Goal: Task Accomplishment & Management: Use online tool/utility

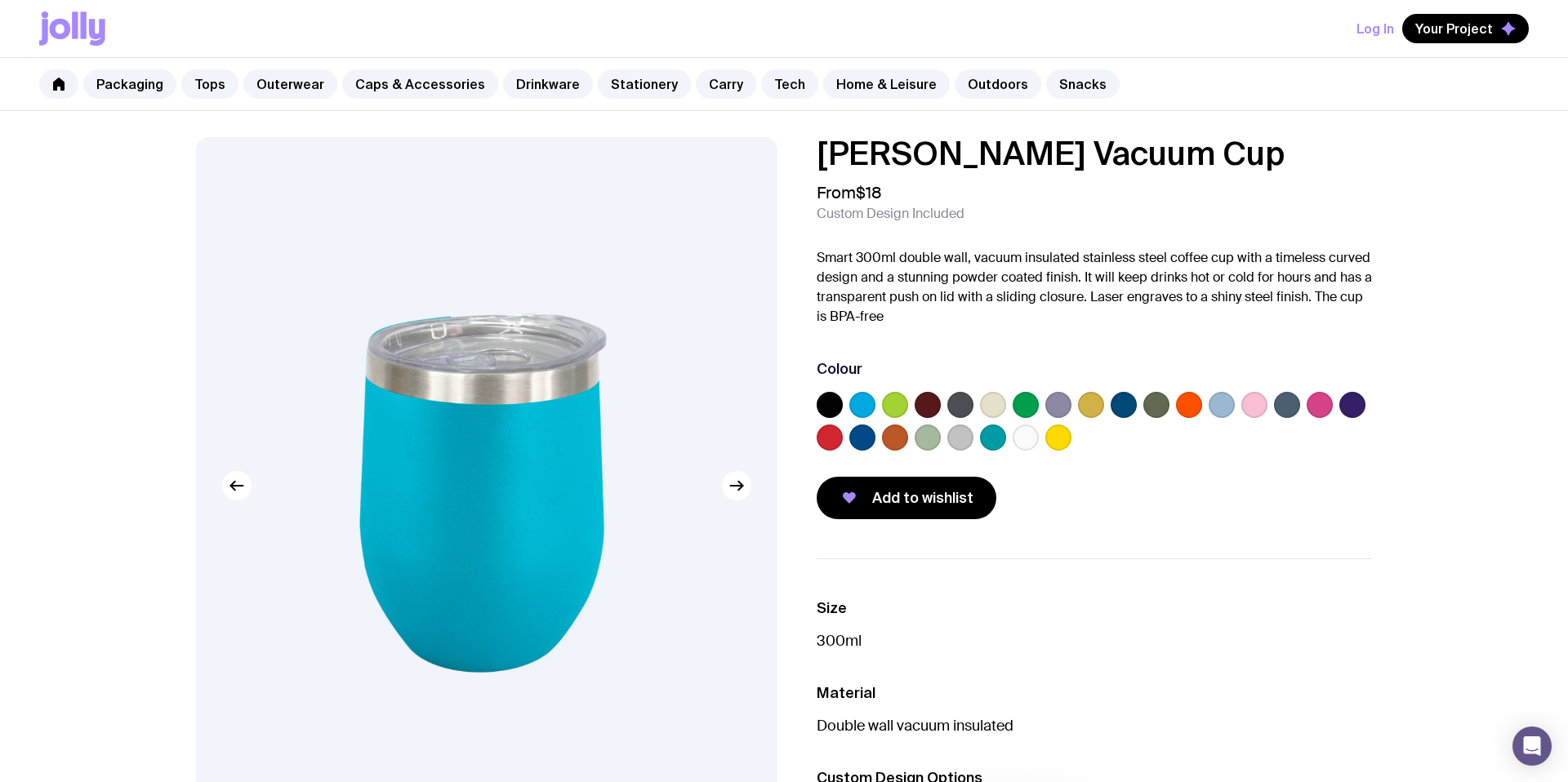
click at [1357, 411] on label at bounding box center [1352, 405] width 26 height 26
click at [0, 0] on input "radio" at bounding box center [0, 0] width 0 height 0
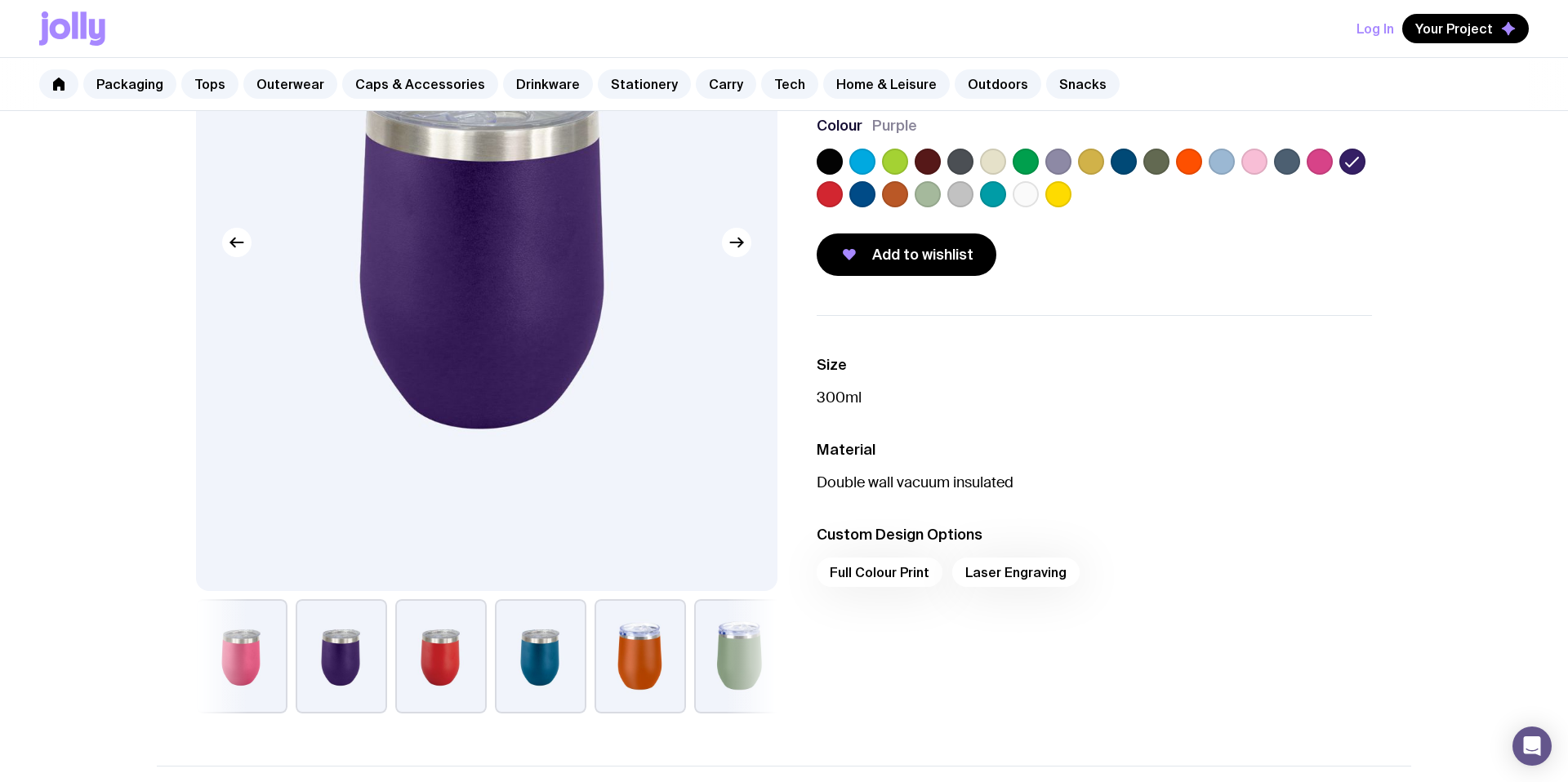
scroll to position [979, 0]
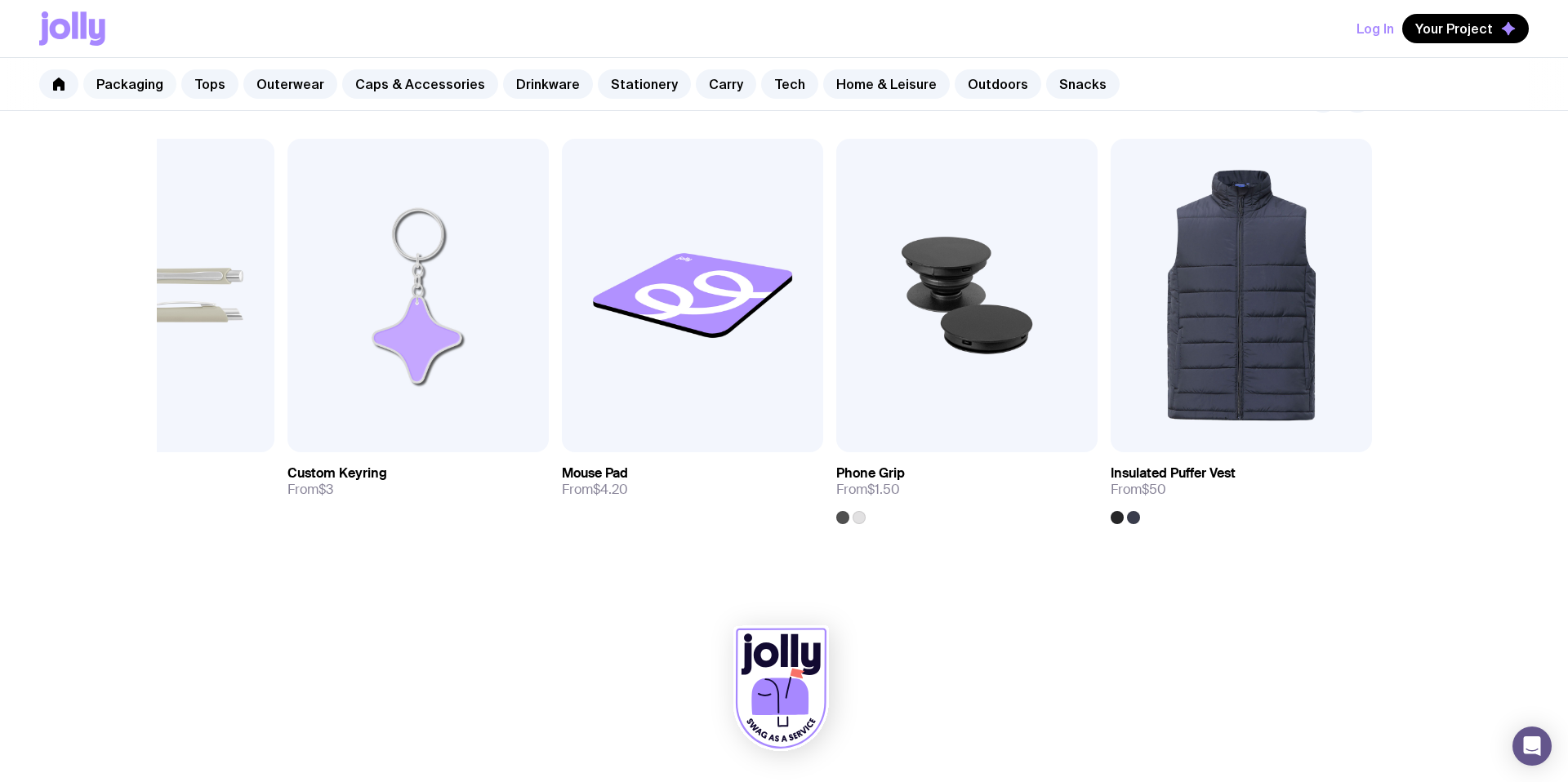
click at [141, 92] on link "Packaging" at bounding box center [130, 84] width 93 height 29
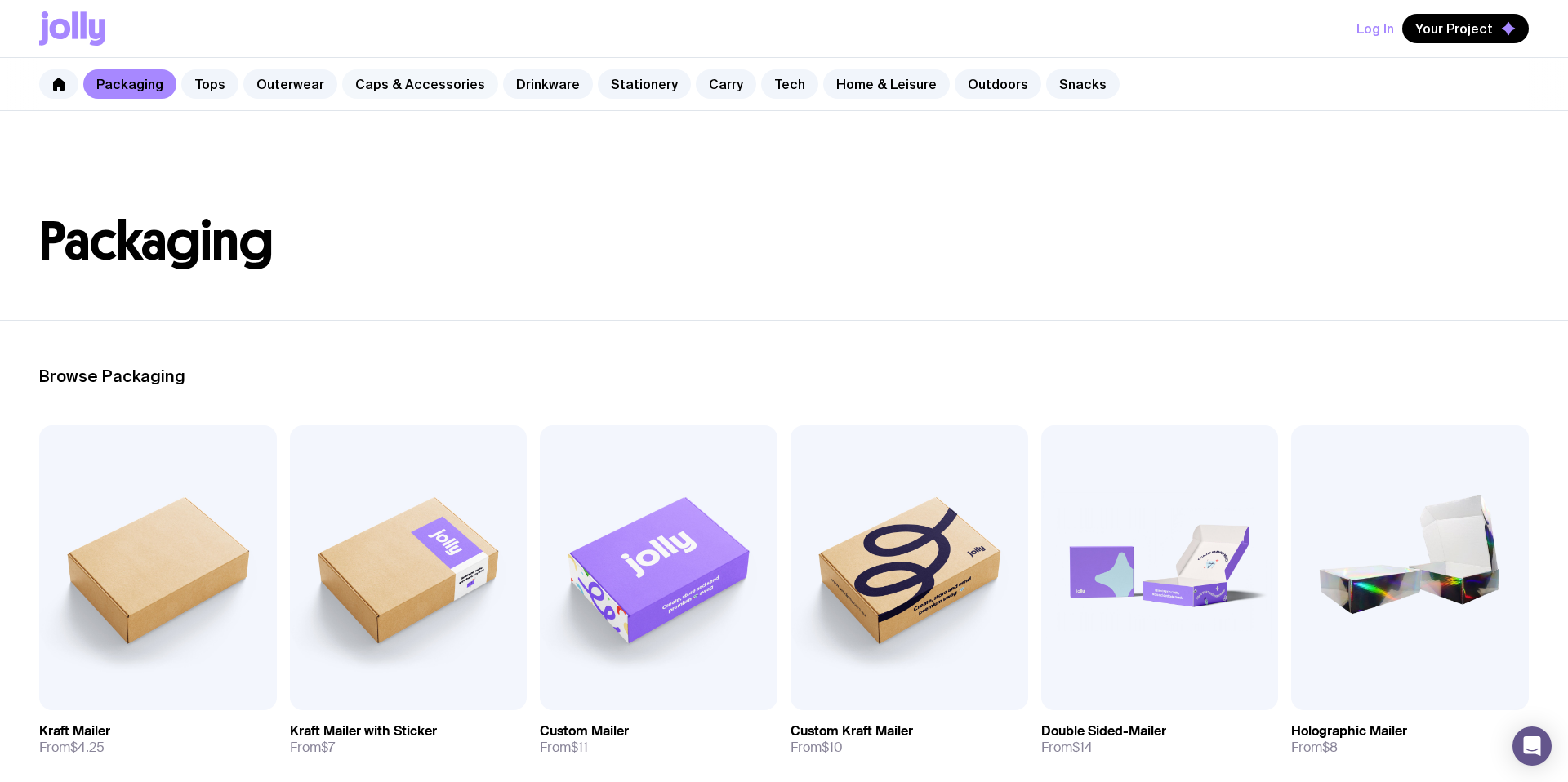
click at [446, 85] on link "Caps & Accessories" at bounding box center [420, 84] width 156 height 29
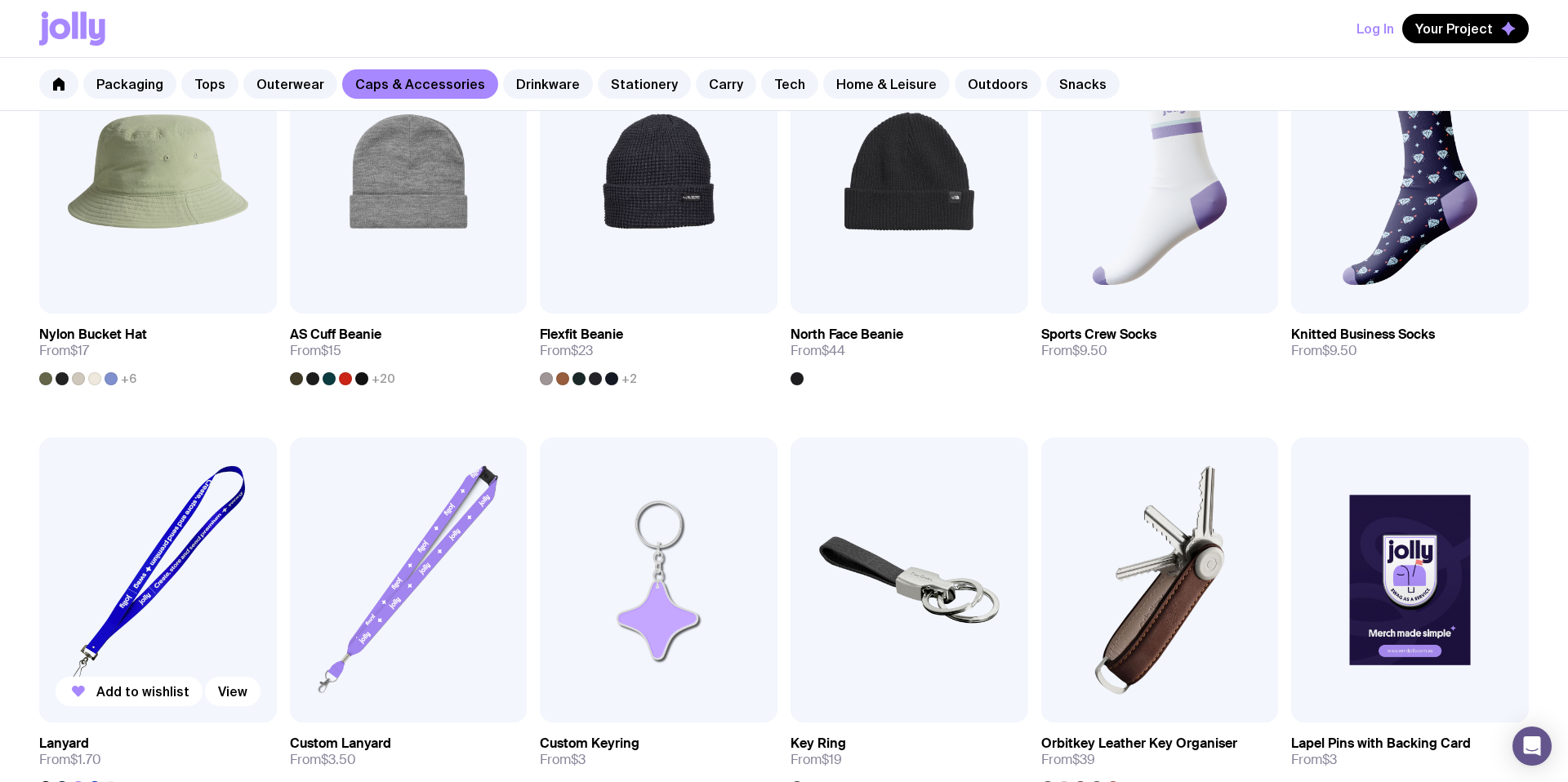
scroll to position [1215, 0]
click at [529, 81] on link "Drinkware" at bounding box center [547, 84] width 90 height 29
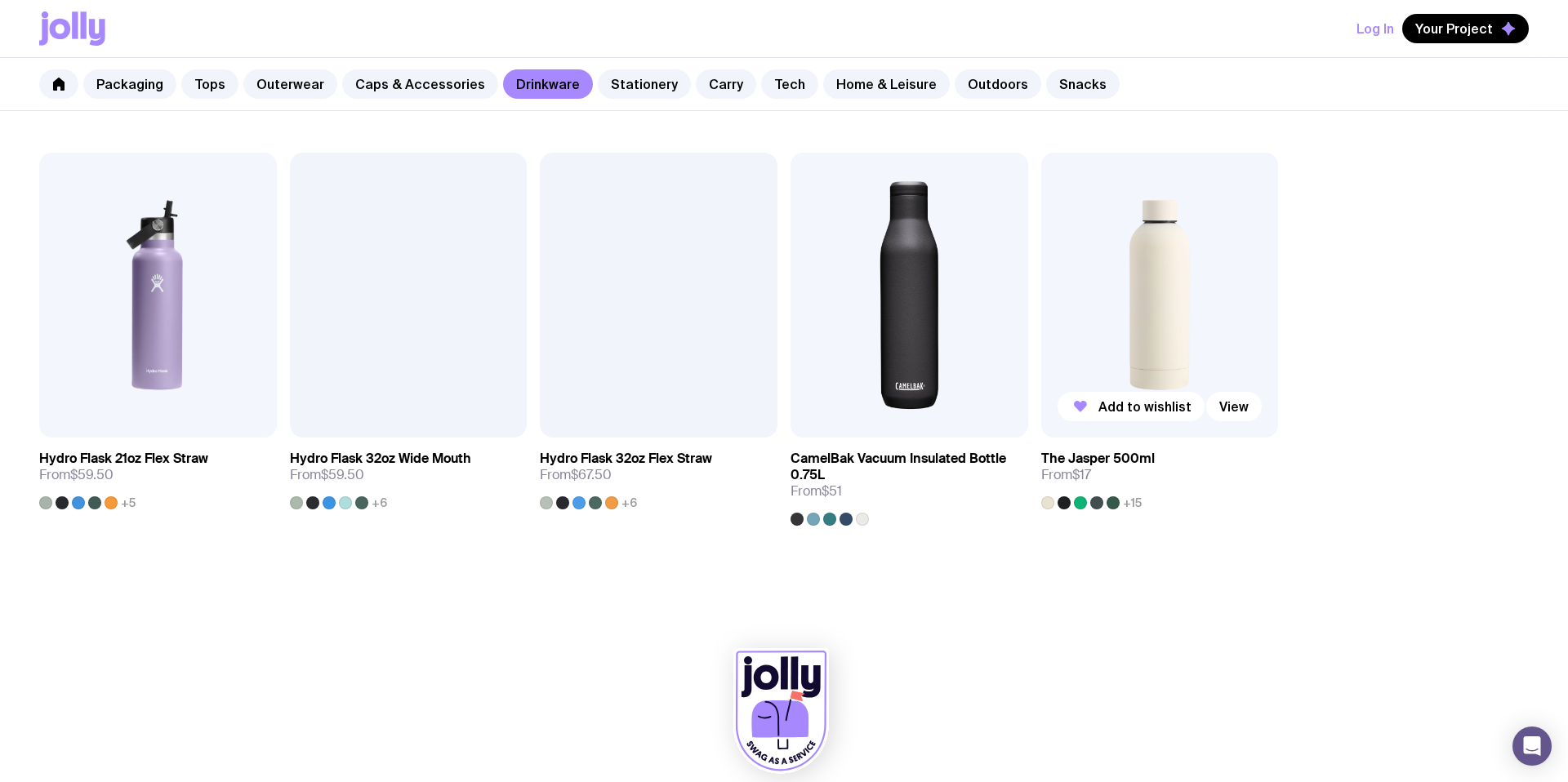
scroll to position [1502, 0]
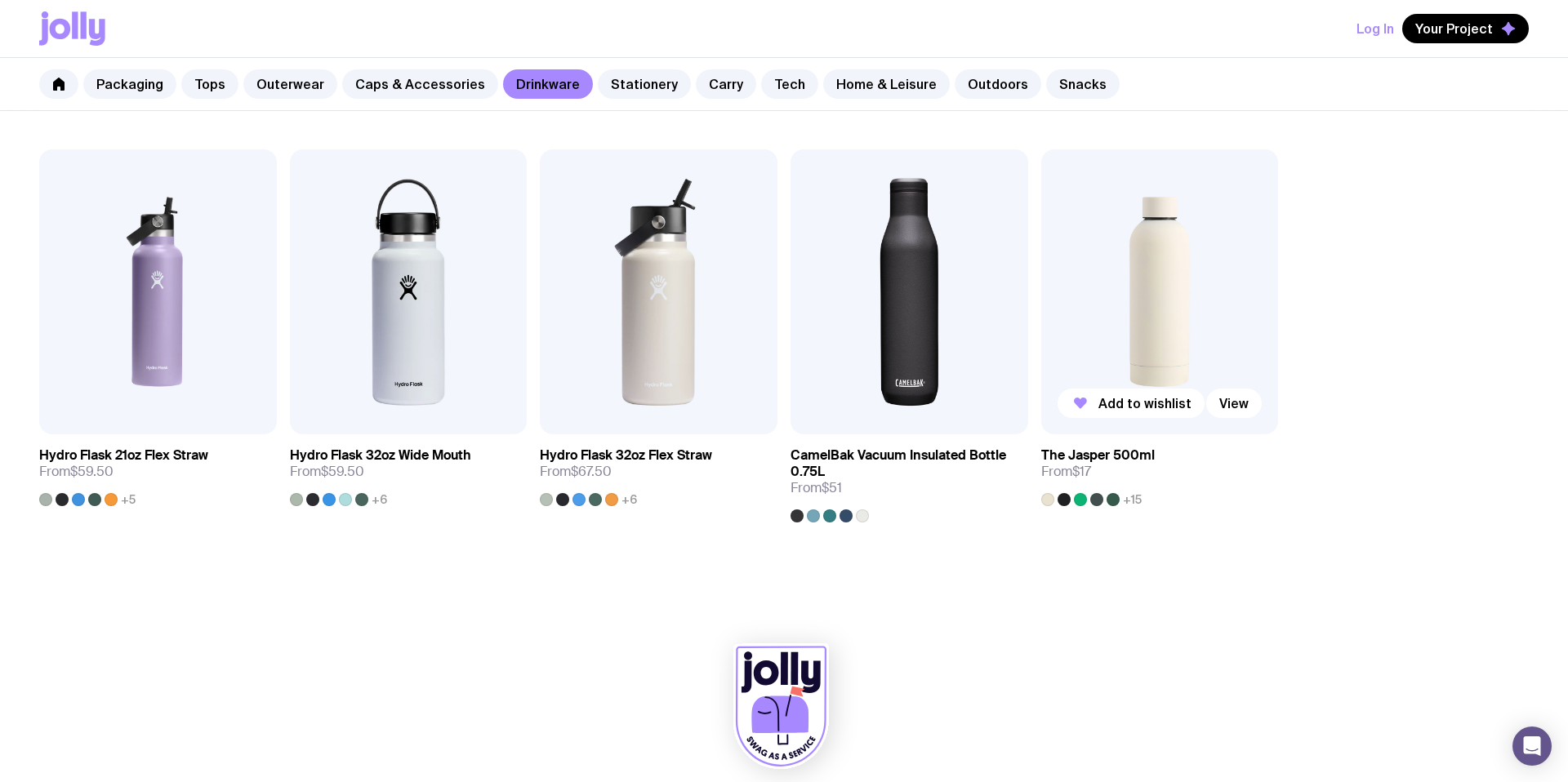
click at [1167, 327] on img at bounding box center [1160, 292] width 238 height 285
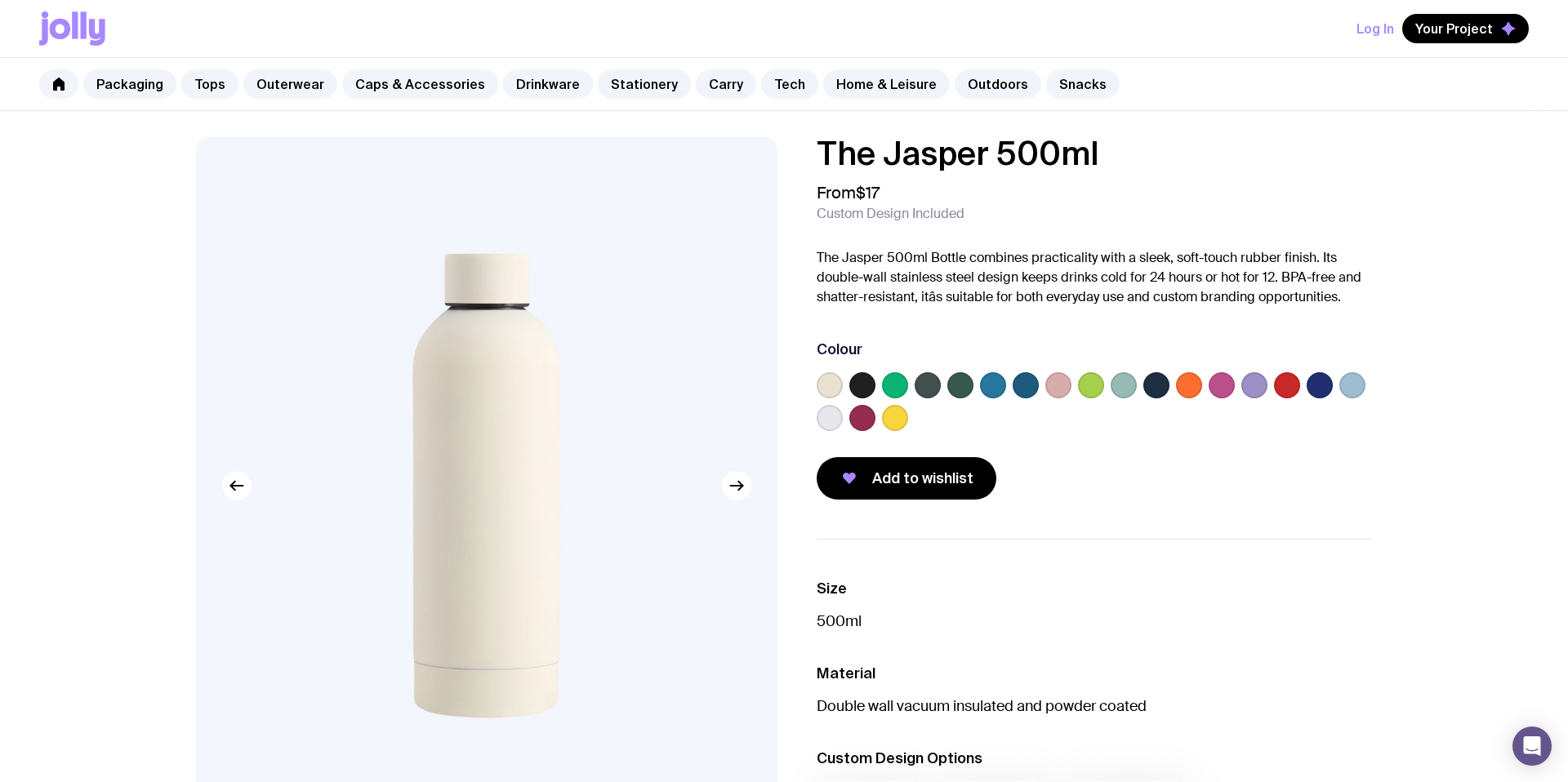
click at [1258, 384] on label at bounding box center [1254, 385] width 26 height 26
click at [0, 0] on input "radio" at bounding box center [0, 0] width 0 height 0
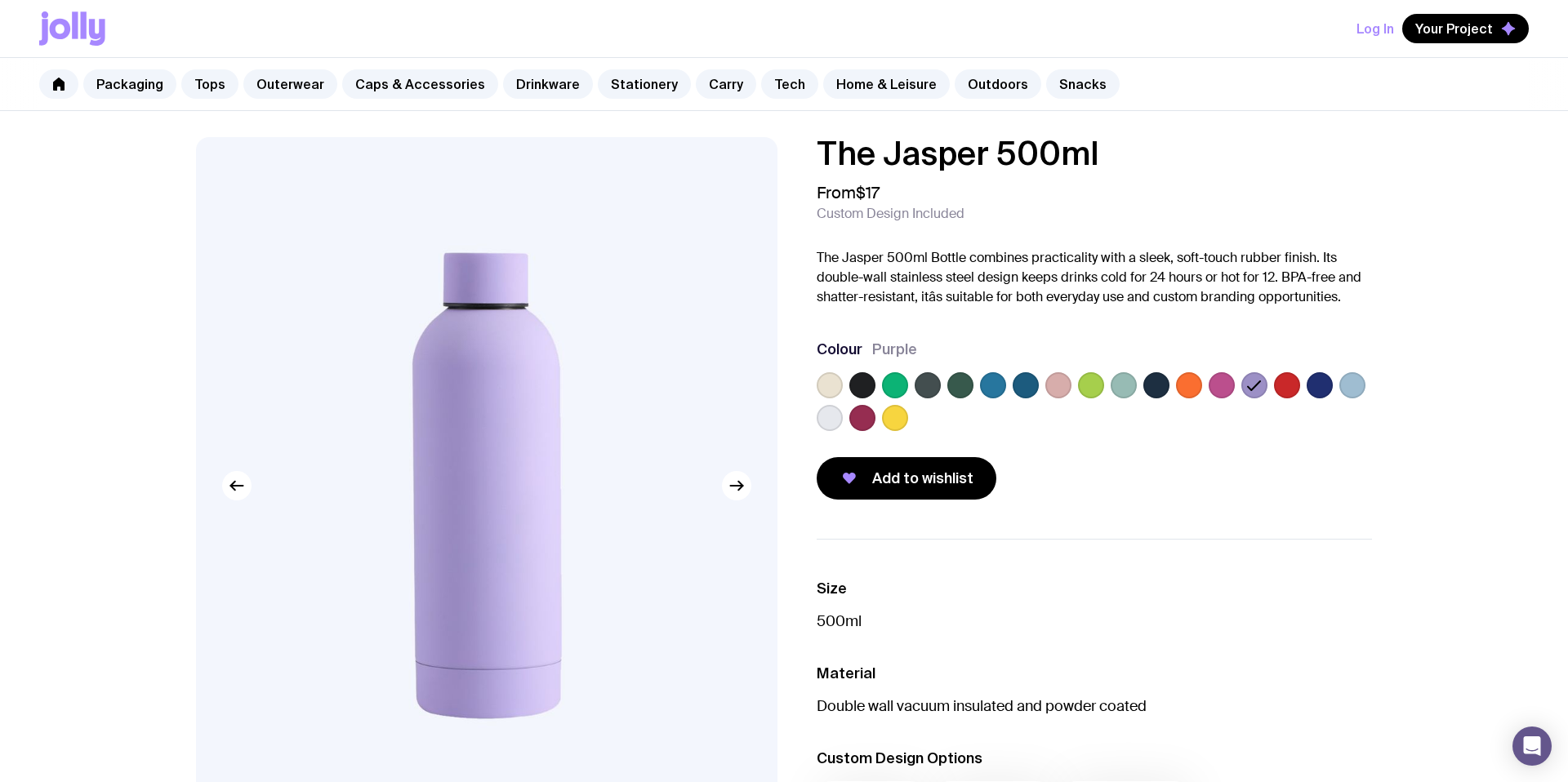
scroll to position [84, 0]
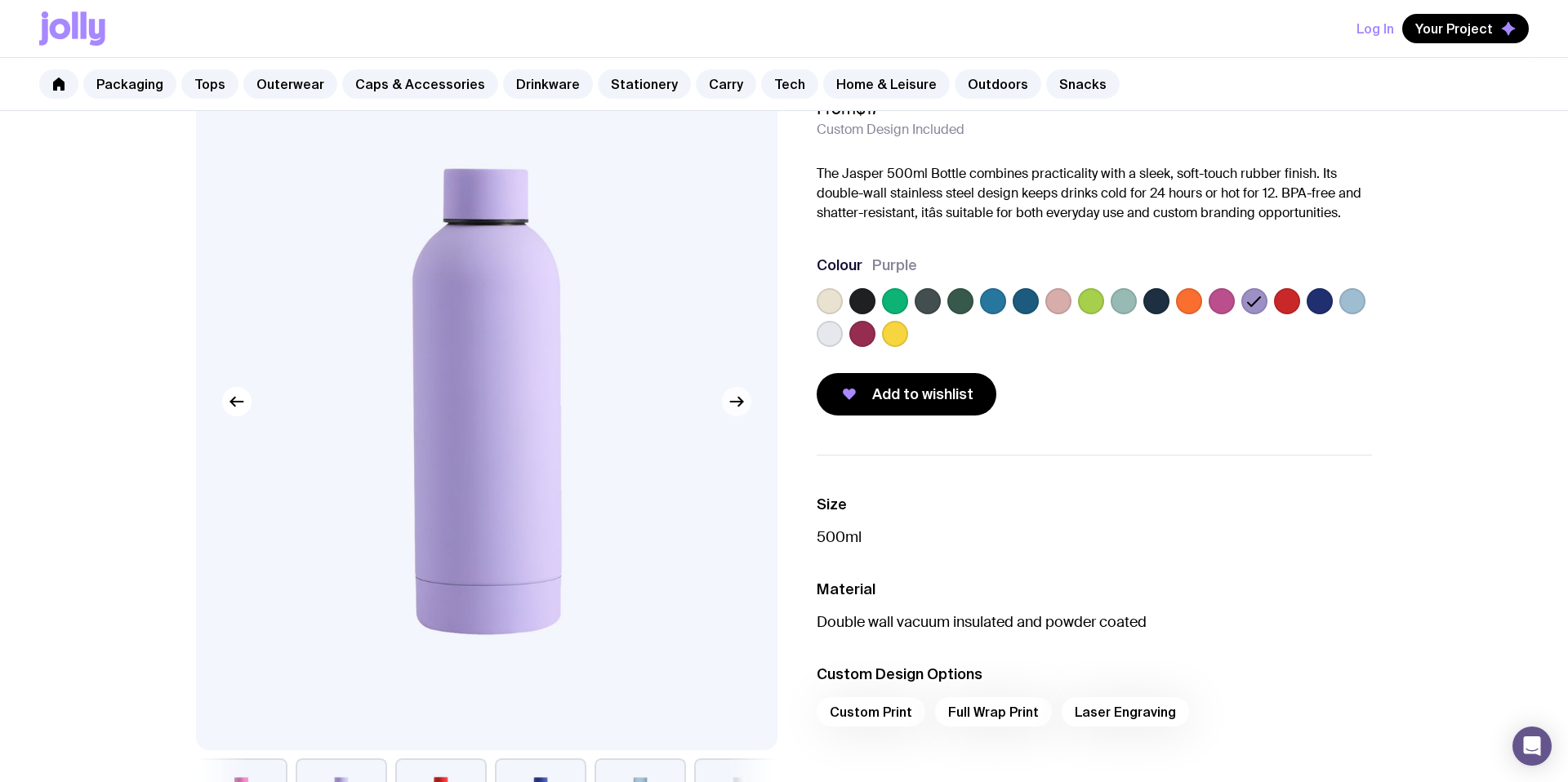
click at [729, 404] on icon "button" at bounding box center [736, 402] width 19 height 19
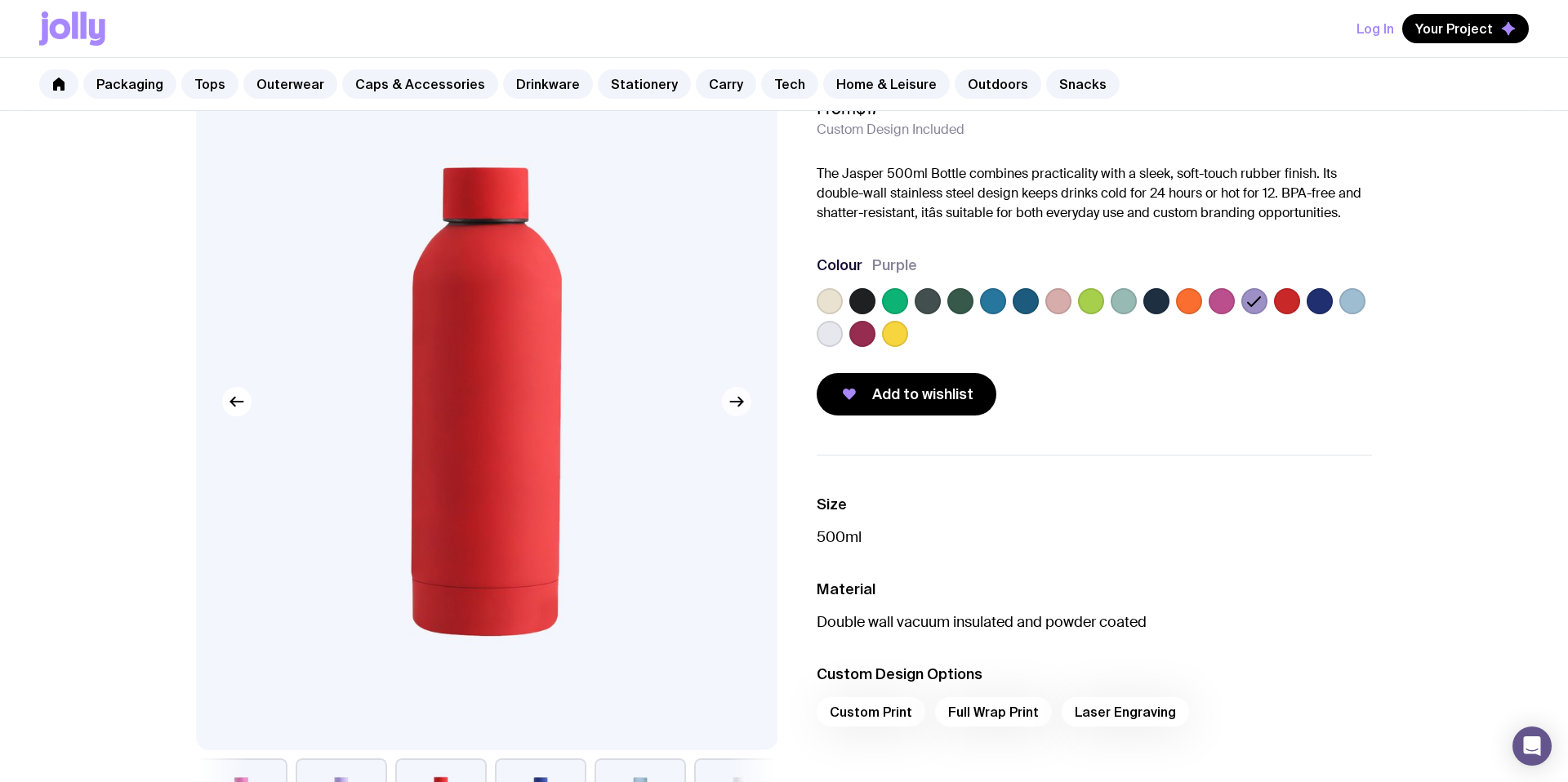
click at [729, 404] on icon "button" at bounding box center [736, 402] width 19 height 19
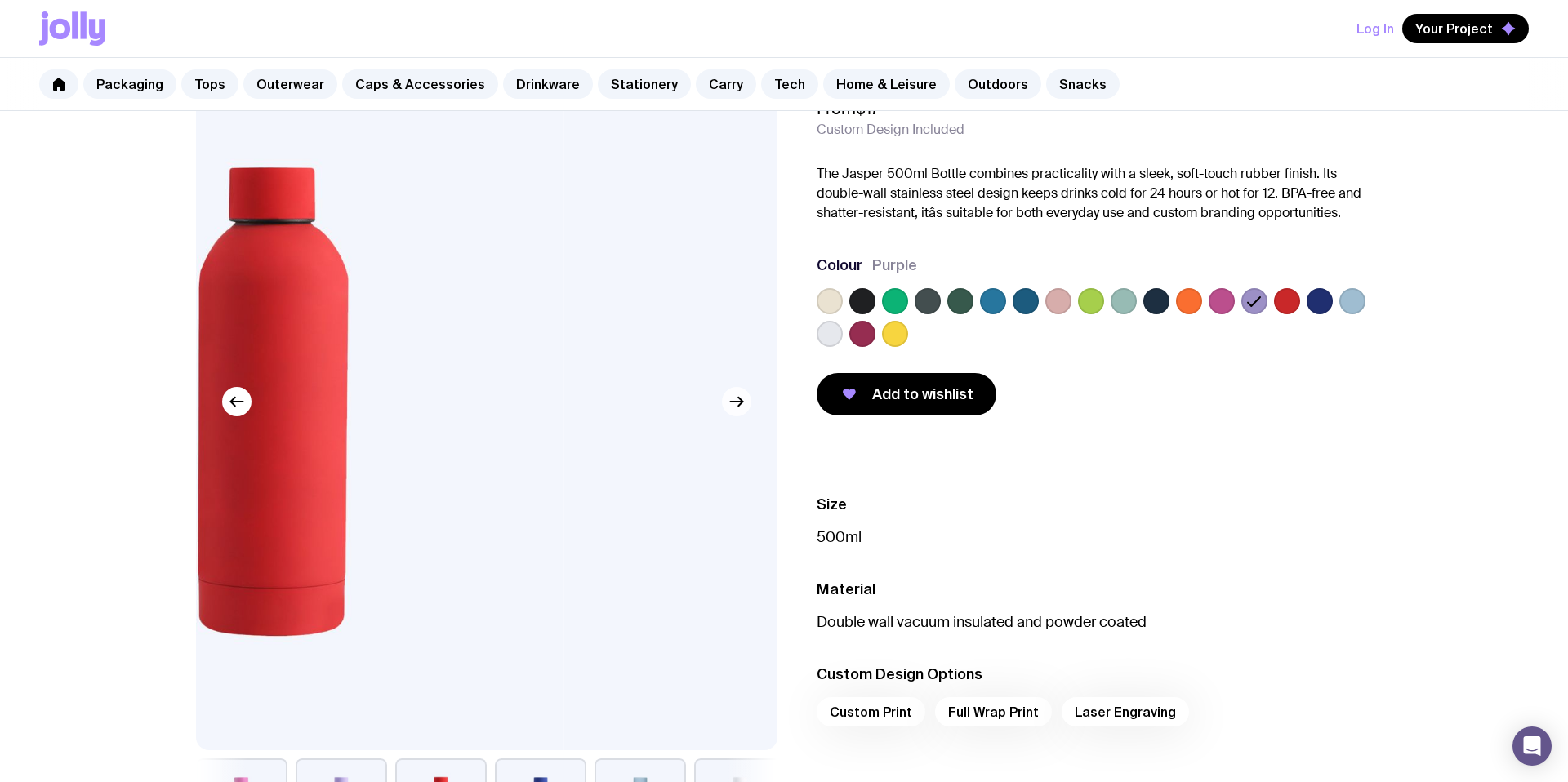
click at [729, 404] on icon "button" at bounding box center [736, 402] width 19 height 19
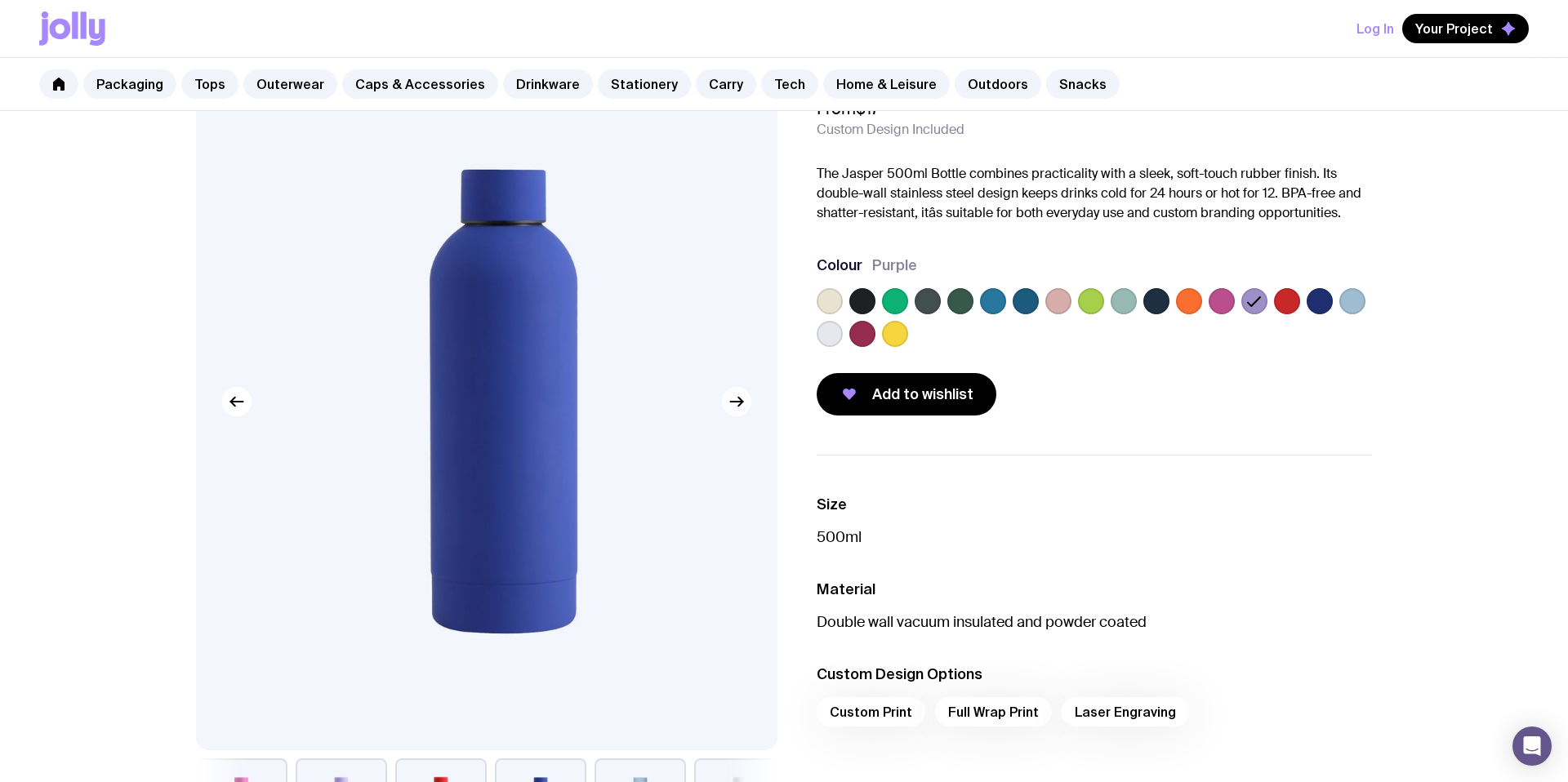
click at [729, 404] on icon "button" at bounding box center [736, 402] width 19 height 19
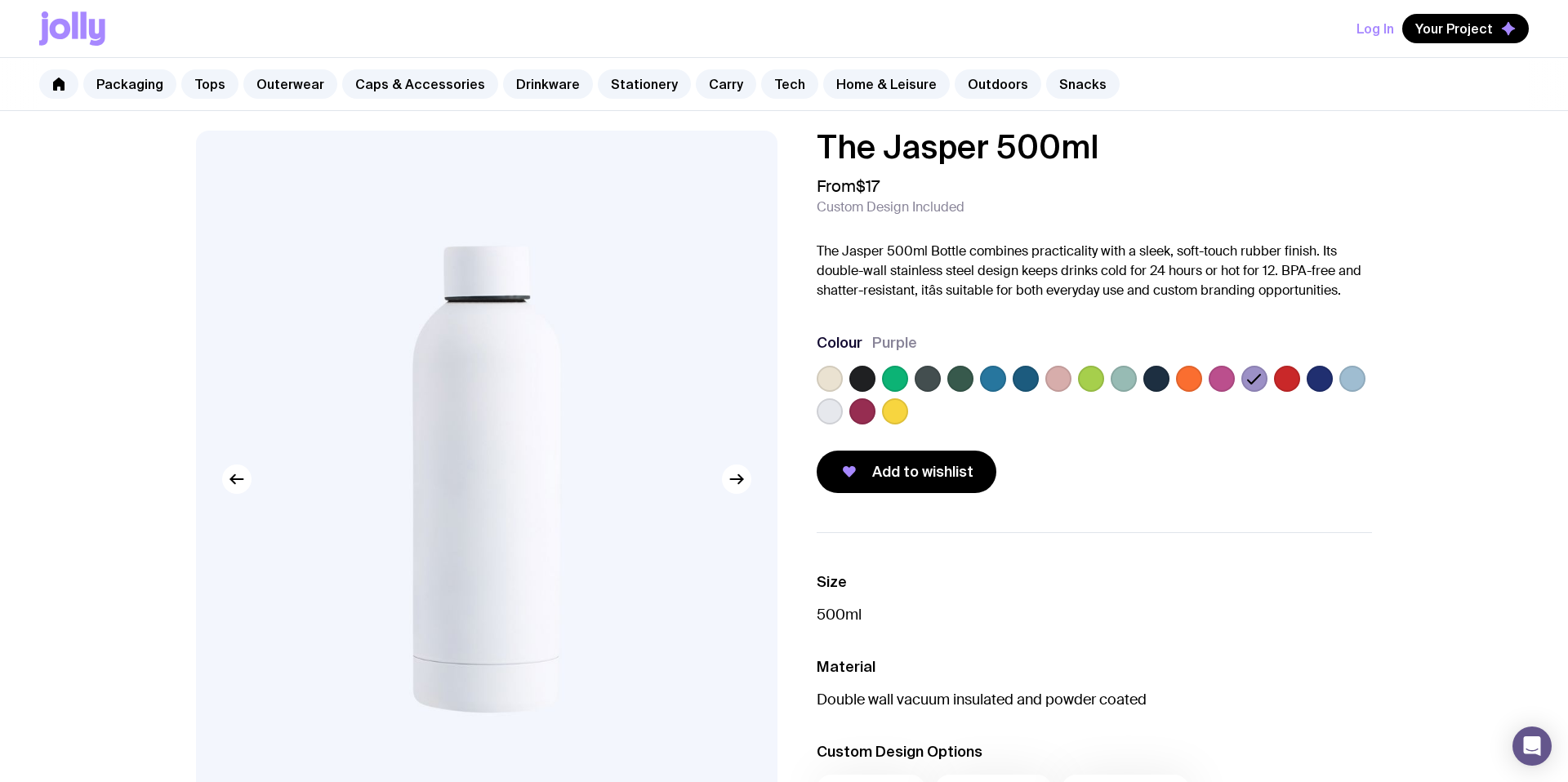
scroll to position [0, 0]
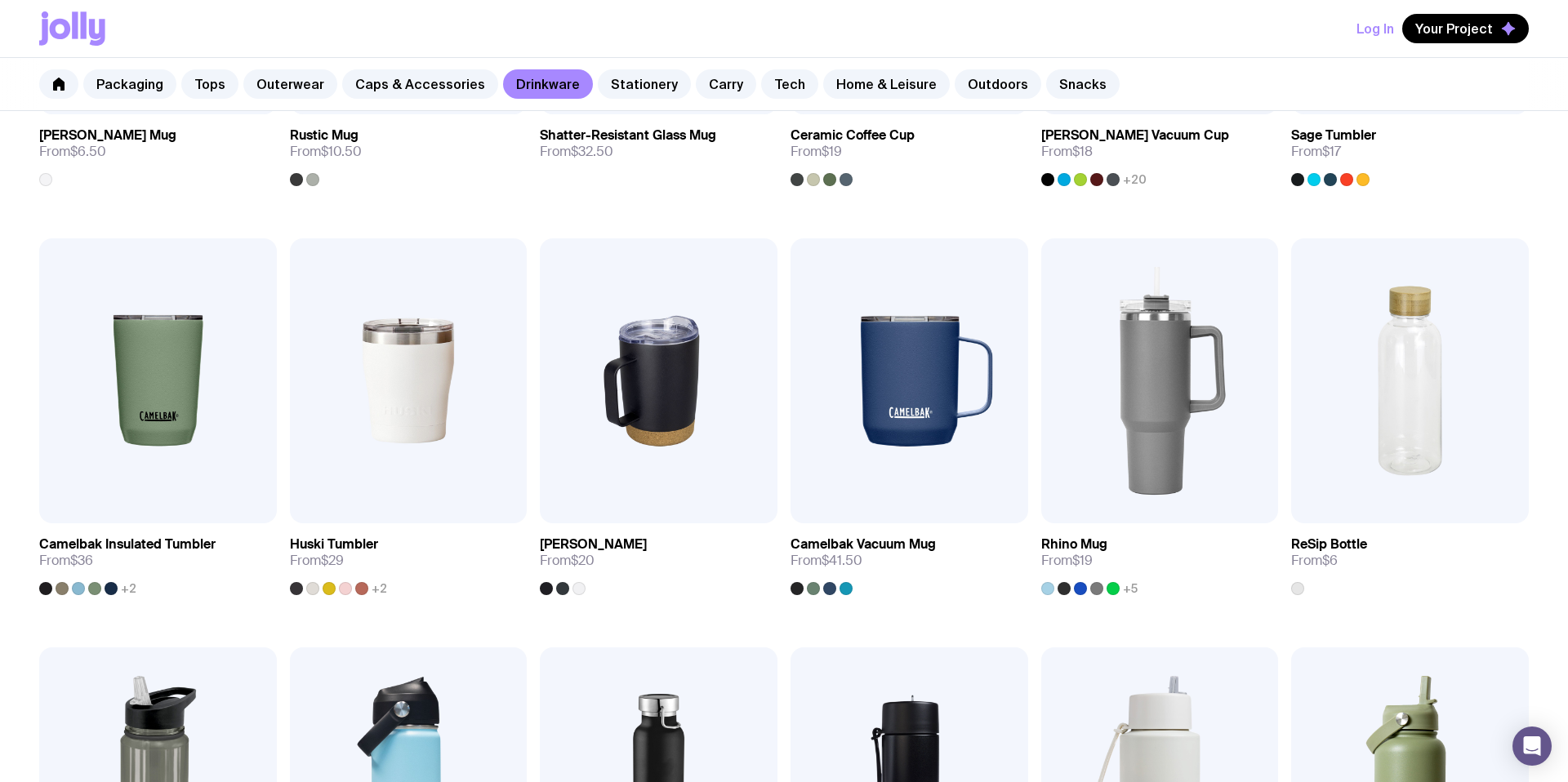
scroll to position [601, 0]
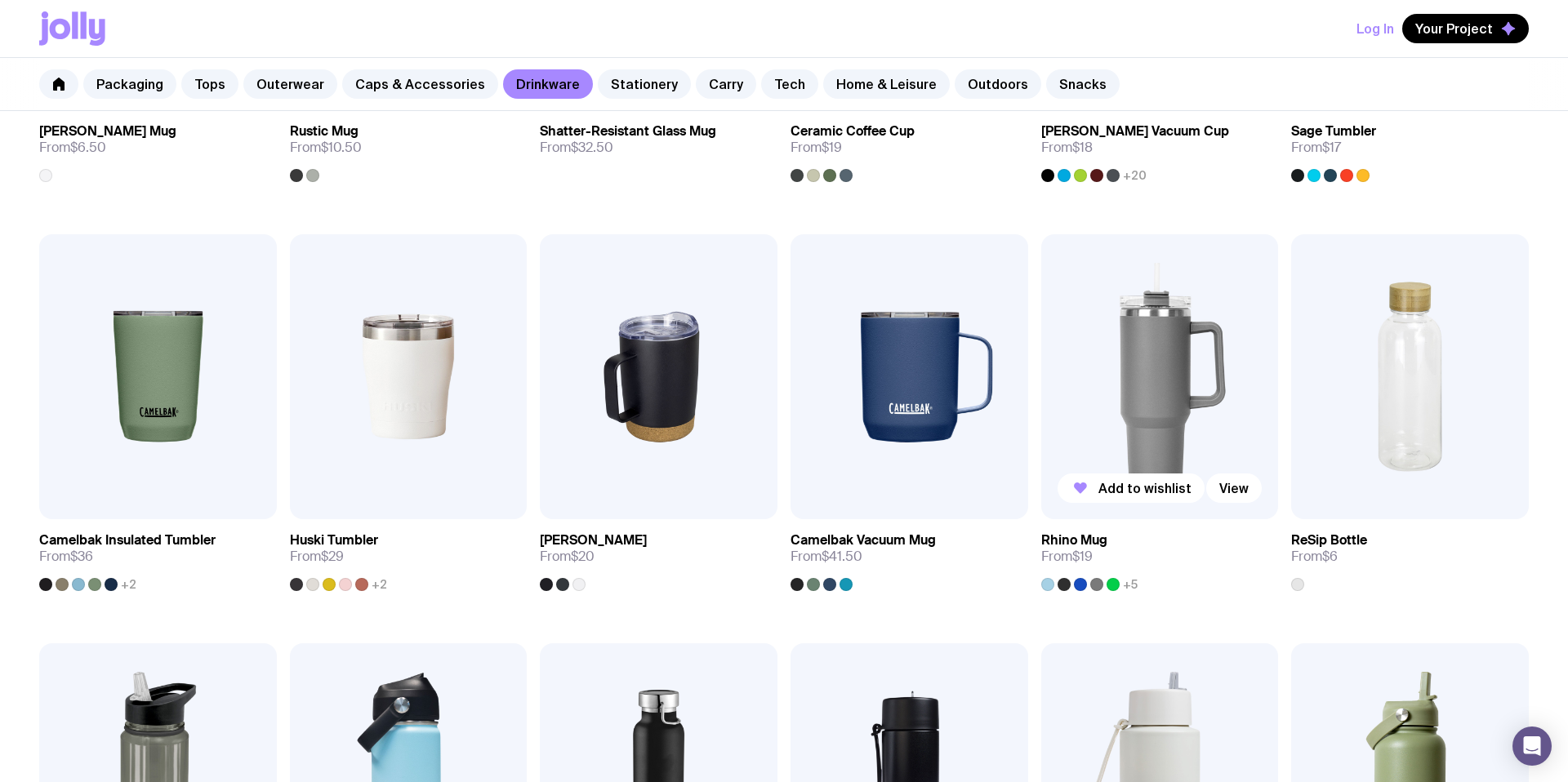
click at [1130, 581] on span "+5" at bounding box center [1129, 584] width 15 height 13
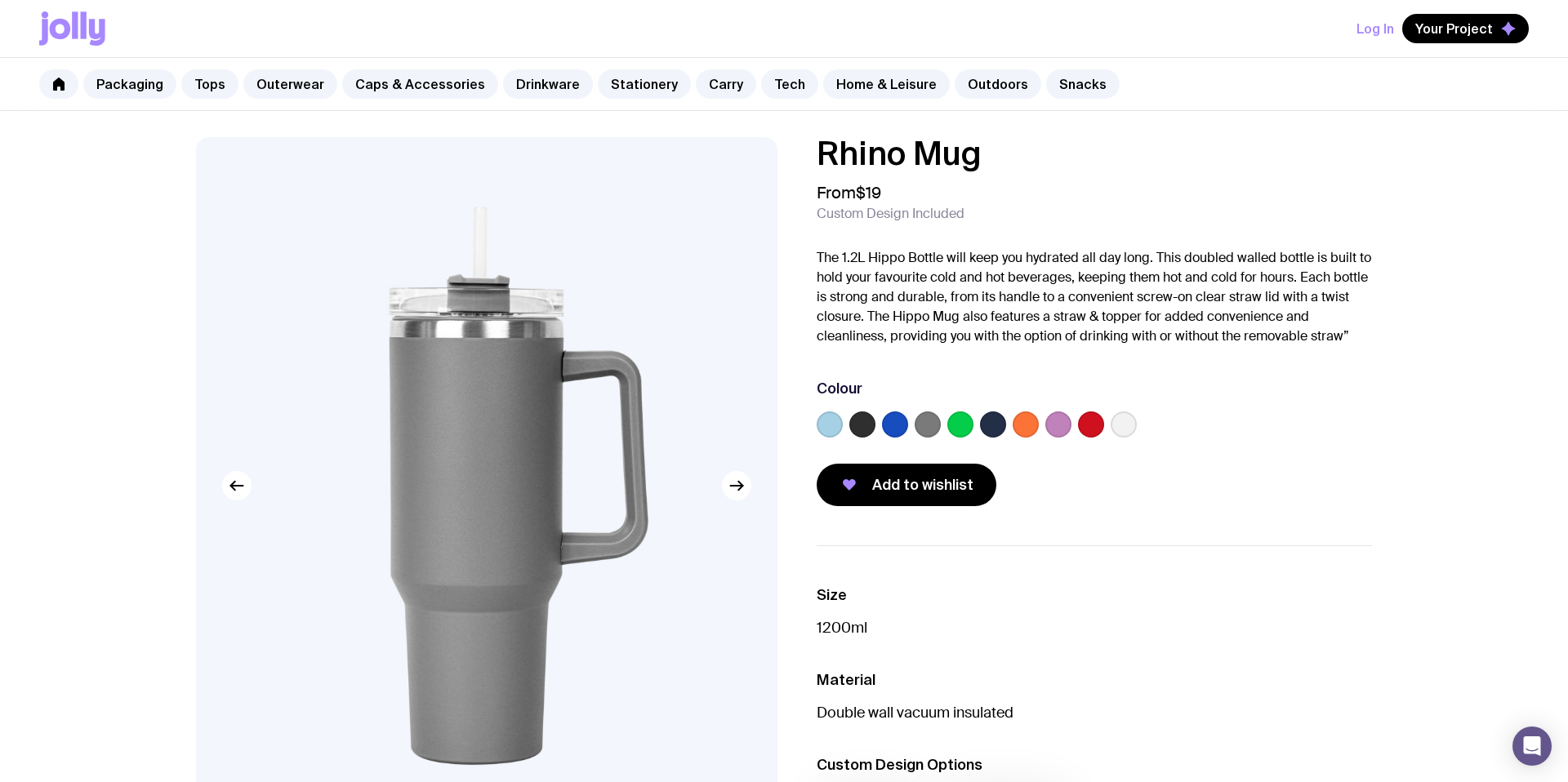
click at [1059, 423] on label at bounding box center [1058, 424] width 26 height 26
click at [0, 0] on input "radio" at bounding box center [0, 0] width 0 height 0
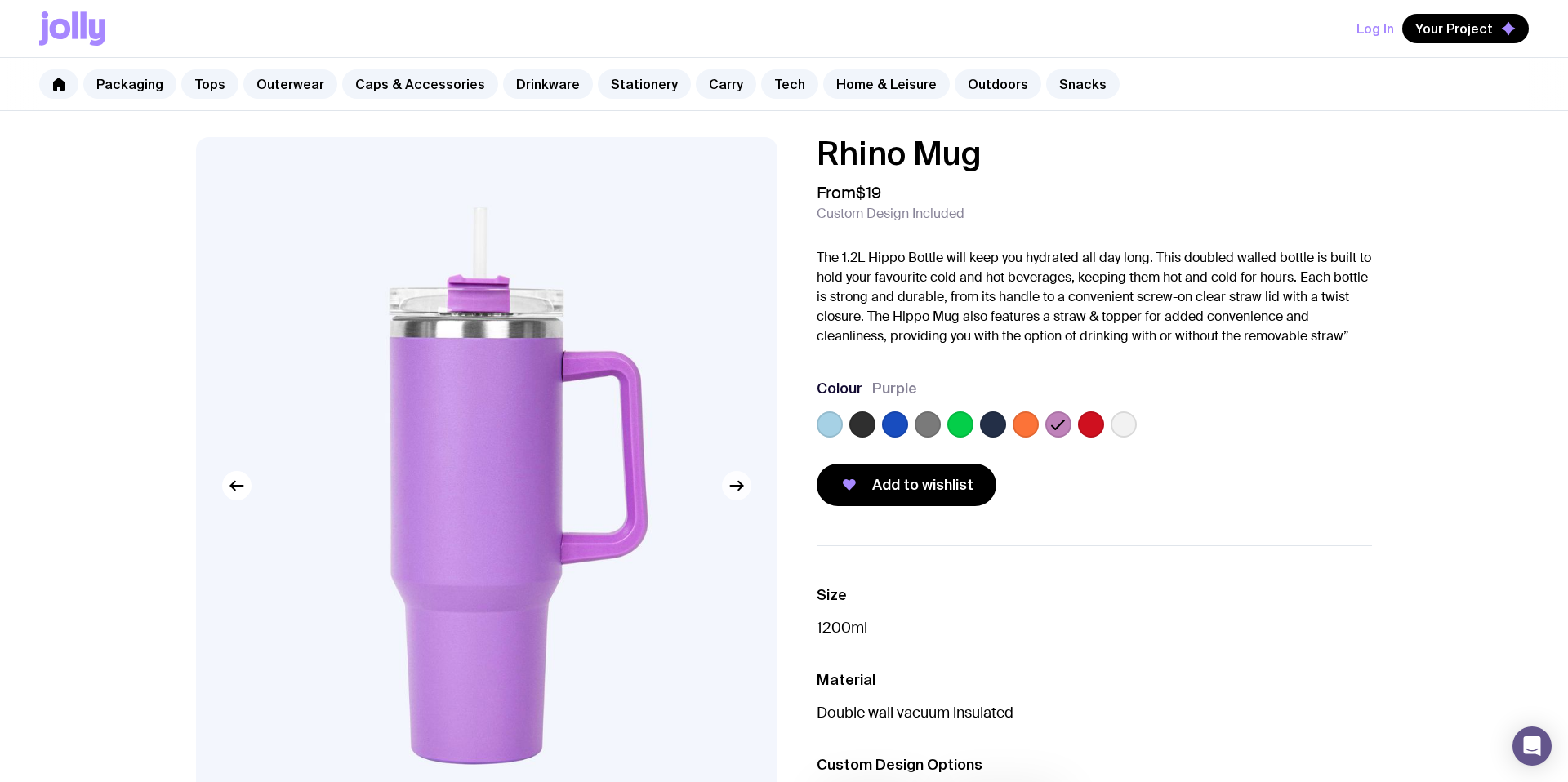
click at [739, 488] on icon "button" at bounding box center [740, 486] width 4 height 9
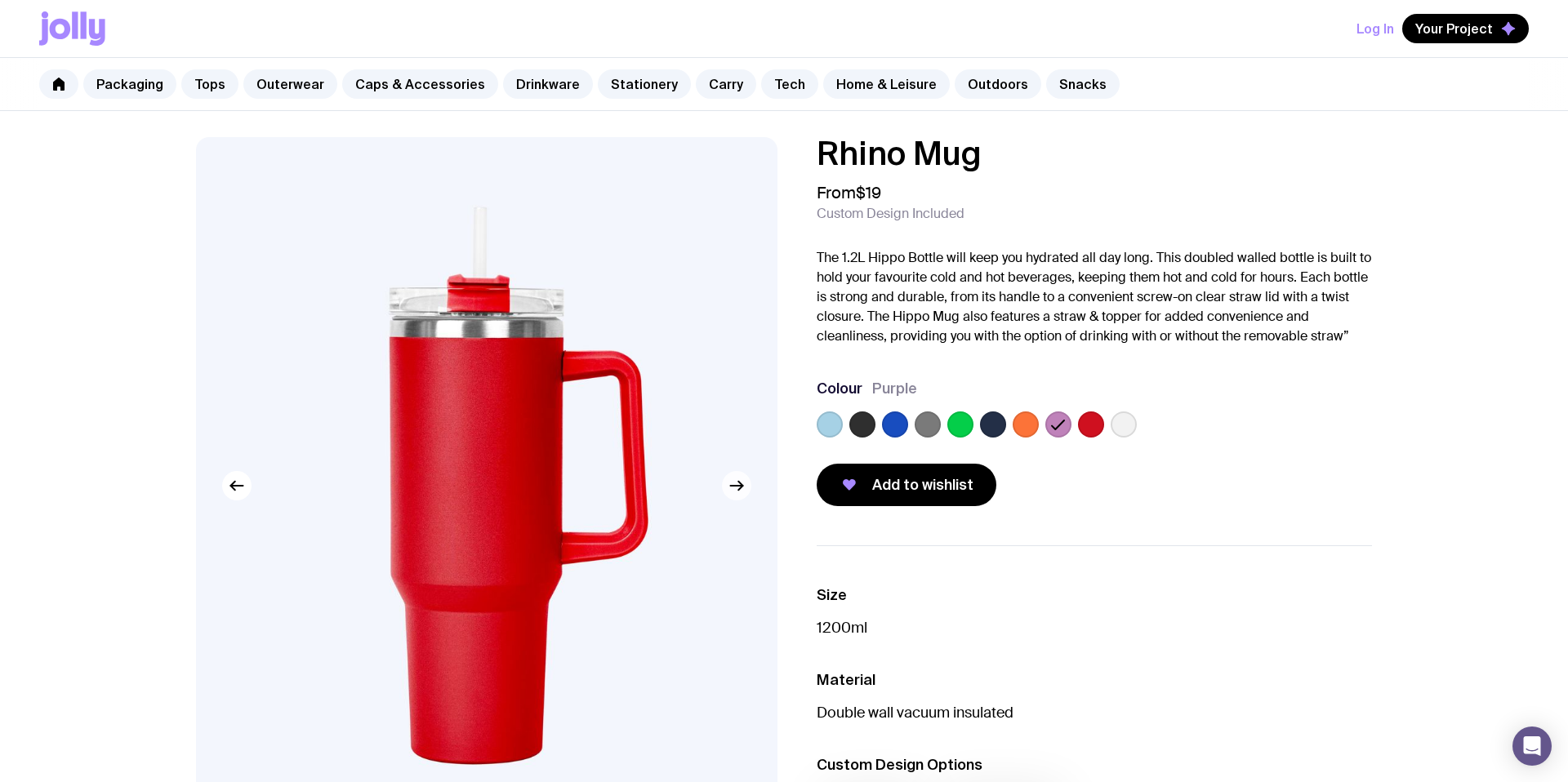
click at [739, 488] on icon "button" at bounding box center [740, 486] width 4 height 9
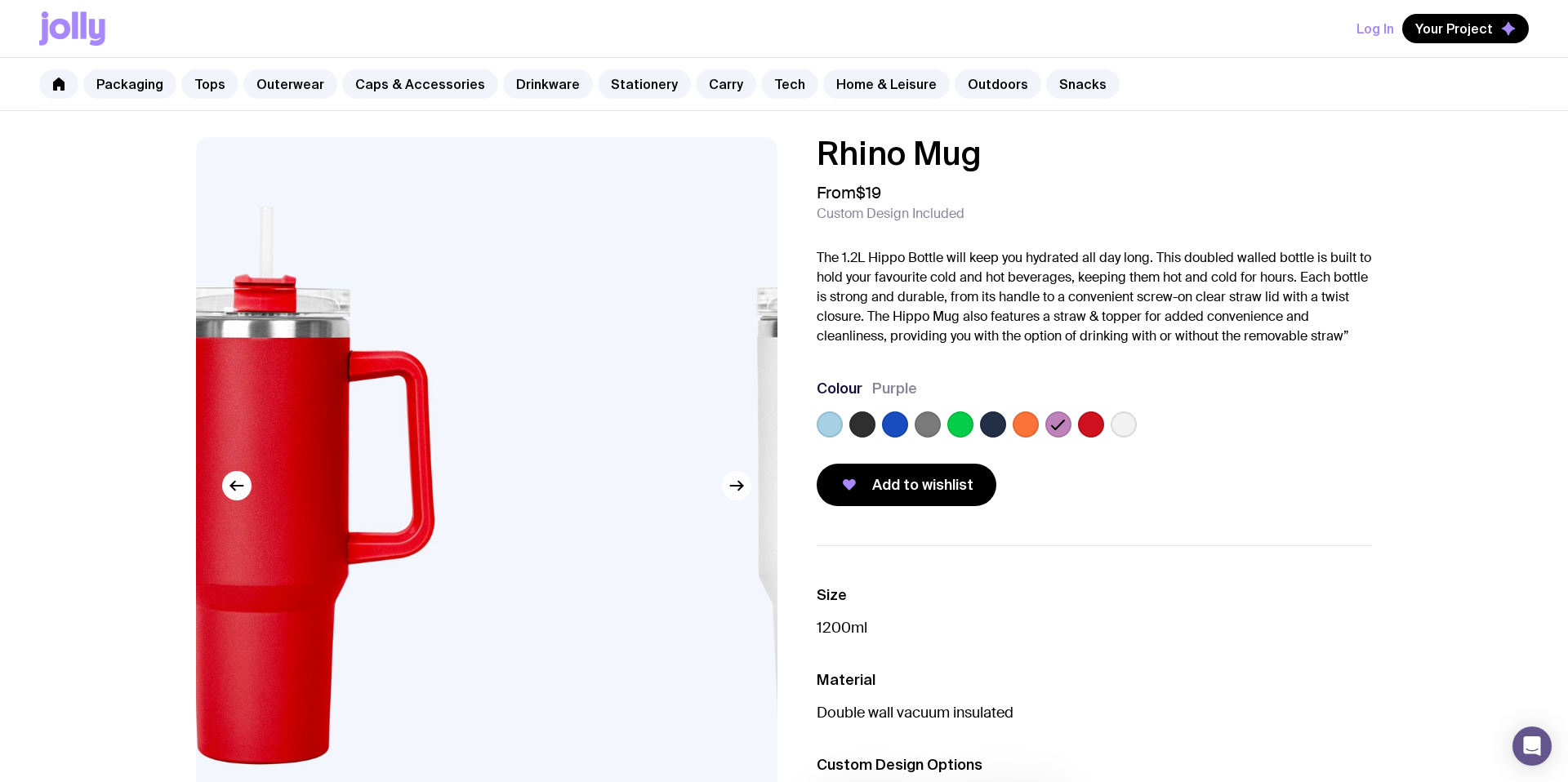
click at [739, 488] on icon "button" at bounding box center [740, 486] width 4 height 9
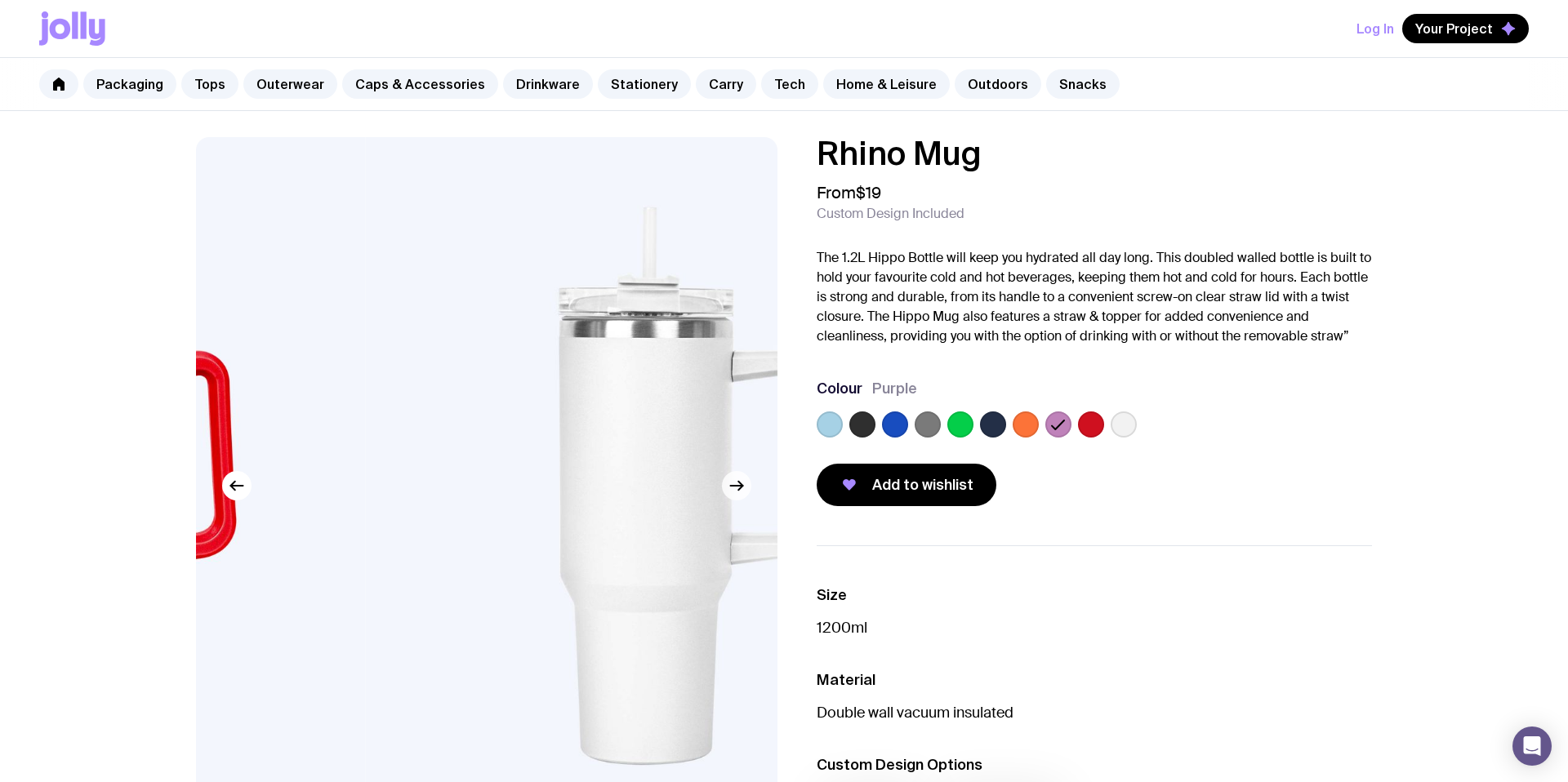
click at [739, 488] on icon "button" at bounding box center [740, 486] width 4 height 9
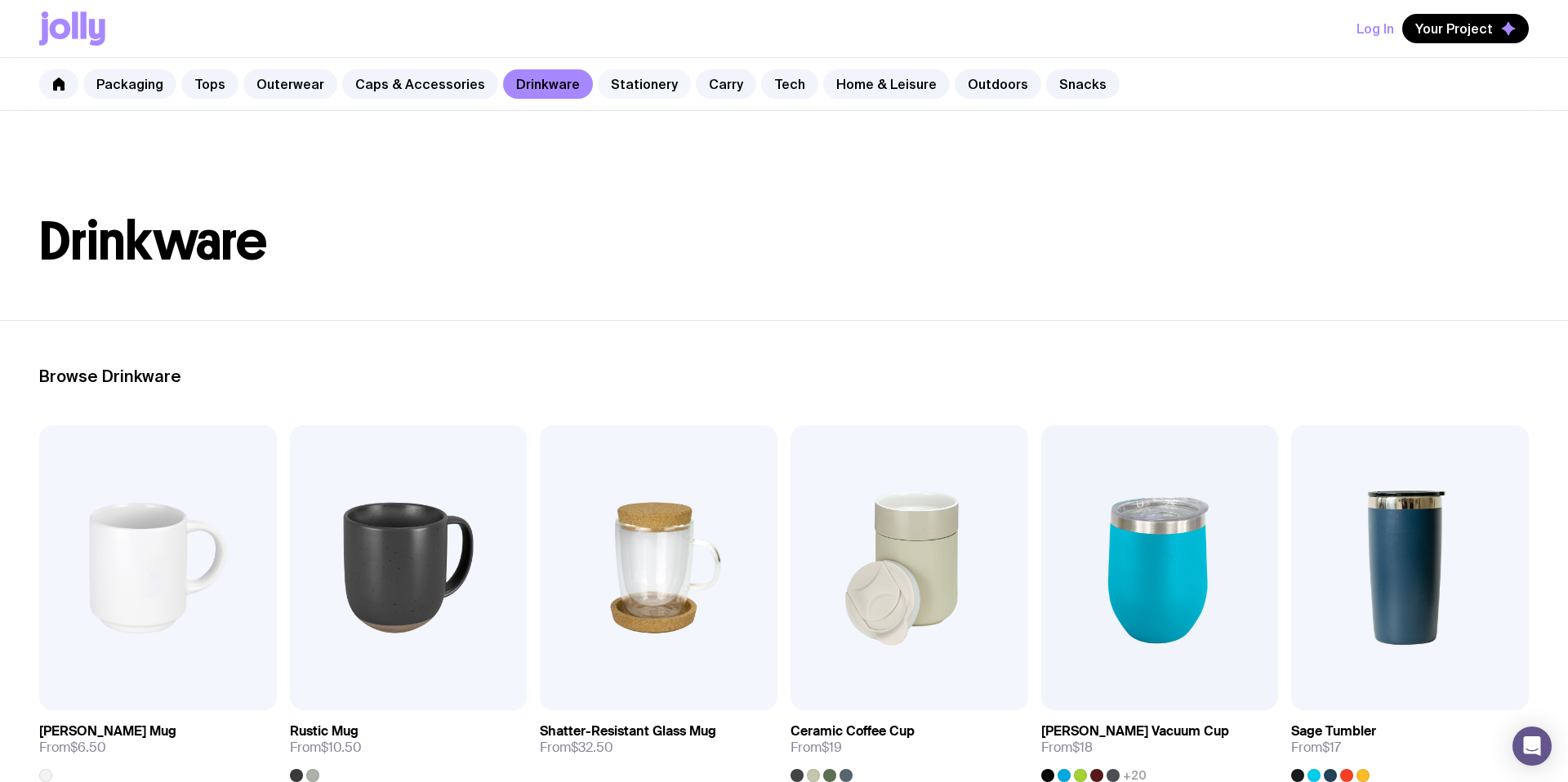
click at [622, 84] on link "Stationery" at bounding box center [644, 84] width 93 height 29
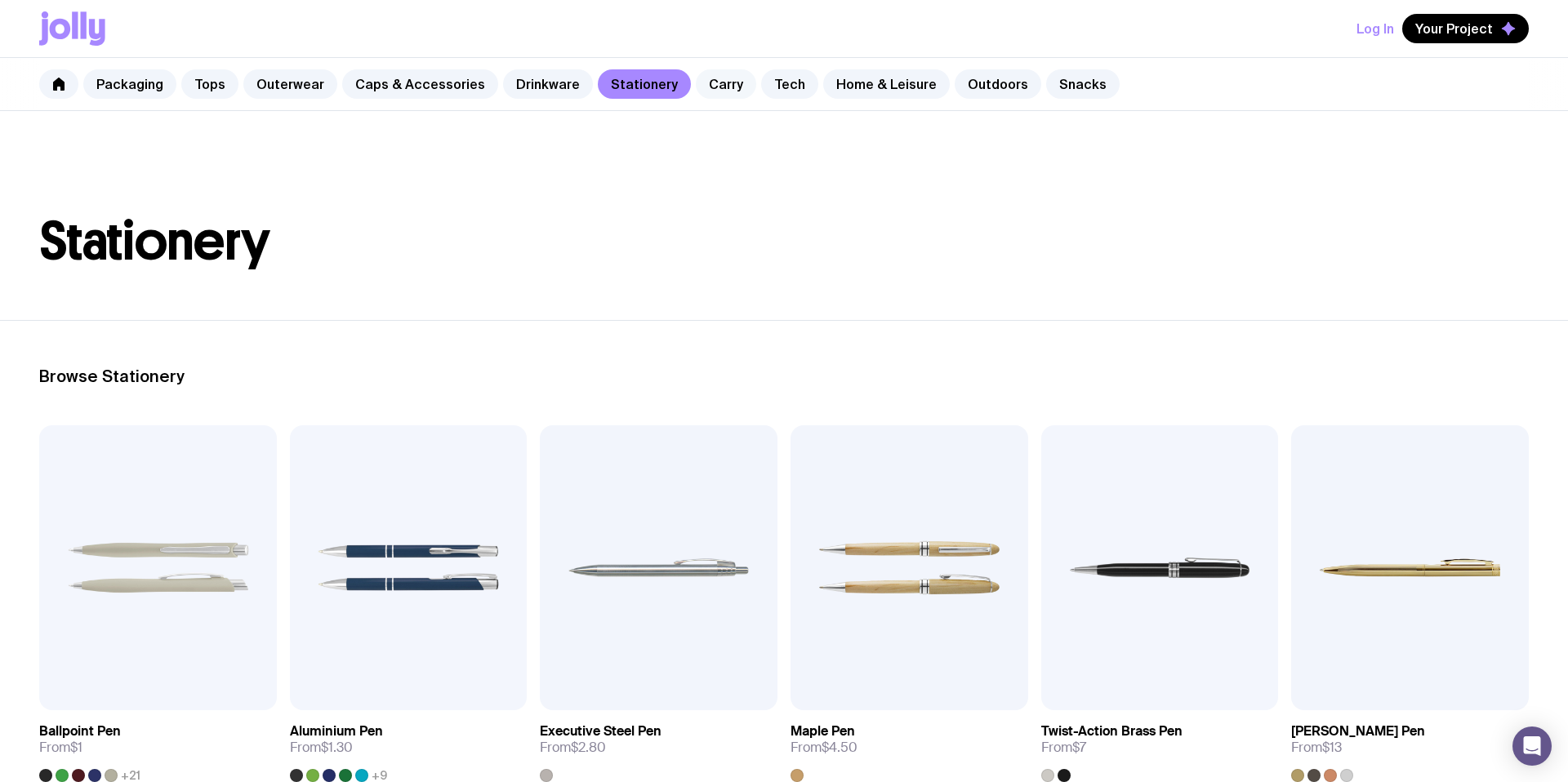
click at [697, 89] on link "Carry" at bounding box center [726, 84] width 60 height 29
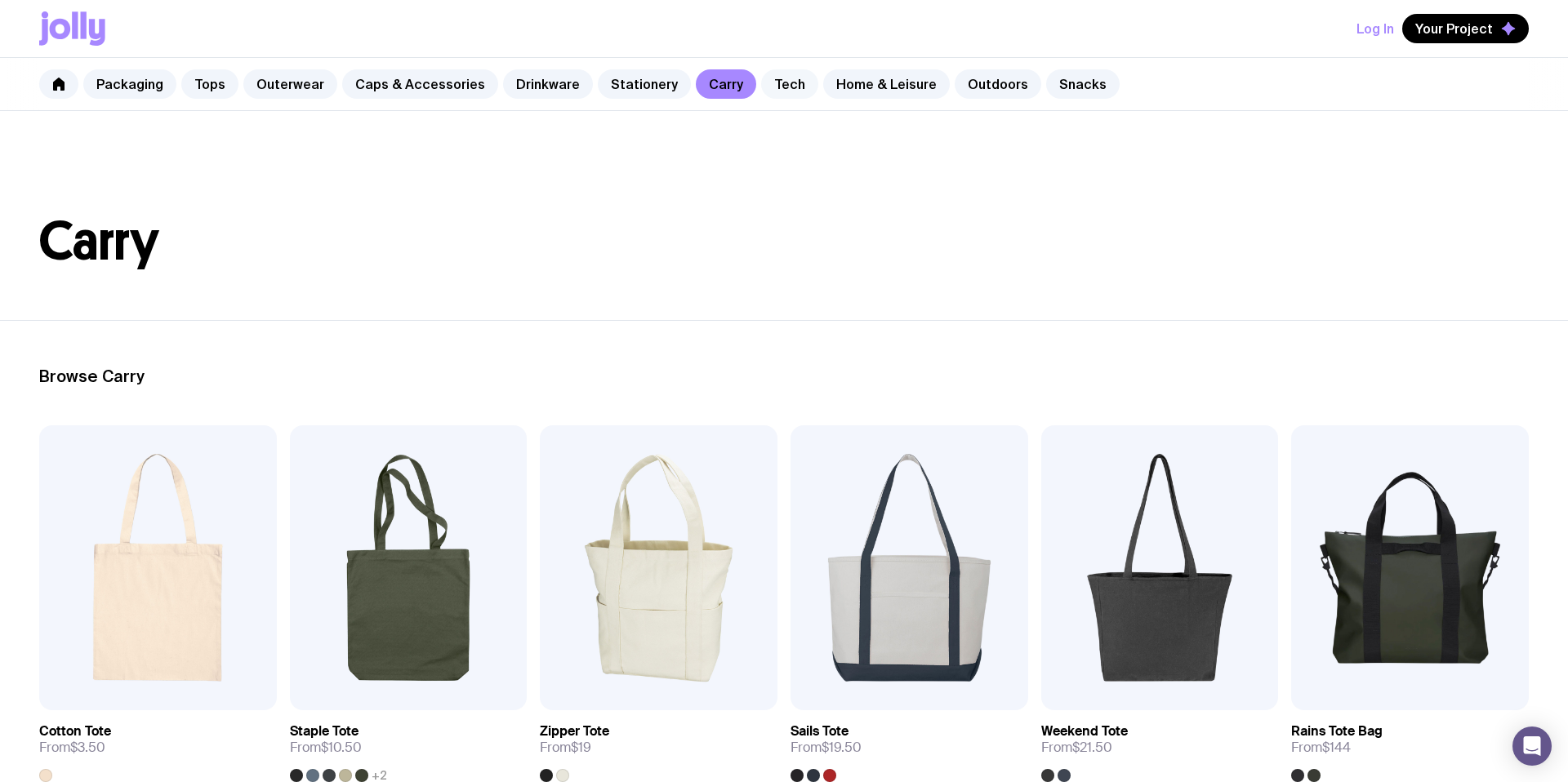
click at [766, 85] on link "Tech" at bounding box center [789, 84] width 57 height 29
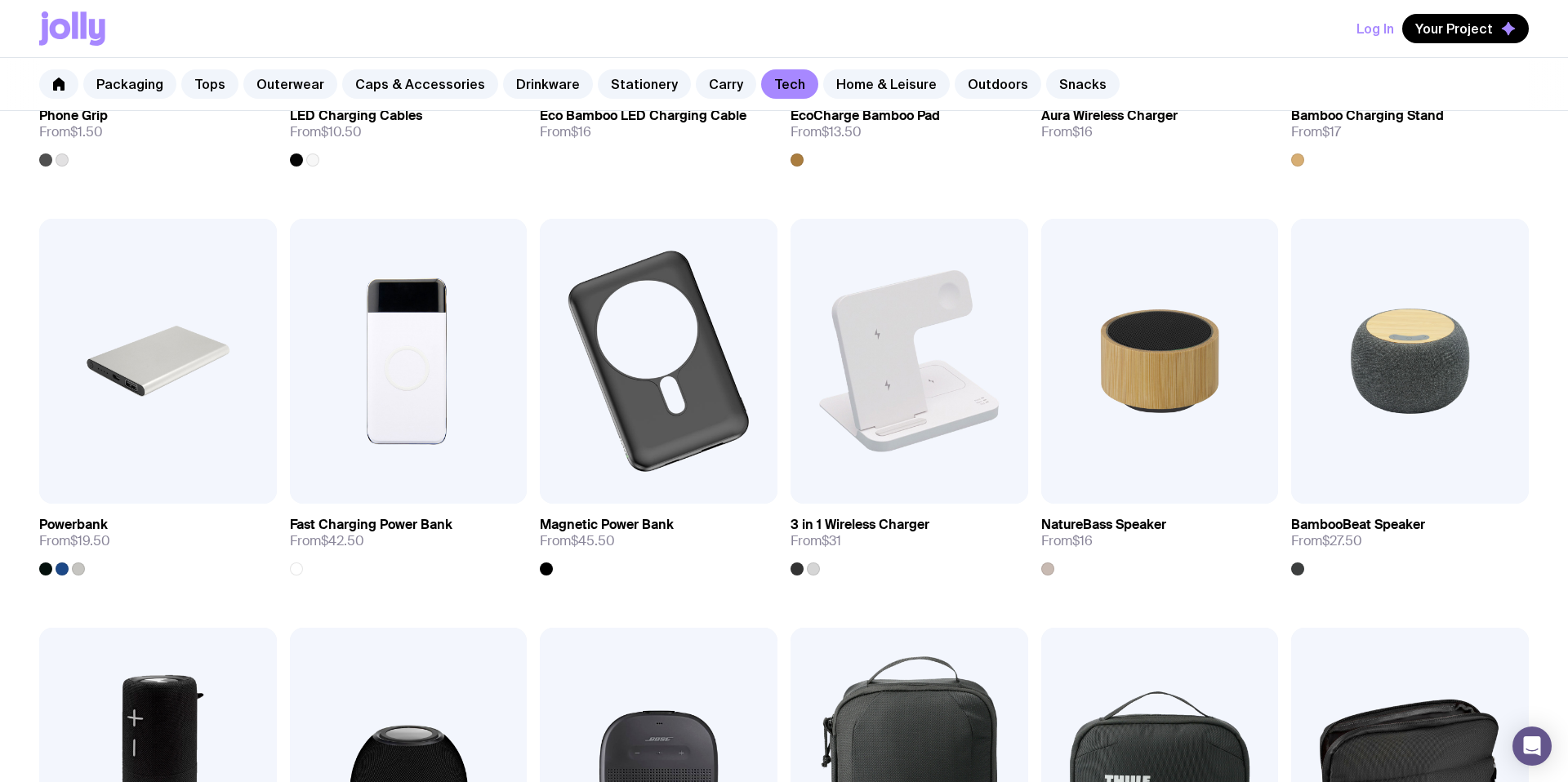
scroll to position [618, 0]
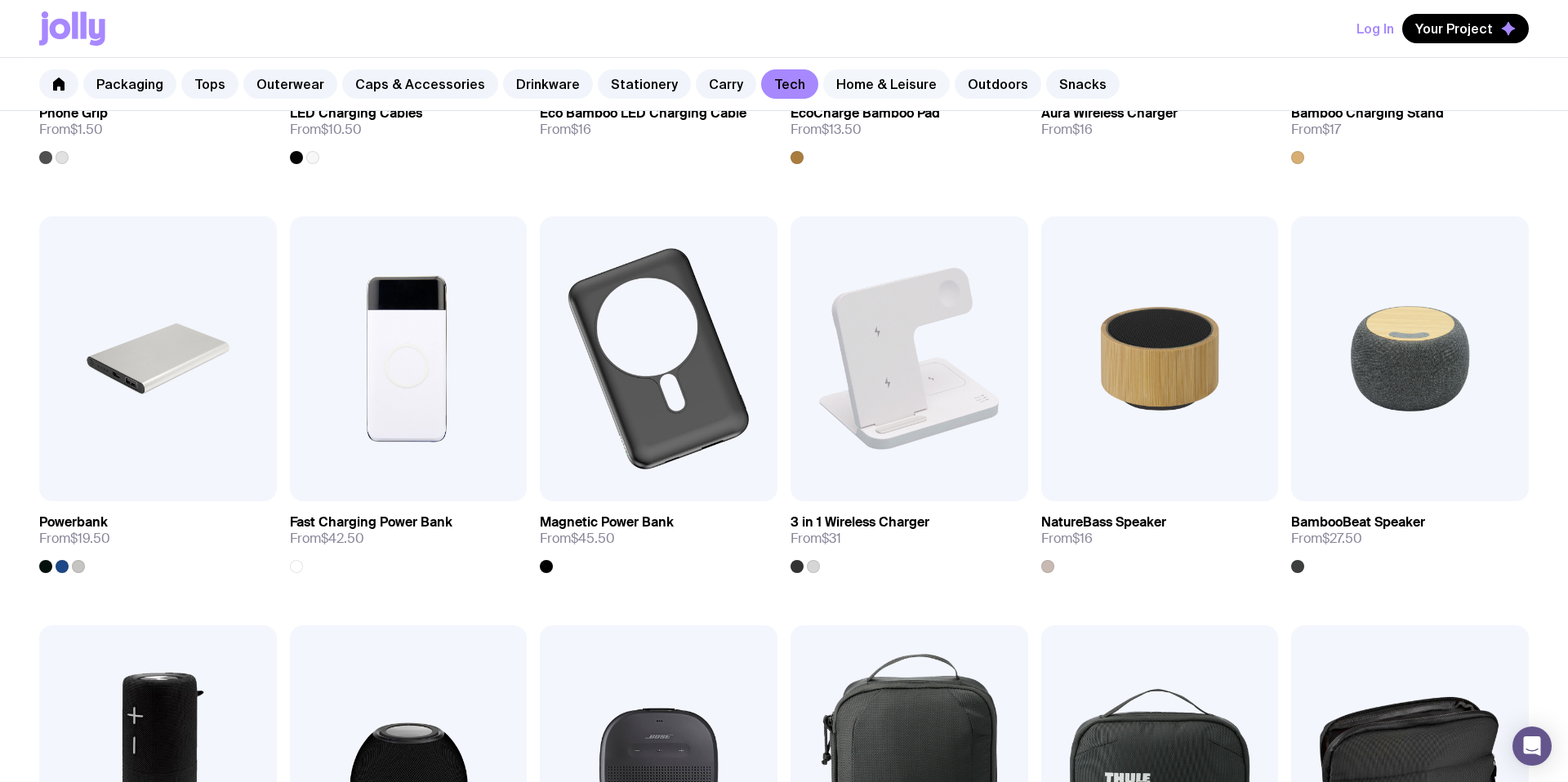
click at [863, 91] on link "Home & Leisure" at bounding box center [886, 84] width 126 height 29
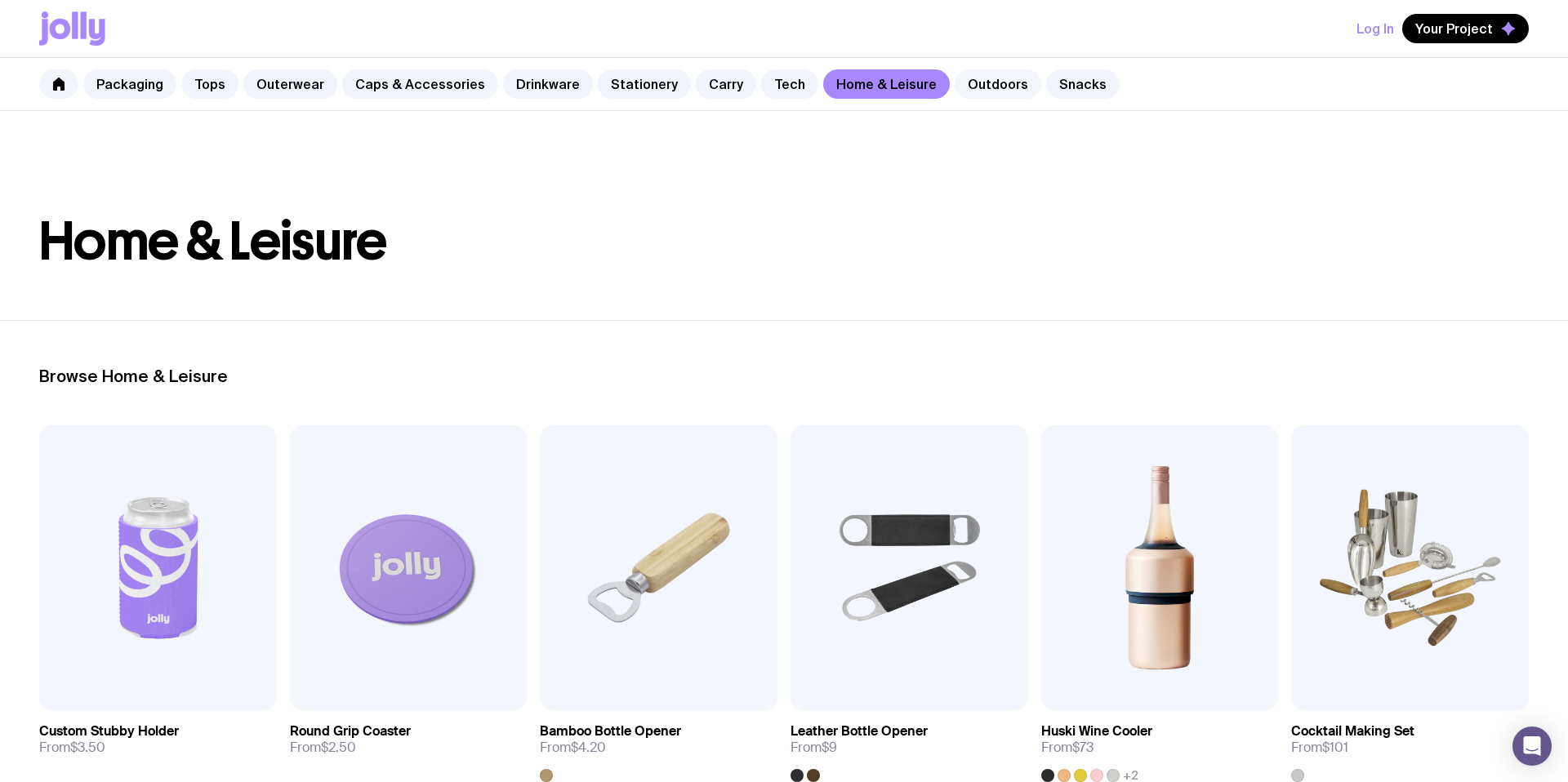
click at [971, 91] on link "Outdoors" at bounding box center [997, 84] width 86 height 29
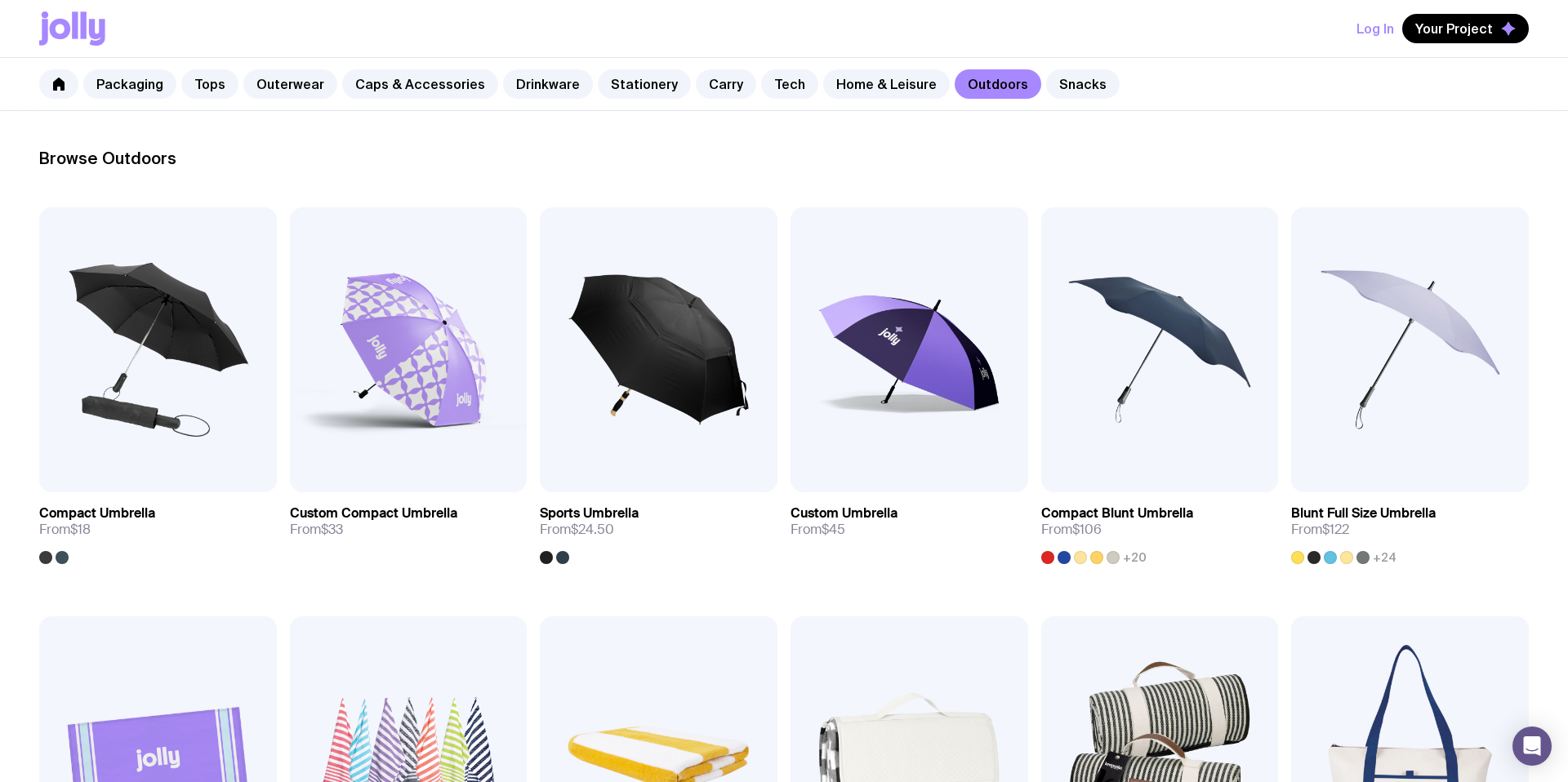
scroll to position [221, 0]
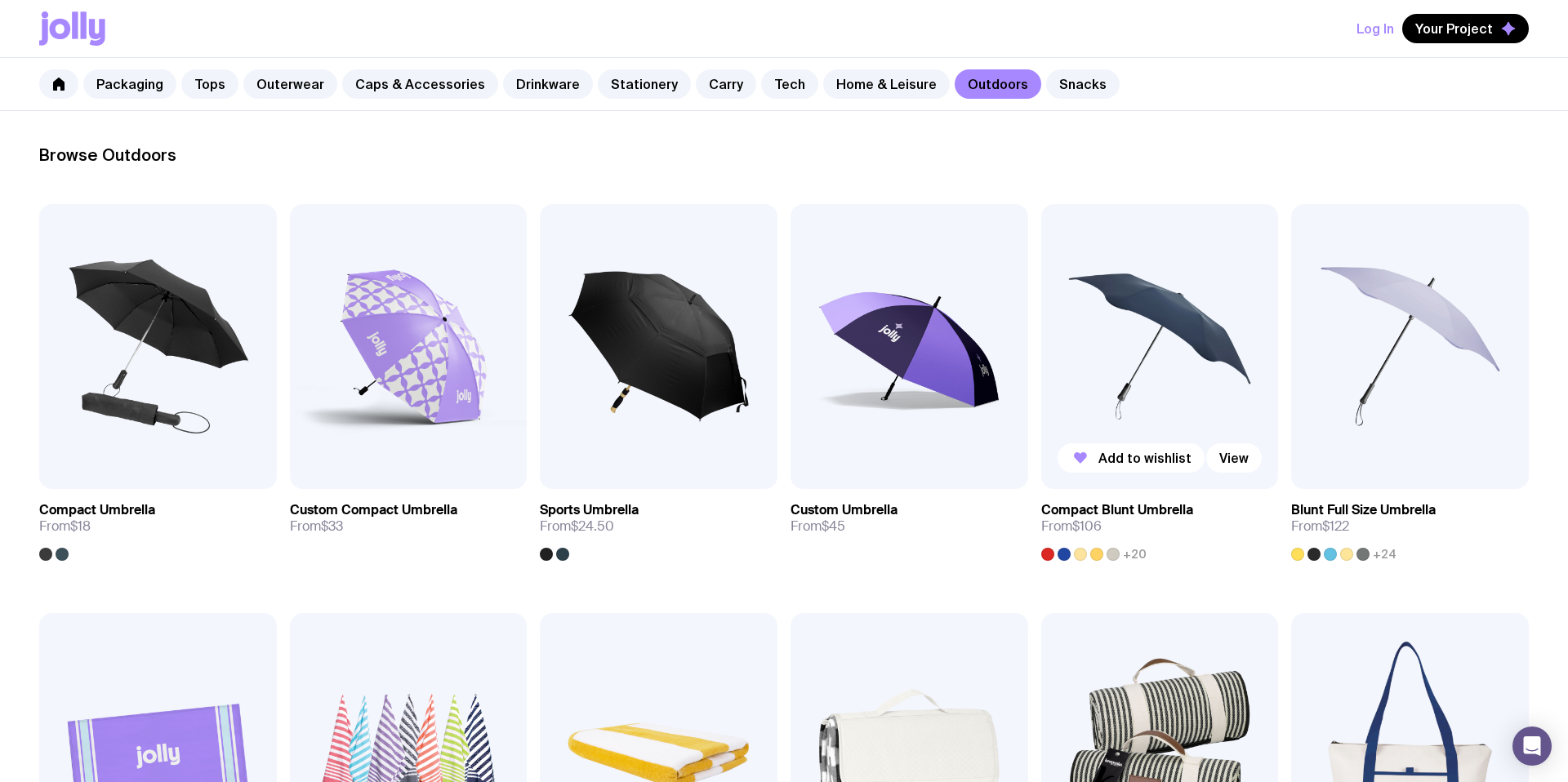
click at [1097, 551] on div at bounding box center [1095, 554] width 13 height 13
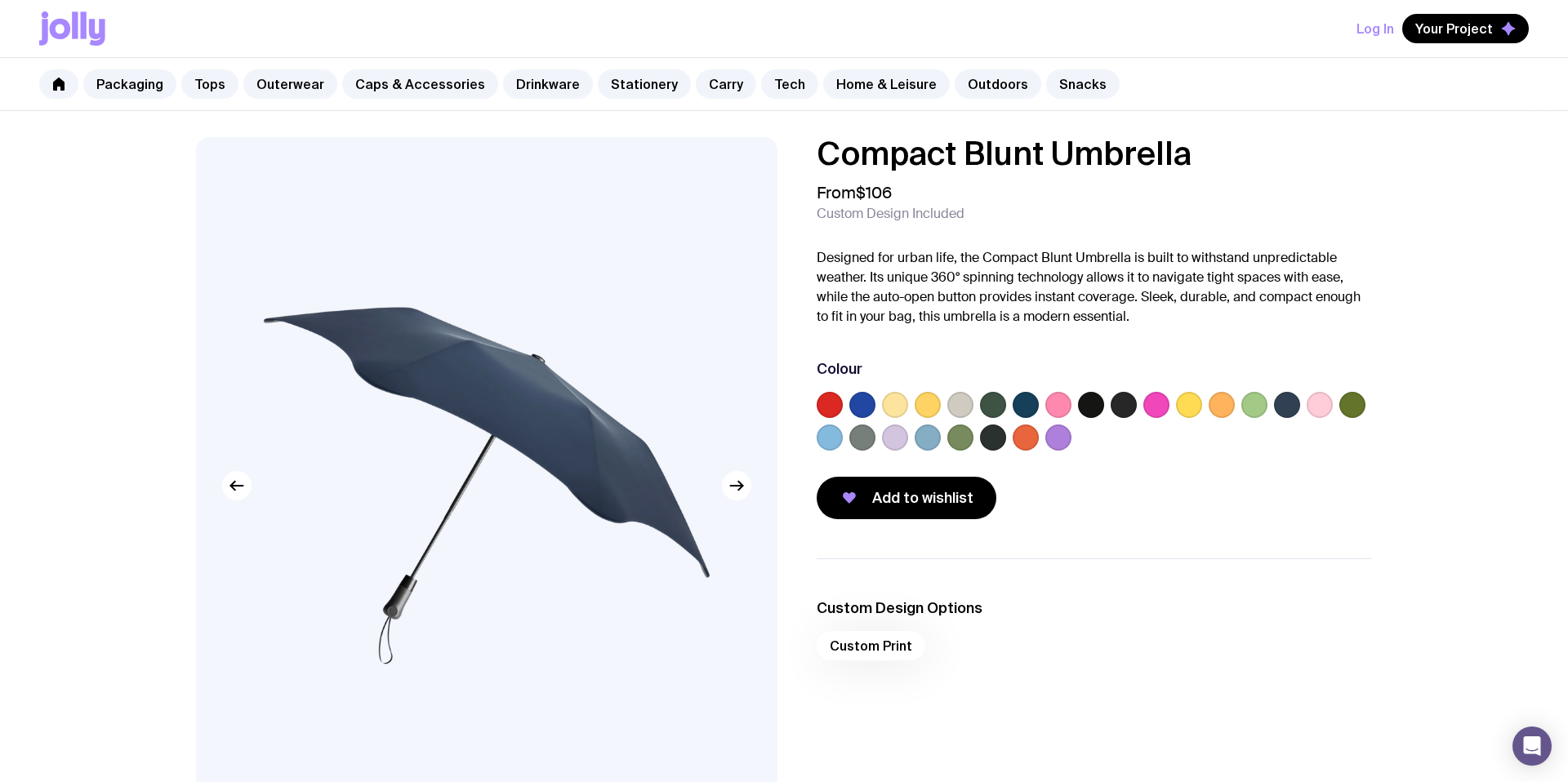
click at [920, 402] on label at bounding box center [928, 405] width 26 height 26
click at [0, 0] on input "radio" at bounding box center [0, 0] width 0 height 0
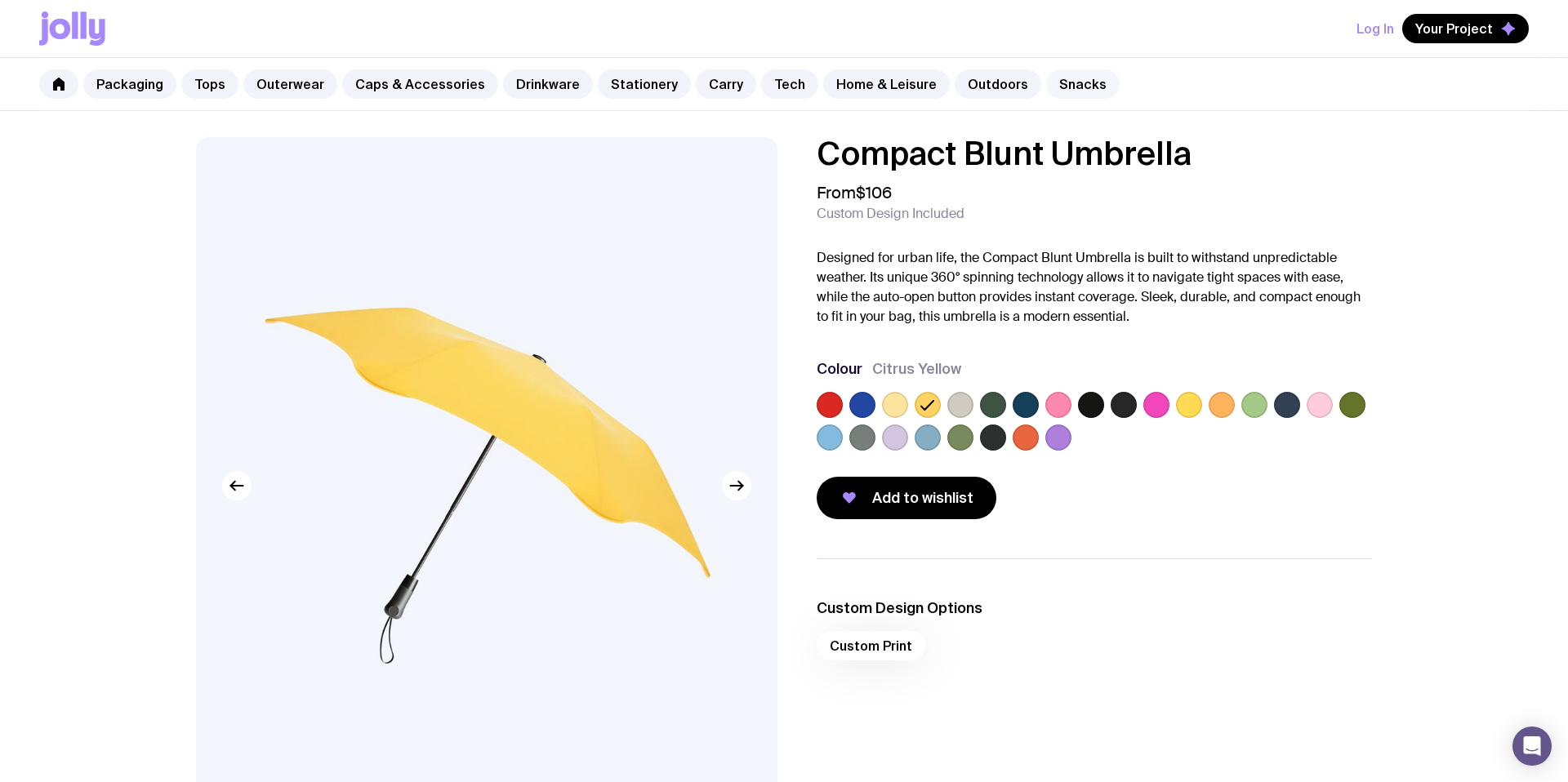
click at [1047, 85] on link "Snacks" at bounding box center [1083, 84] width 74 height 29
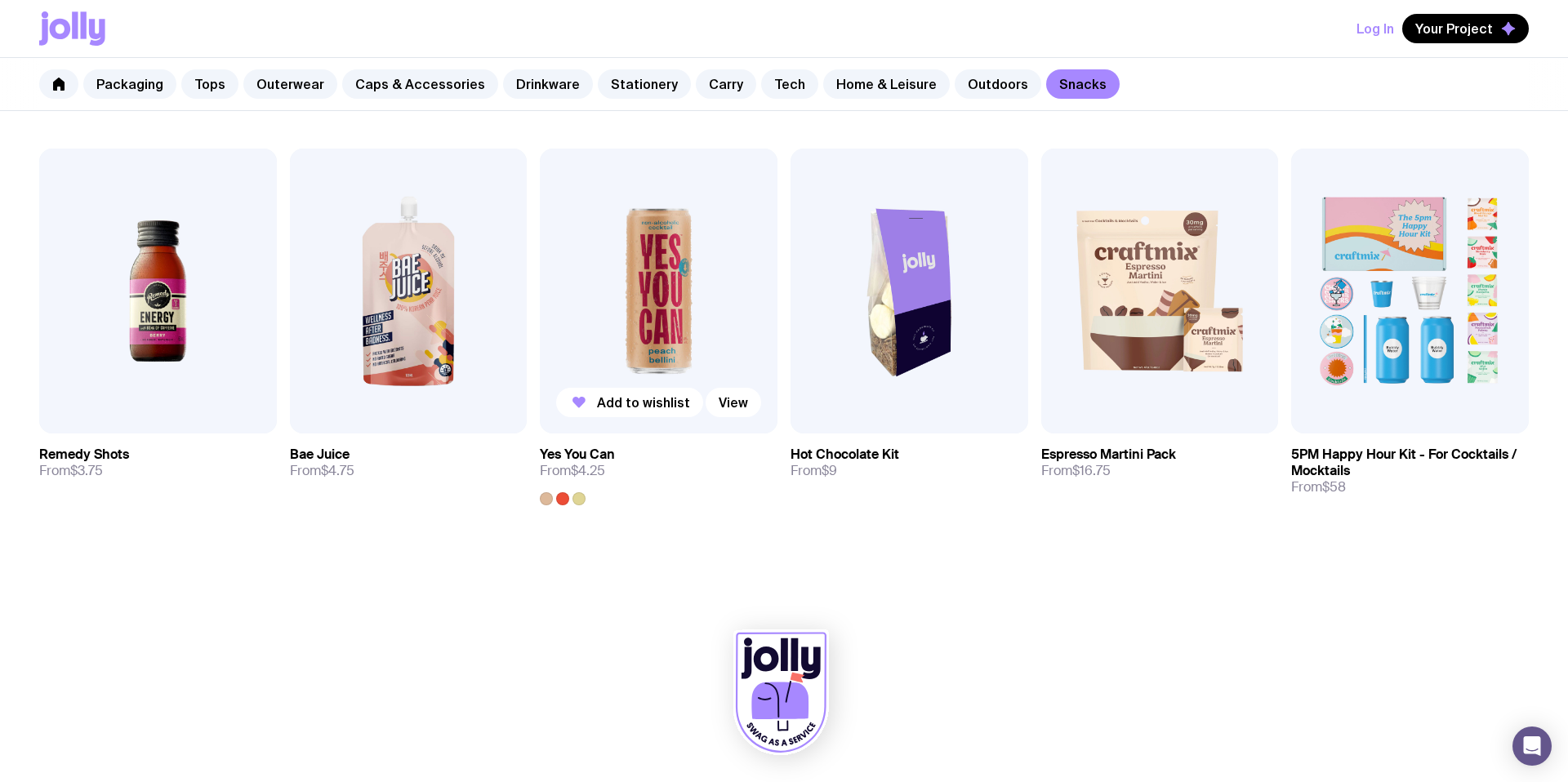
scroll to position [690, 0]
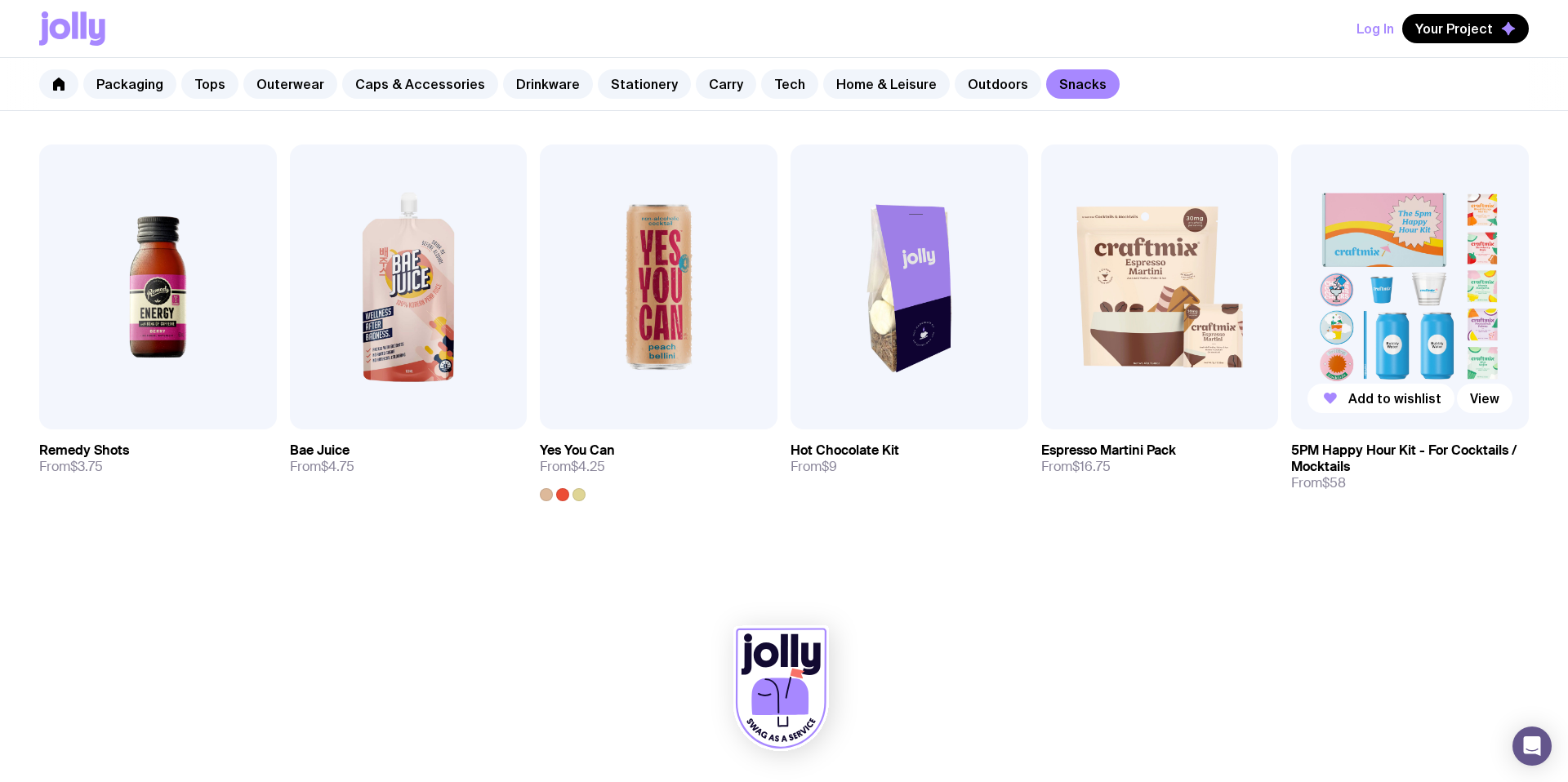
click at [1382, 300] on img at bounding box center [1409, 287] width 238 height 285
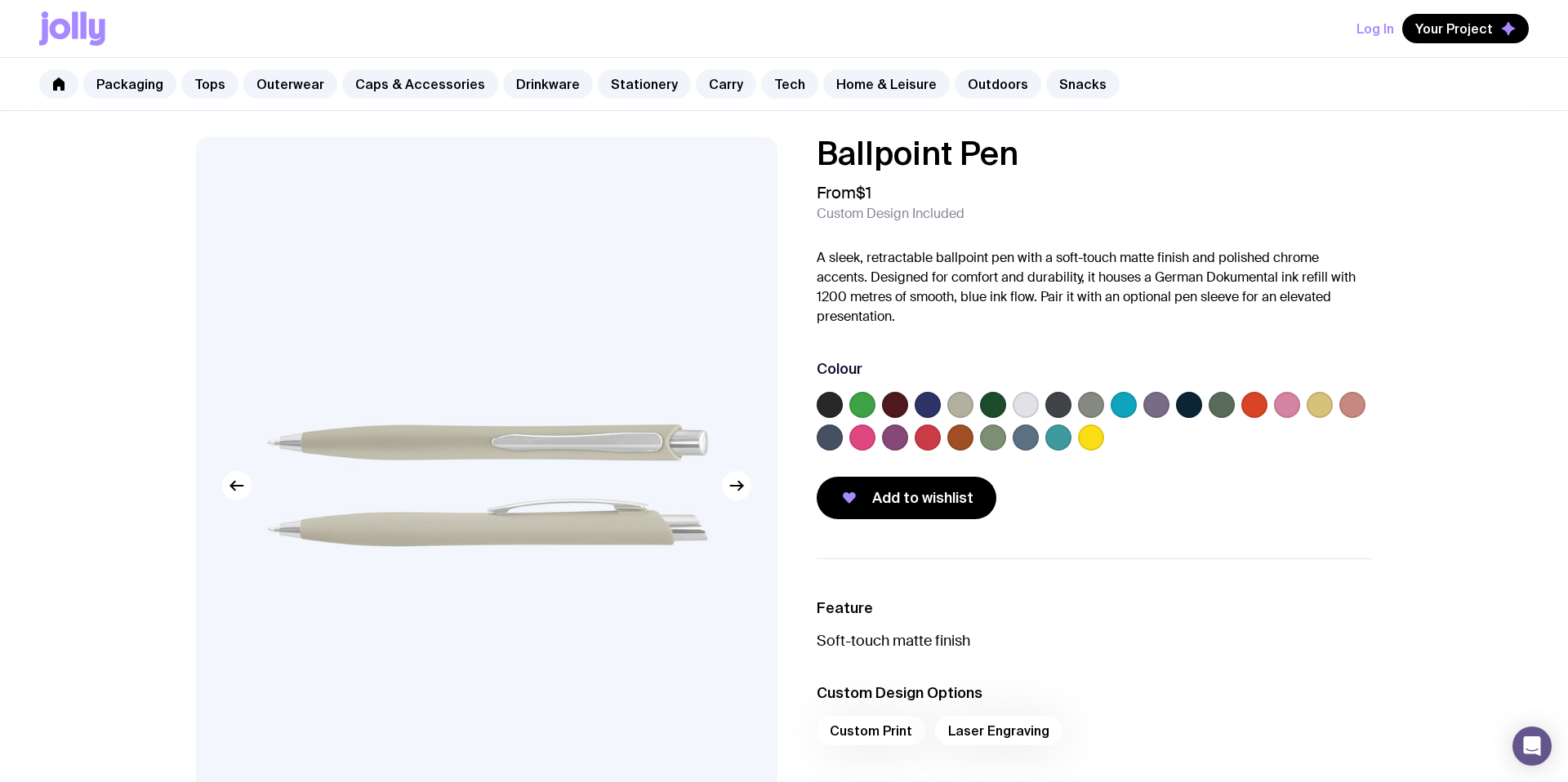
click at [886, 433] on label at bounding box center [895, 438] width 26 height 26
click at [0, 0] on input "radio" at bounding box center [0, 0] width 0 height 0
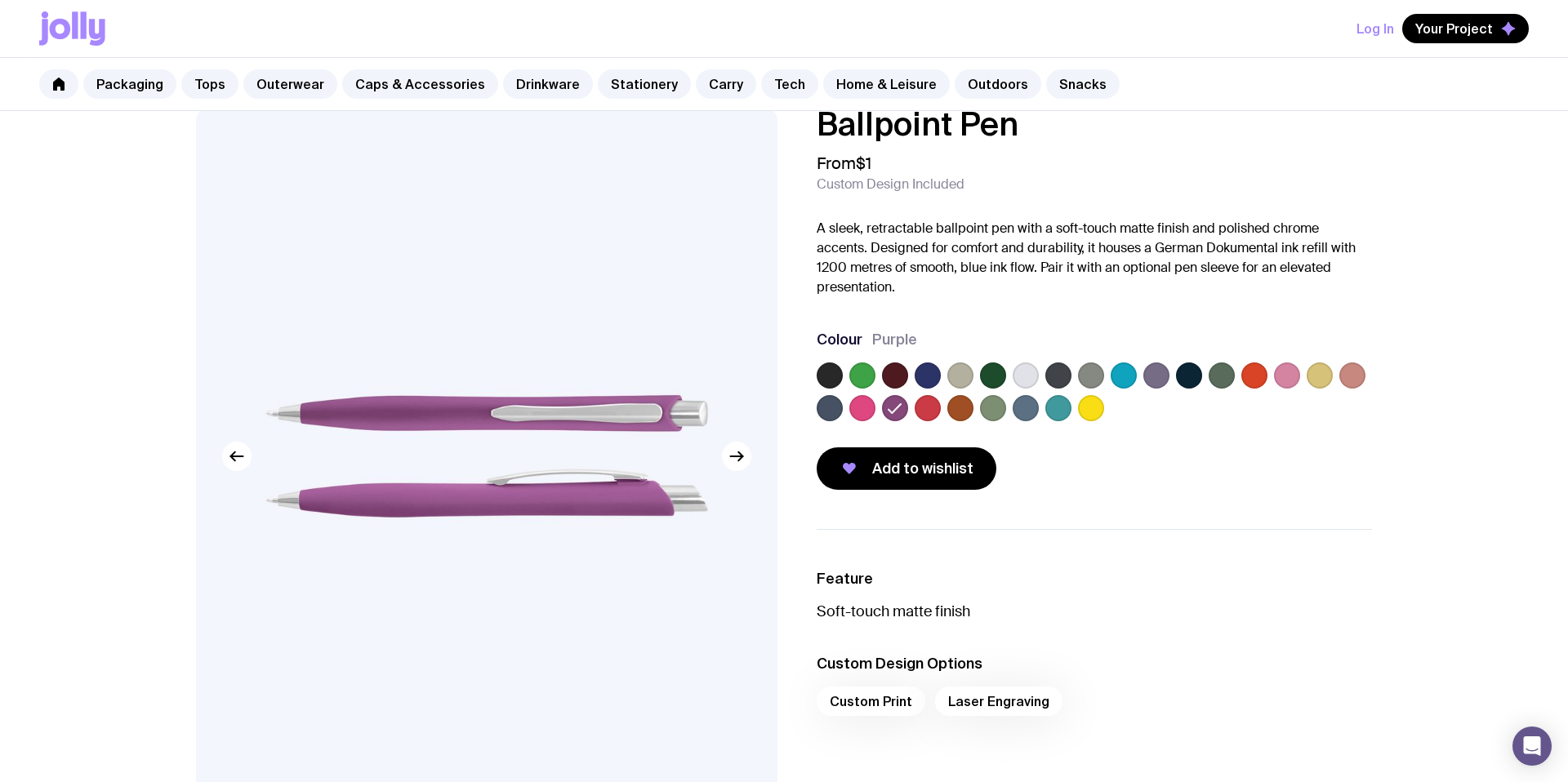
scroll to position [26, 0]
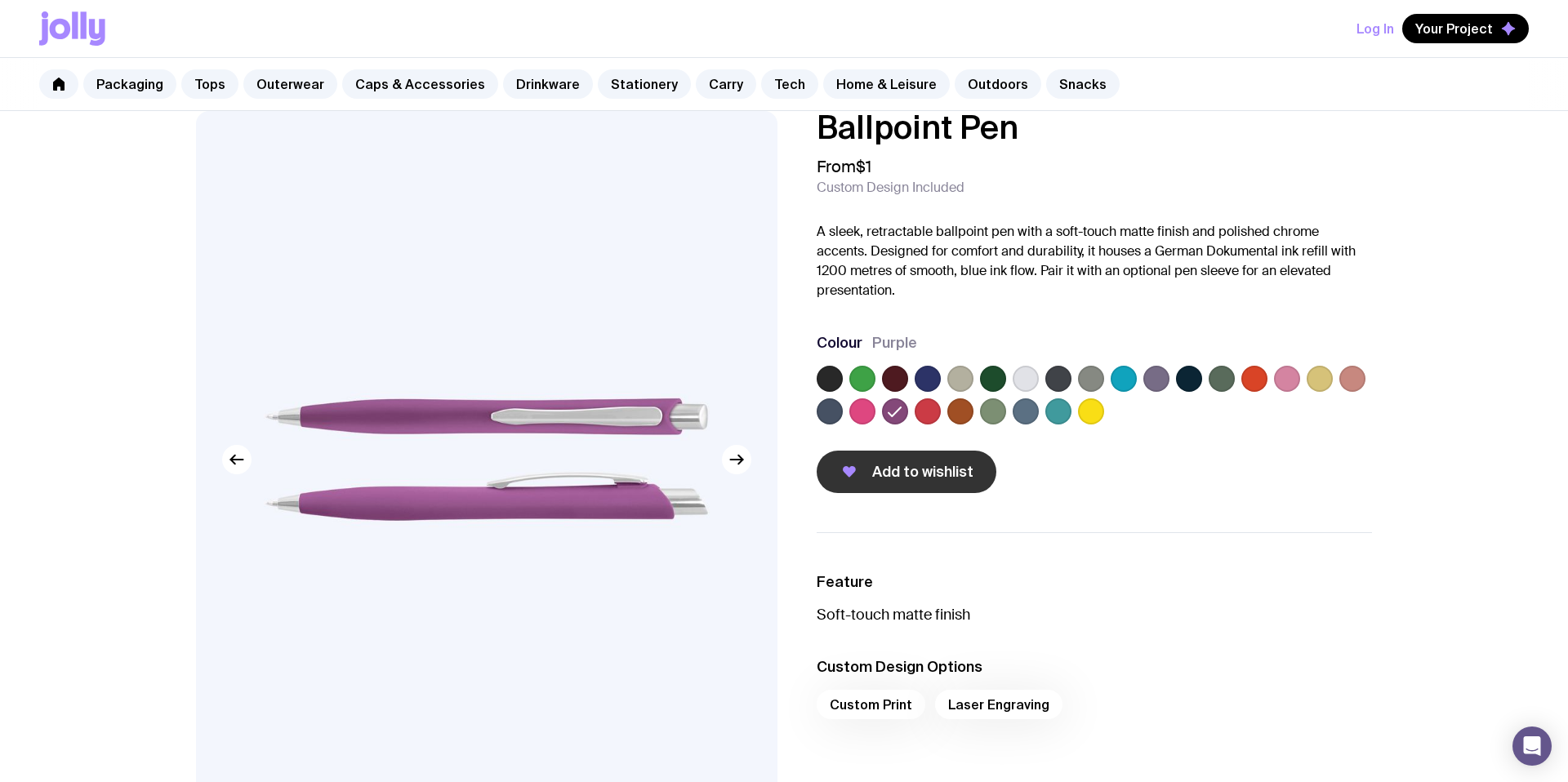
click at [881, 459] on button "Add to wishlist" at bounding box center [906, 472] width 180 height 43
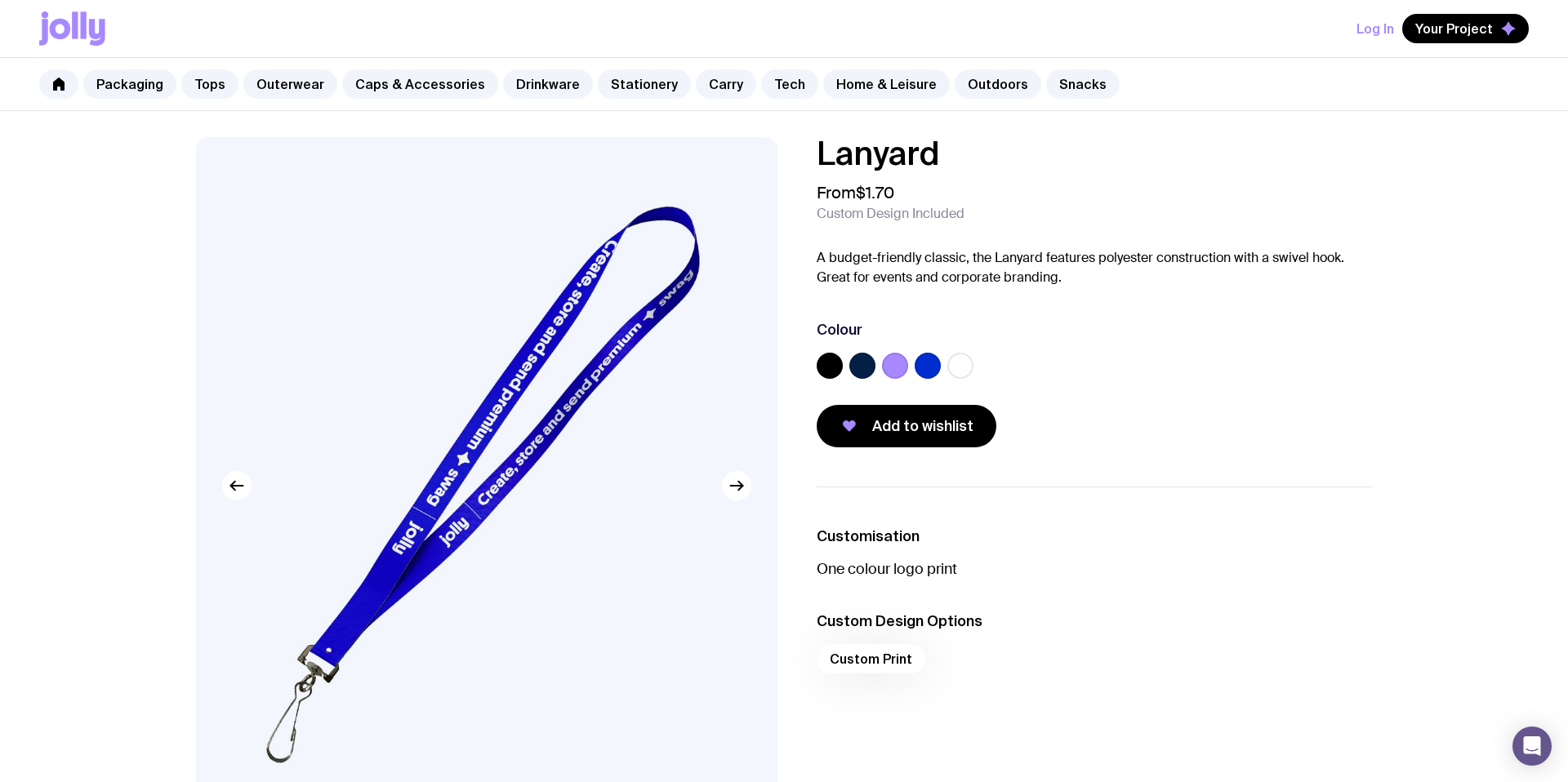
scroll to position [1, 0]
click at [892, 368] on label at bounding box center [895, 365] width 26 height 26
click at [0, 0] on input "radio" at bounding box center [0, 0] width 0 height 0
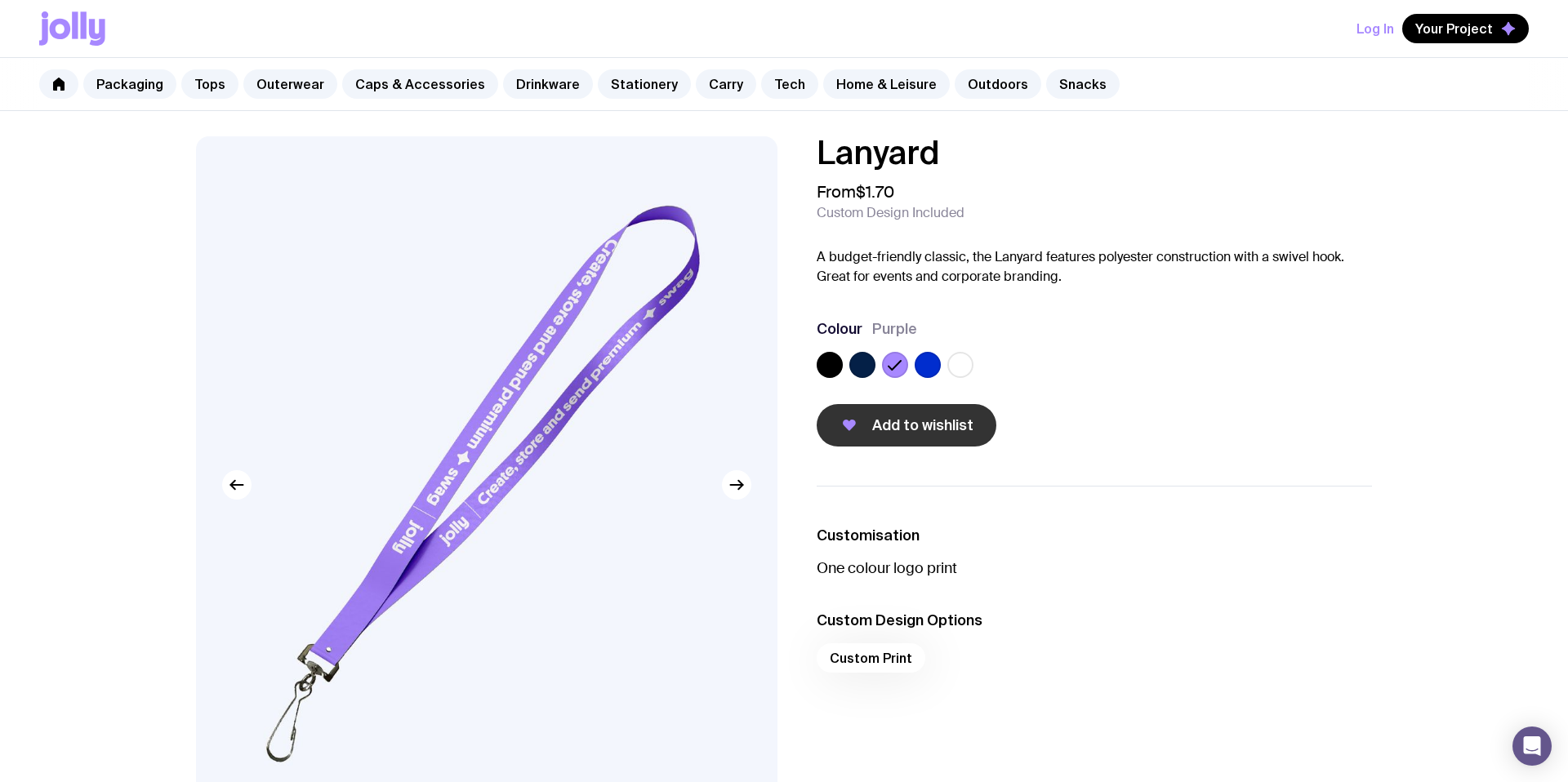
click at [935, 427] on span "Add to wishlist" at bounding box center [923, 425] width 101 height 19
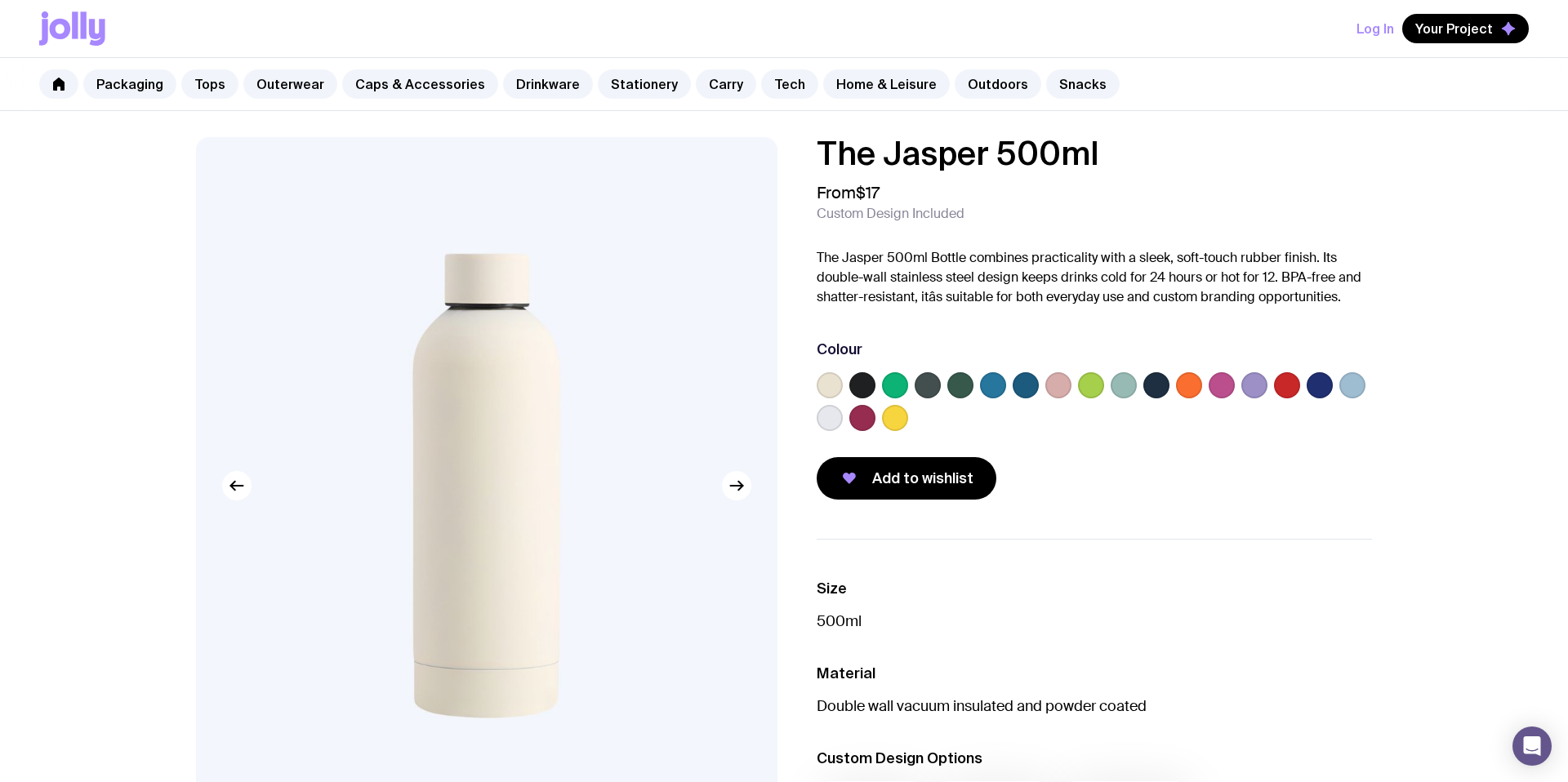
scroll to position [1, 0]
click at [1255, 382] on label at bounding box center [1254, 384] width 26 height 26
click at [0, 0] on input "radio" at bounding box center [0, 0] width 0 height 0
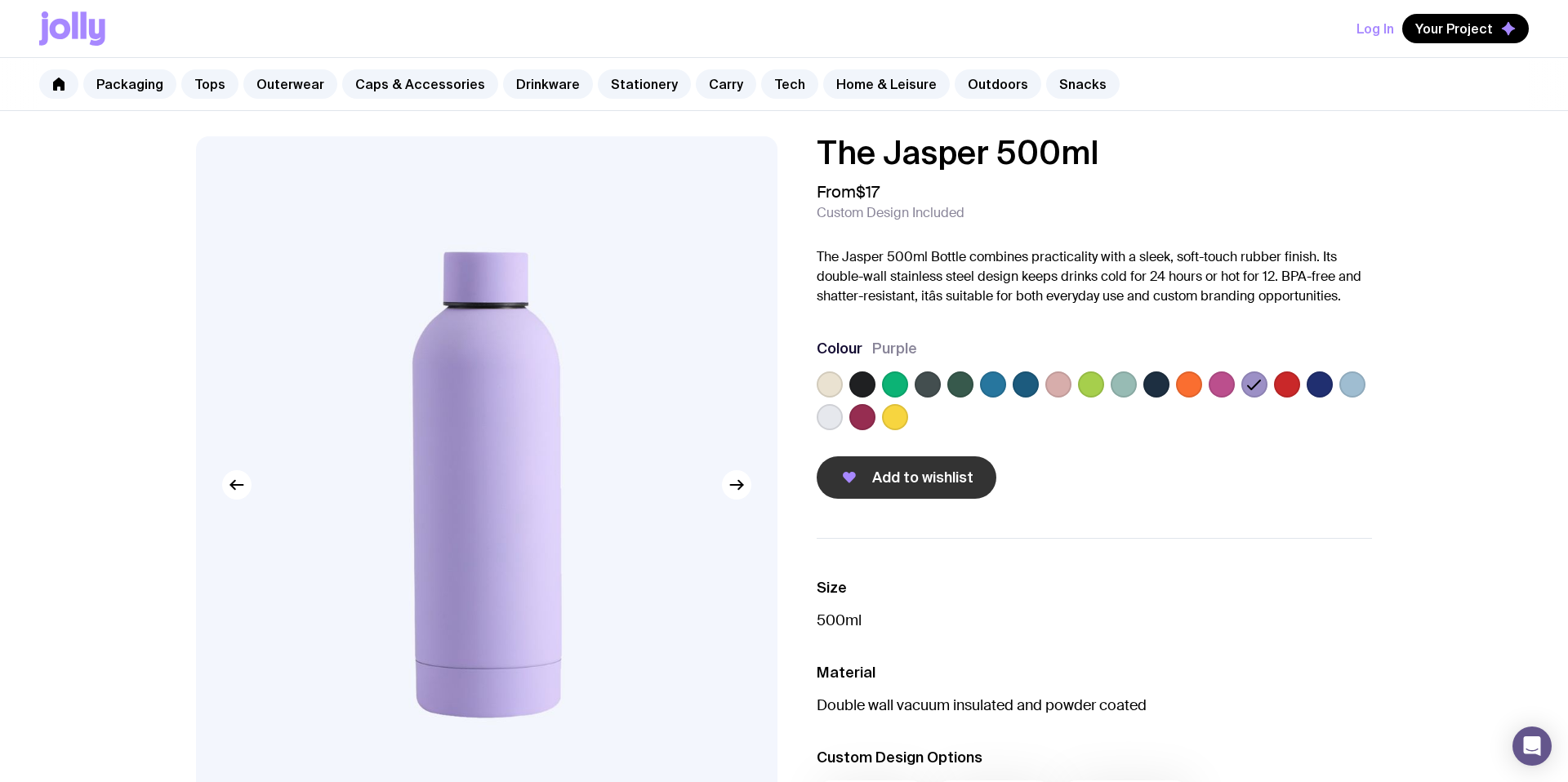
click at [941, 469] on span "Add to wishlist" at bounding box center [923, 477] width 101 height 19
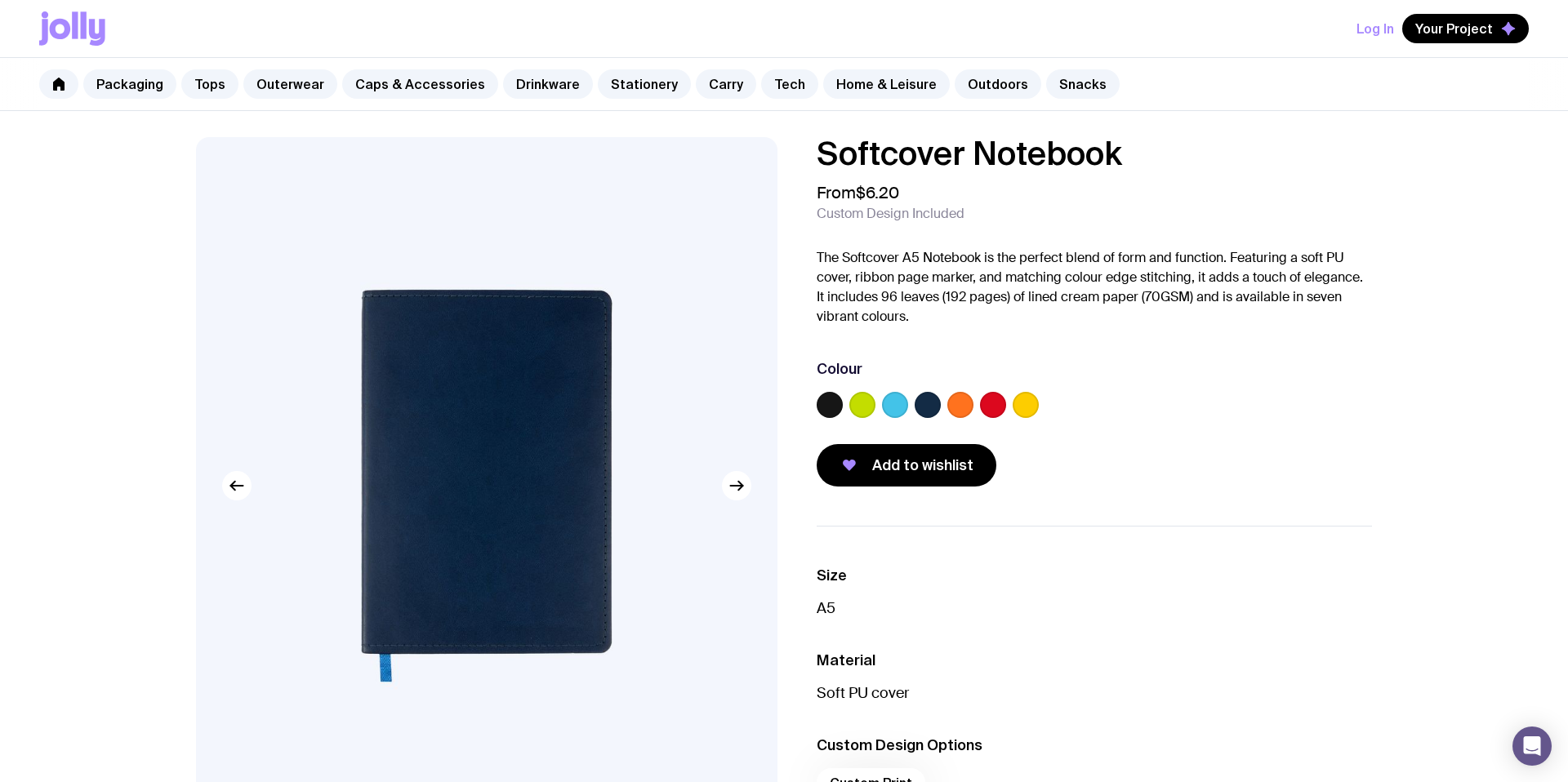
click at [850, 409] on label at bounding box center [862, 405] width 26 height 26
click at [0, 0] on input "radio" at bounding box center [0, 0] width 0 height 0
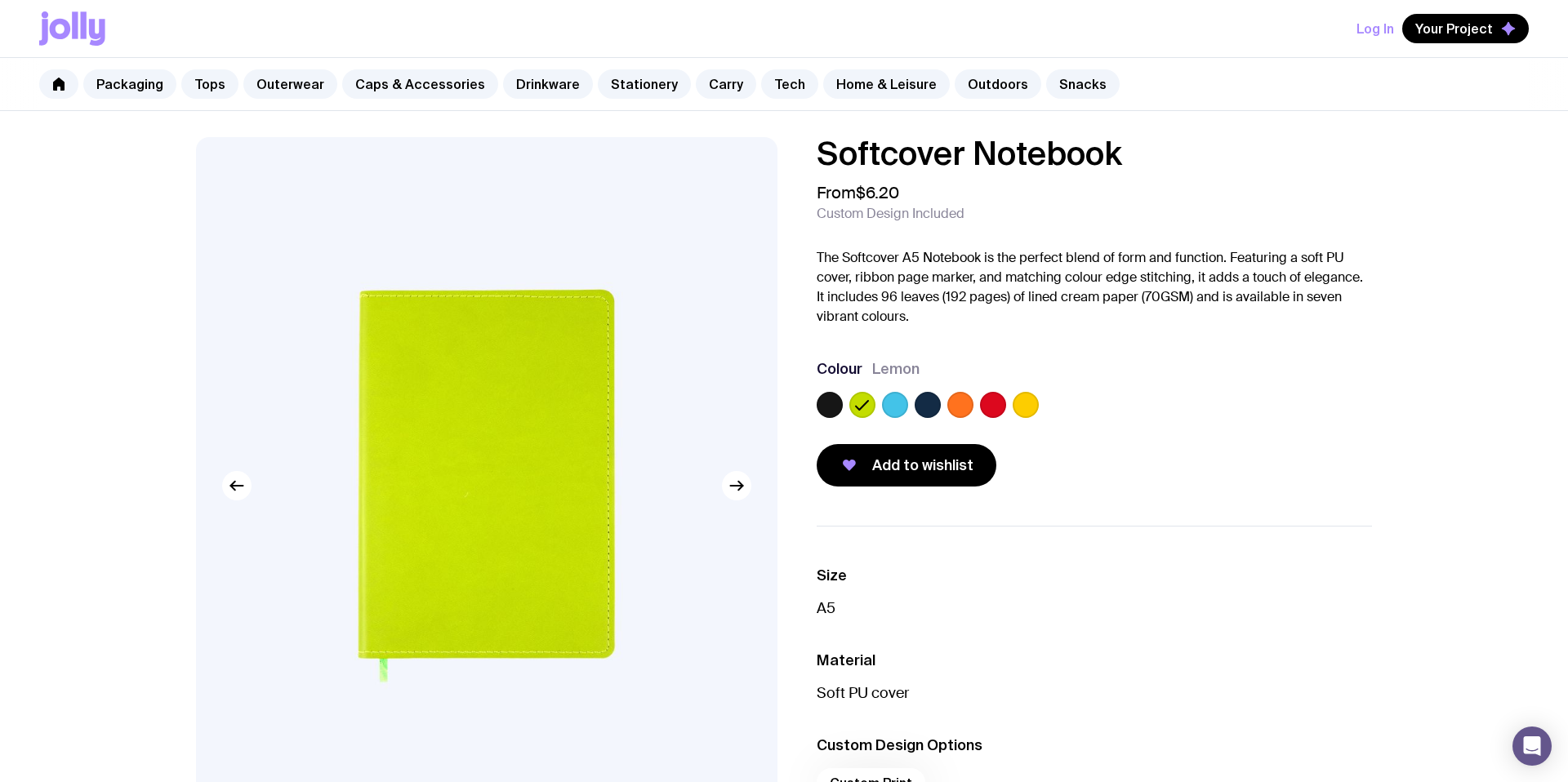
click at [890, 409] on label at bounding box center [895, 405] width 26 height 26
click at [0, 0] on input "radio" at bounding box center [0, 0] width 0 height 0
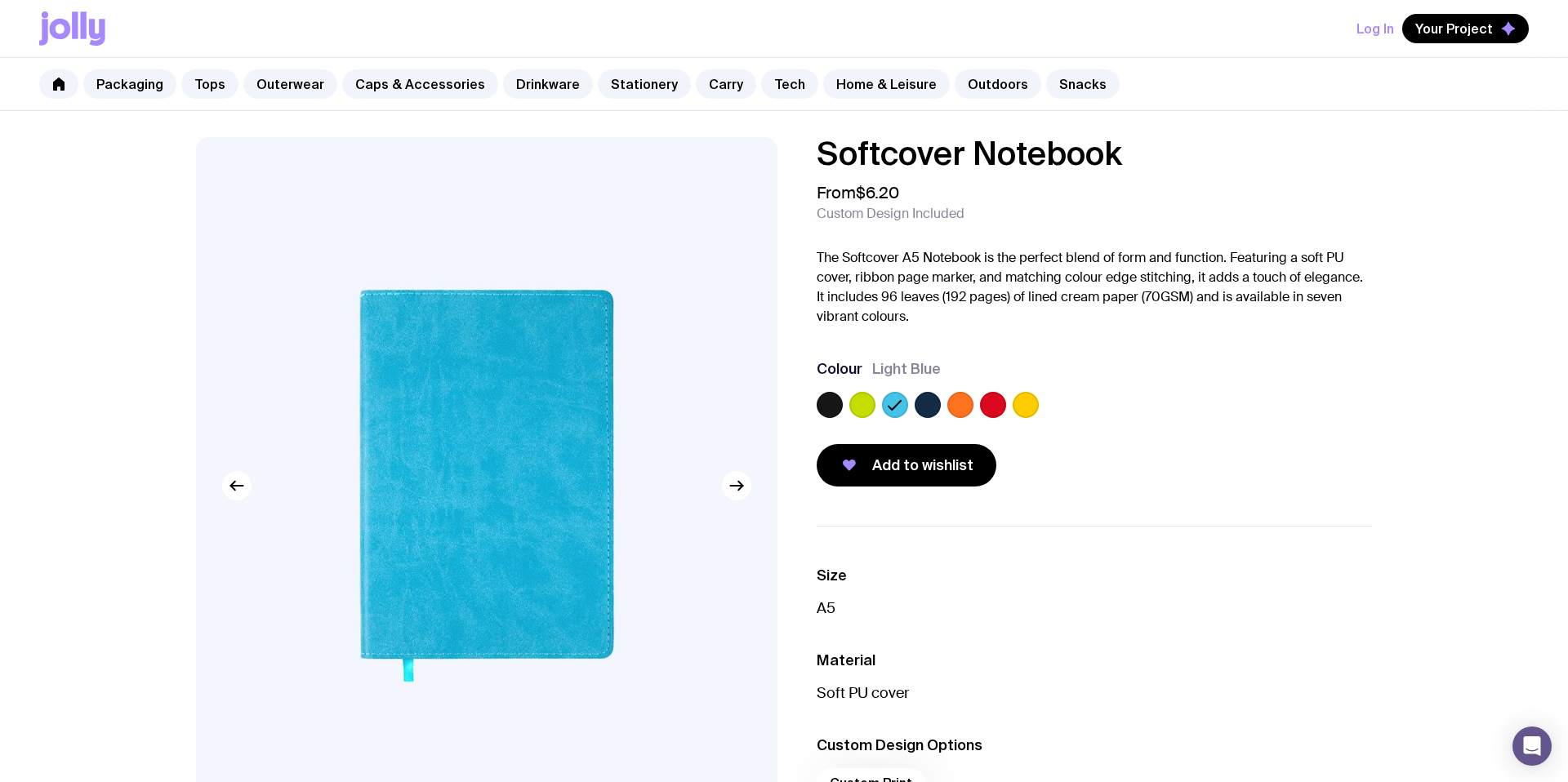
click at [916, 409] on label at bounding box center [928, 405] width 26 height 26
click at [0, 0] on input "radio" at bounding box center [0, 0] width 0 height 0
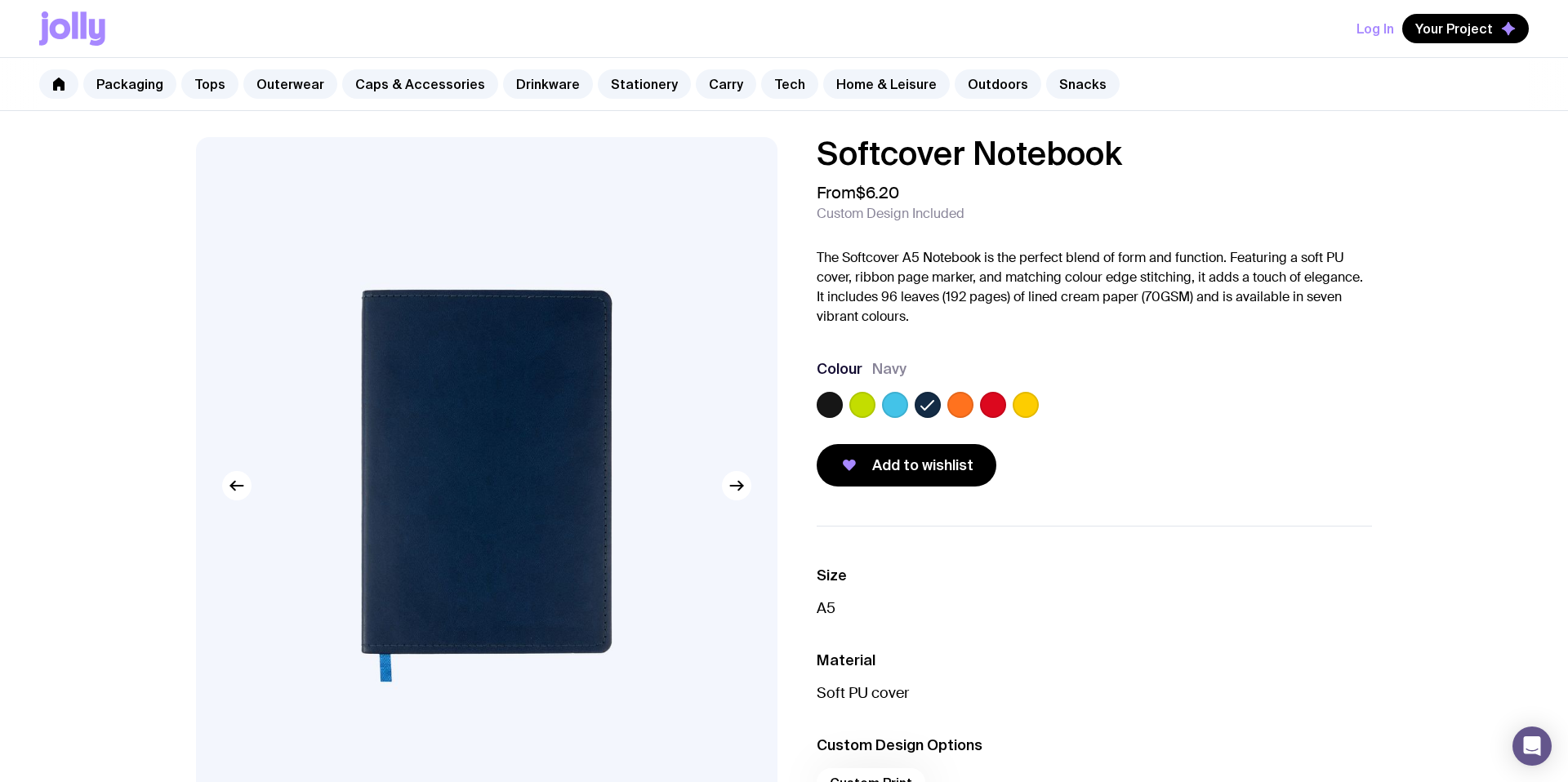
click at [950, 409] on label at bounding box center [960, 405] width 26 height 26
click at [0, 0] on input "radio" at bounding box center [0, 0] width 0 height 0
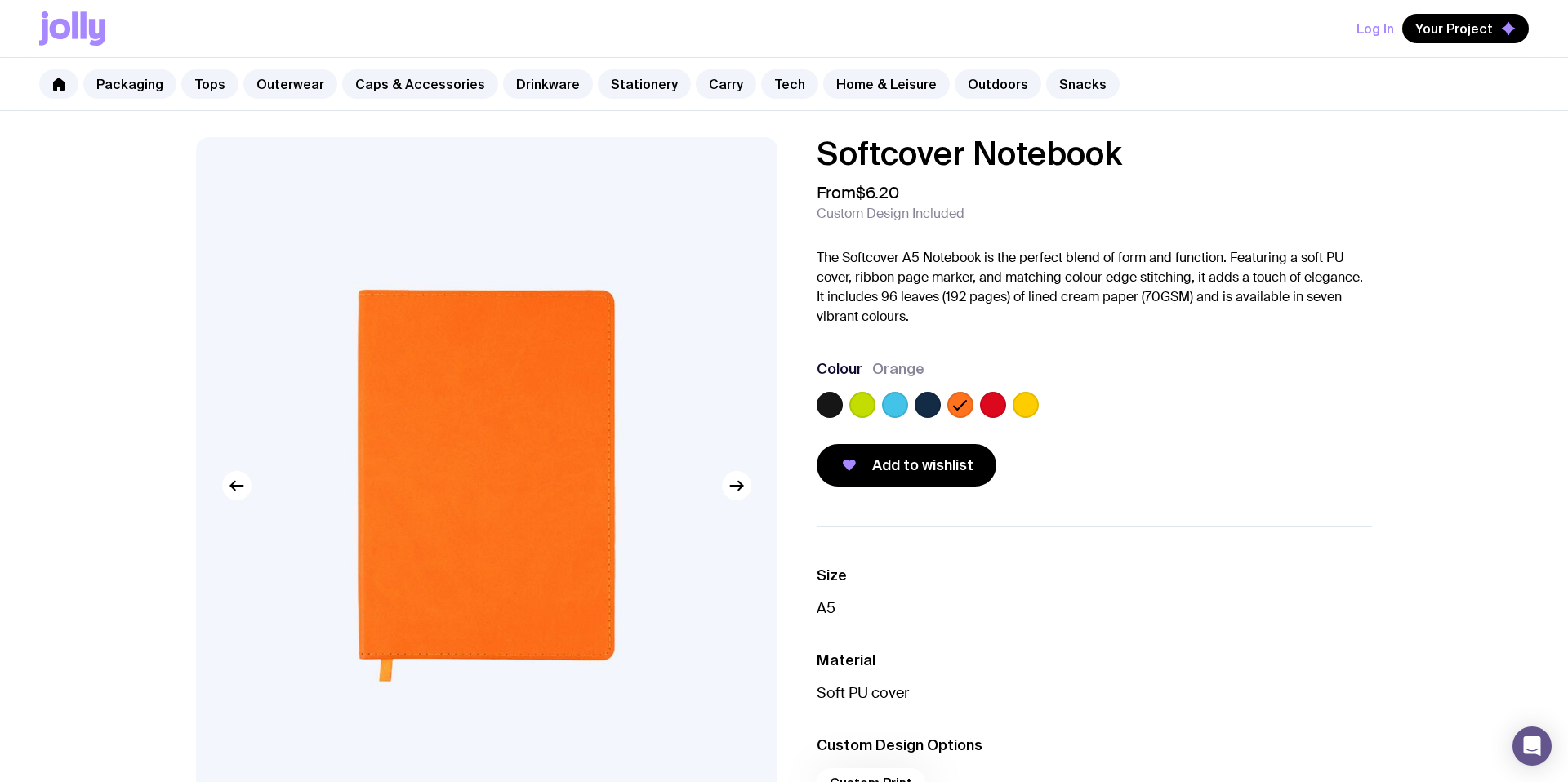
click at [1005, 409] on div at bounding box center [993, 405] width 26 height 26
click at [1020, 409] on label at bounding box center [1026, 405] width 26 height 26
click at [0, 0] on input "radio" at bounding box center [0, 0] width 0 height 0
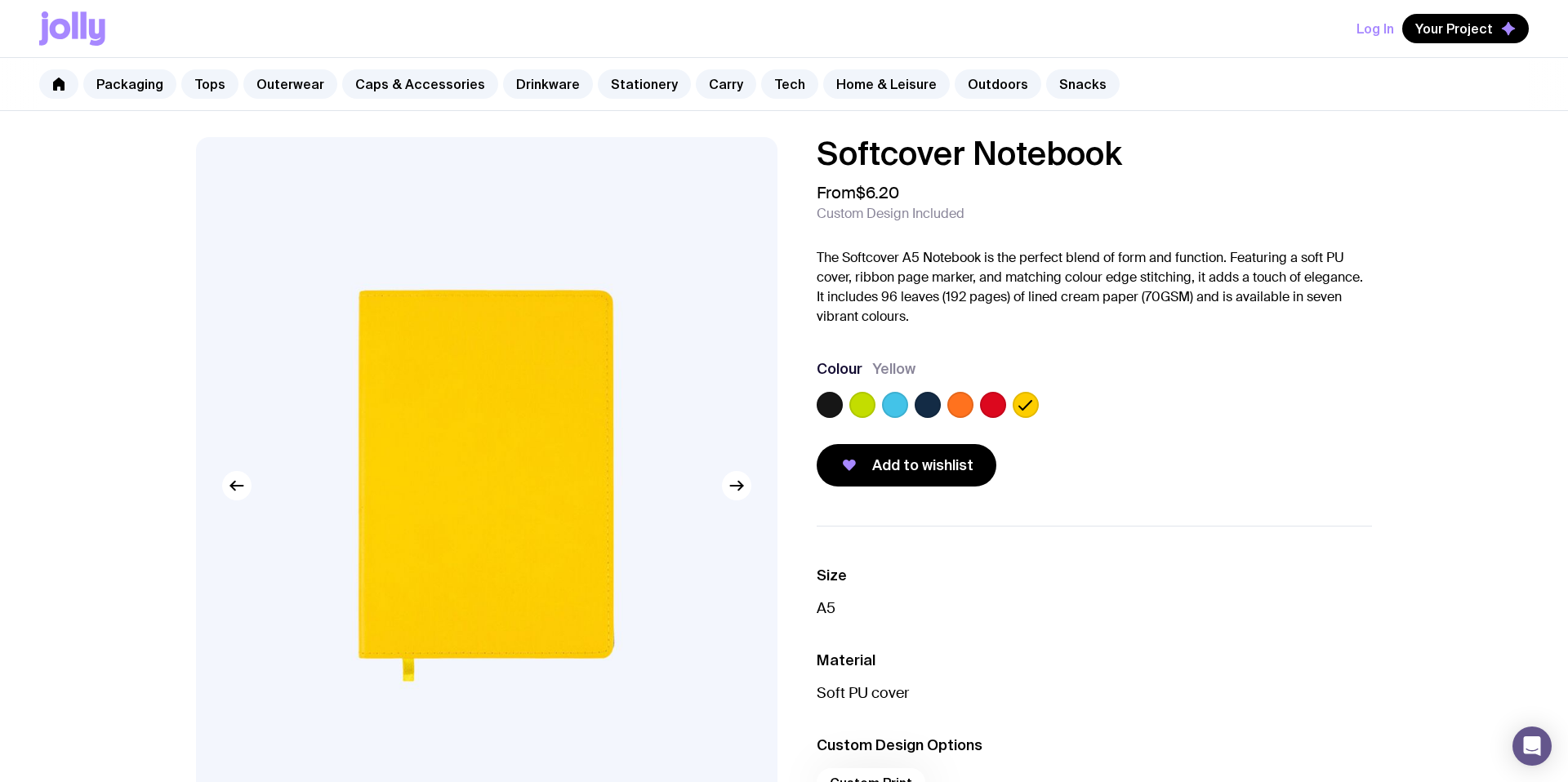
click at [998, 407] on label at bounding box center [993, 405] width 26 height 26
click at [0, 0] on input "radio" at bounding box center [0, 0] width 0 height 0
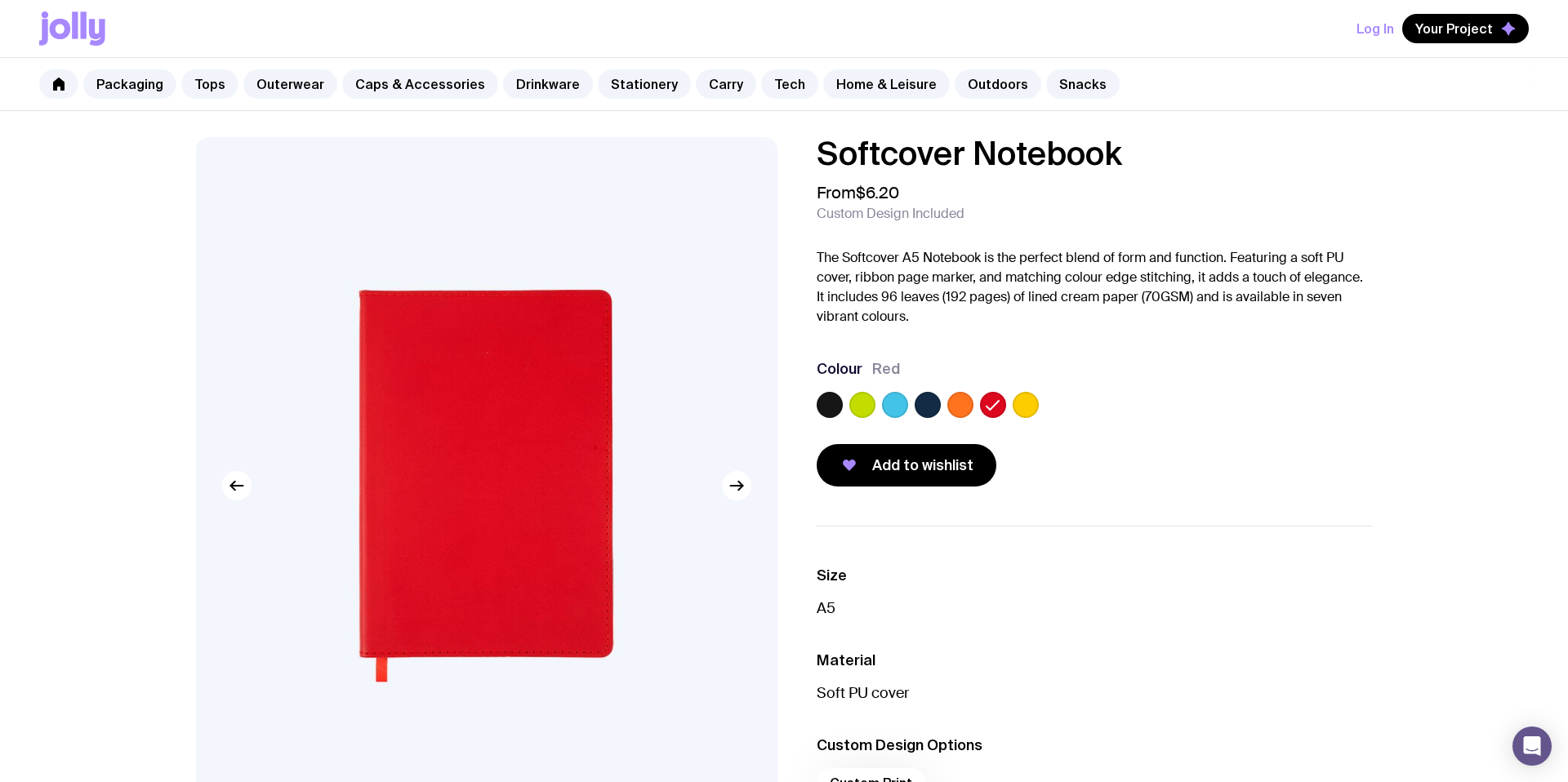
click at [1013, 414] on div at bounding box center [1026, 405] width 26 height 26
click at [1032, 409] on label at bounding box center [1026, 405] width 26 height 26
click at [0, 0] on input "radio" at bounding box center [0, 0] width 0 height 0
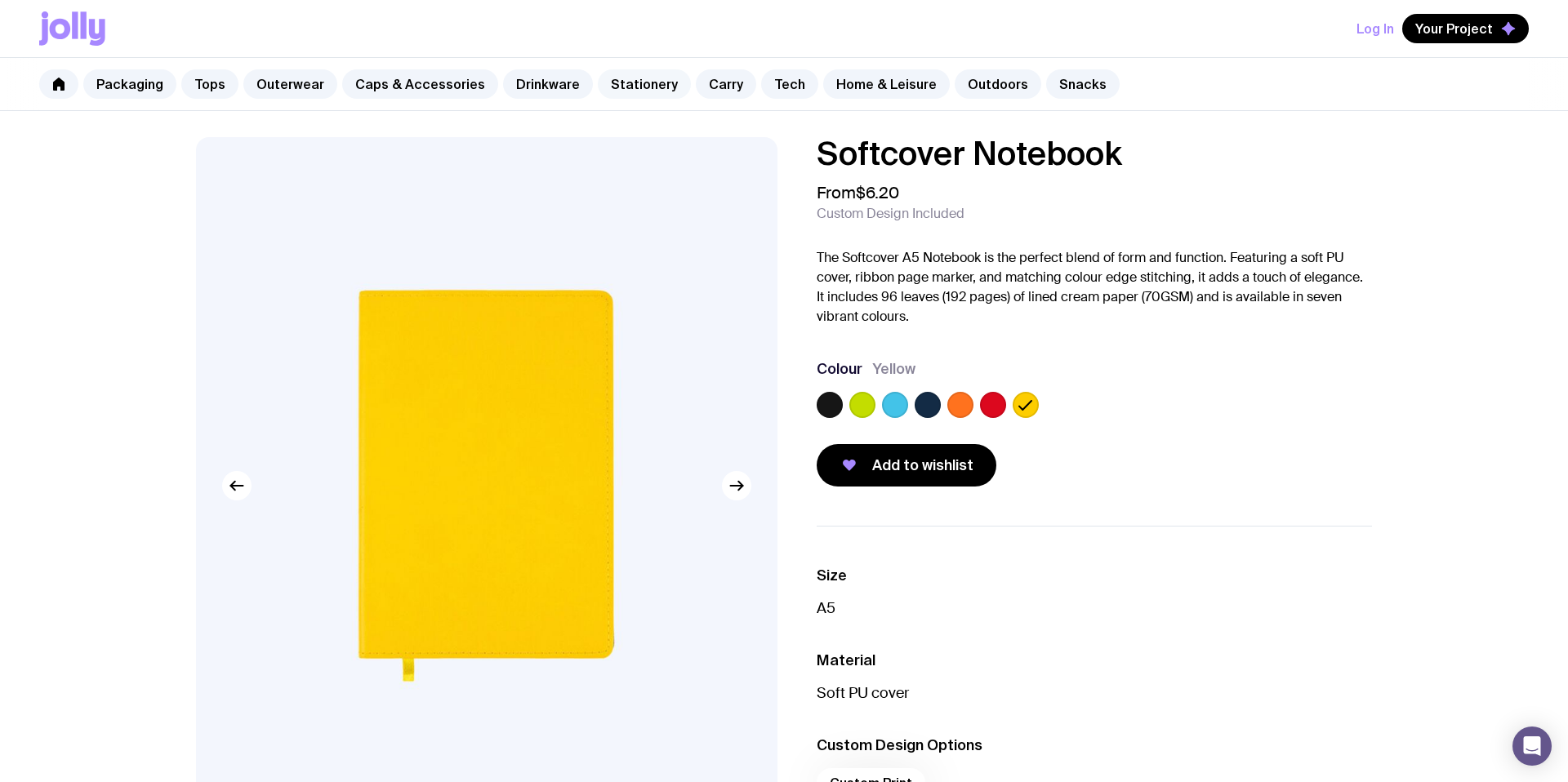
click at [634, 82] on link "Stationery" at bounding box center [644, 84] width 93 height 29
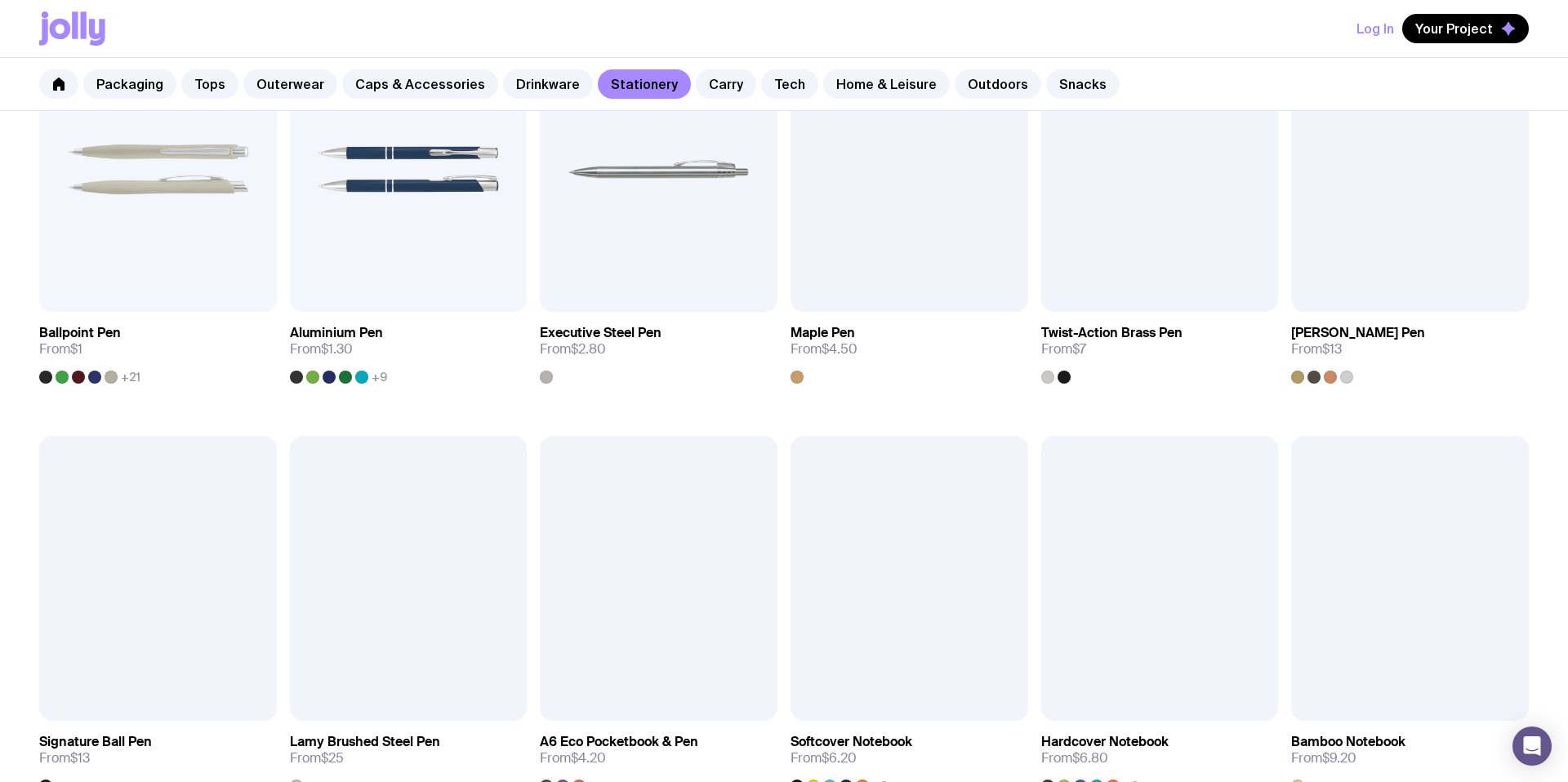
scroll to position [591, 0]
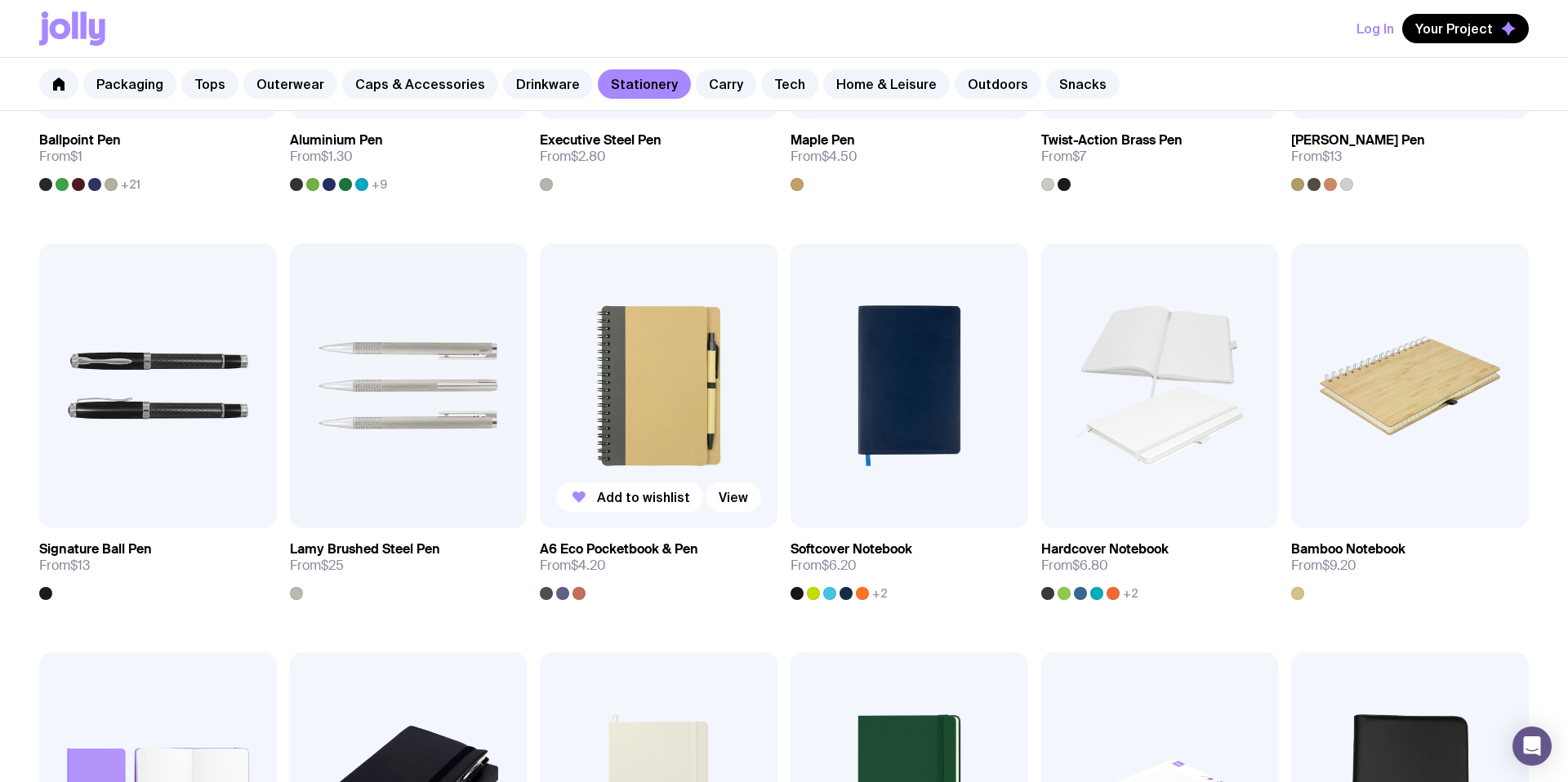
click at [687, 378] on img at bounding box center [658, 386] width 238 height 285
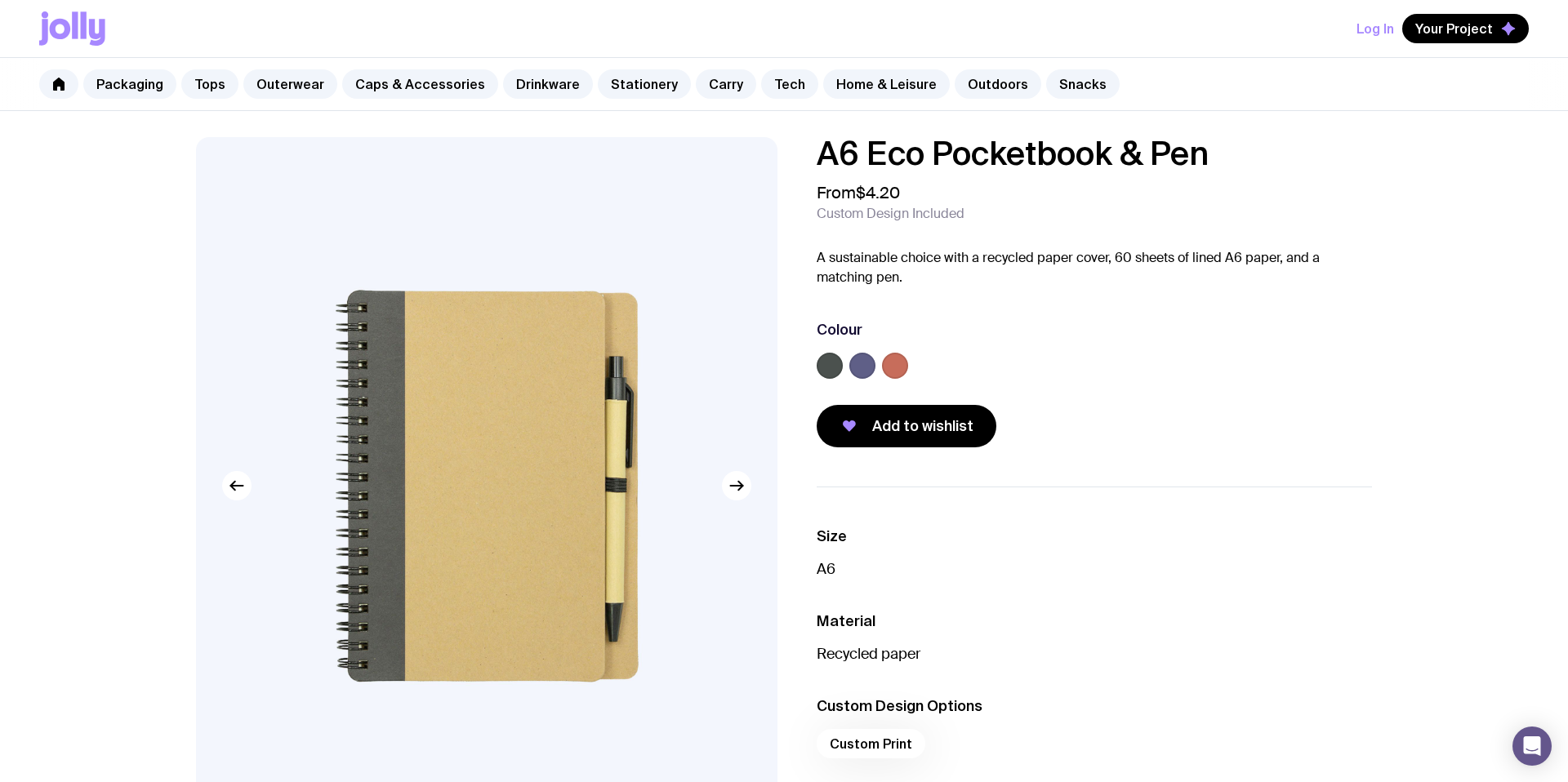
click at [867, 367] on label at bounding box center [862, 366] width 26 height 26
click at [0, 0] on input "radio" at bounding box center [0, 0] width 0 height 0
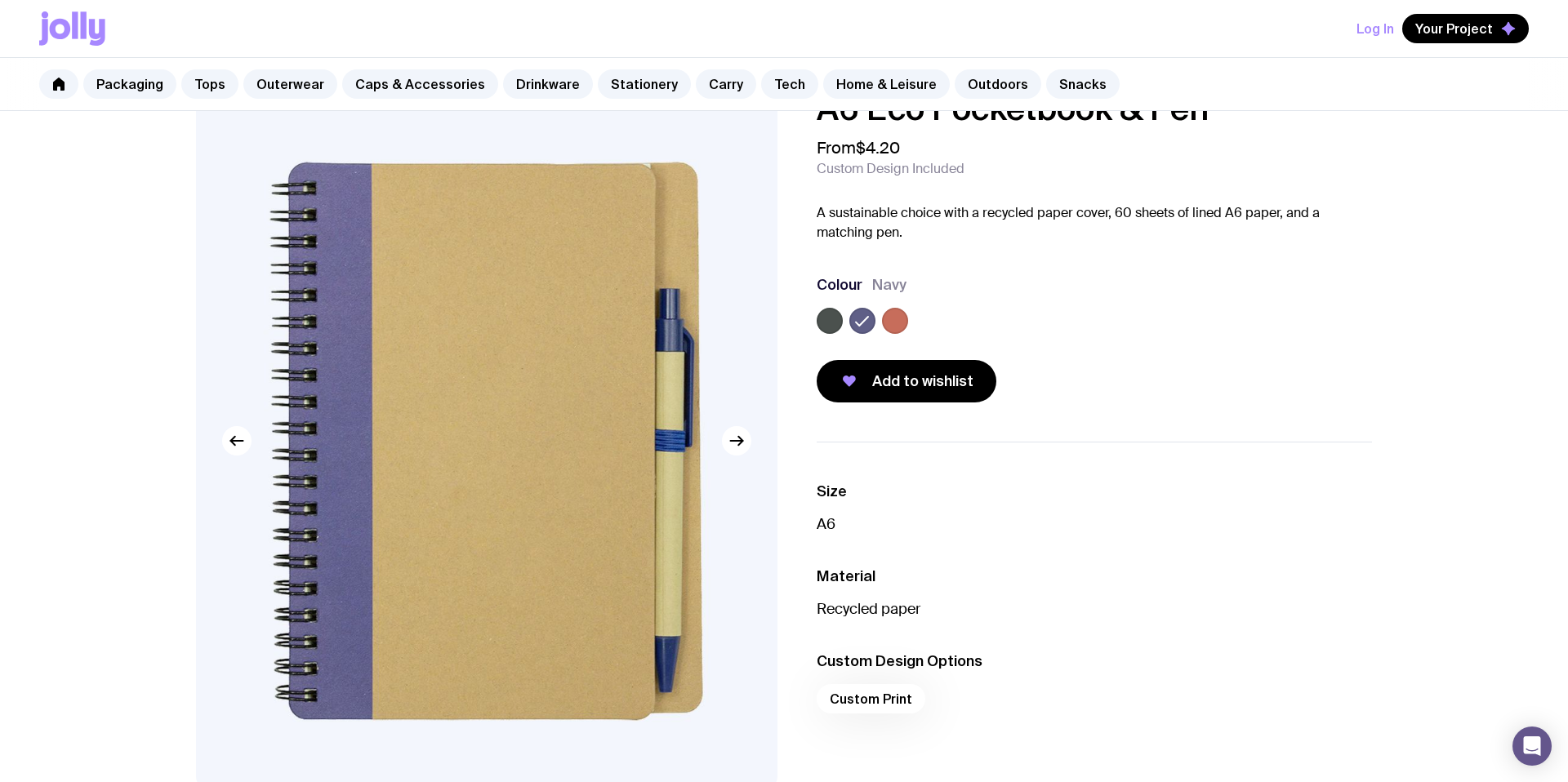
scroll to position [47, 0]
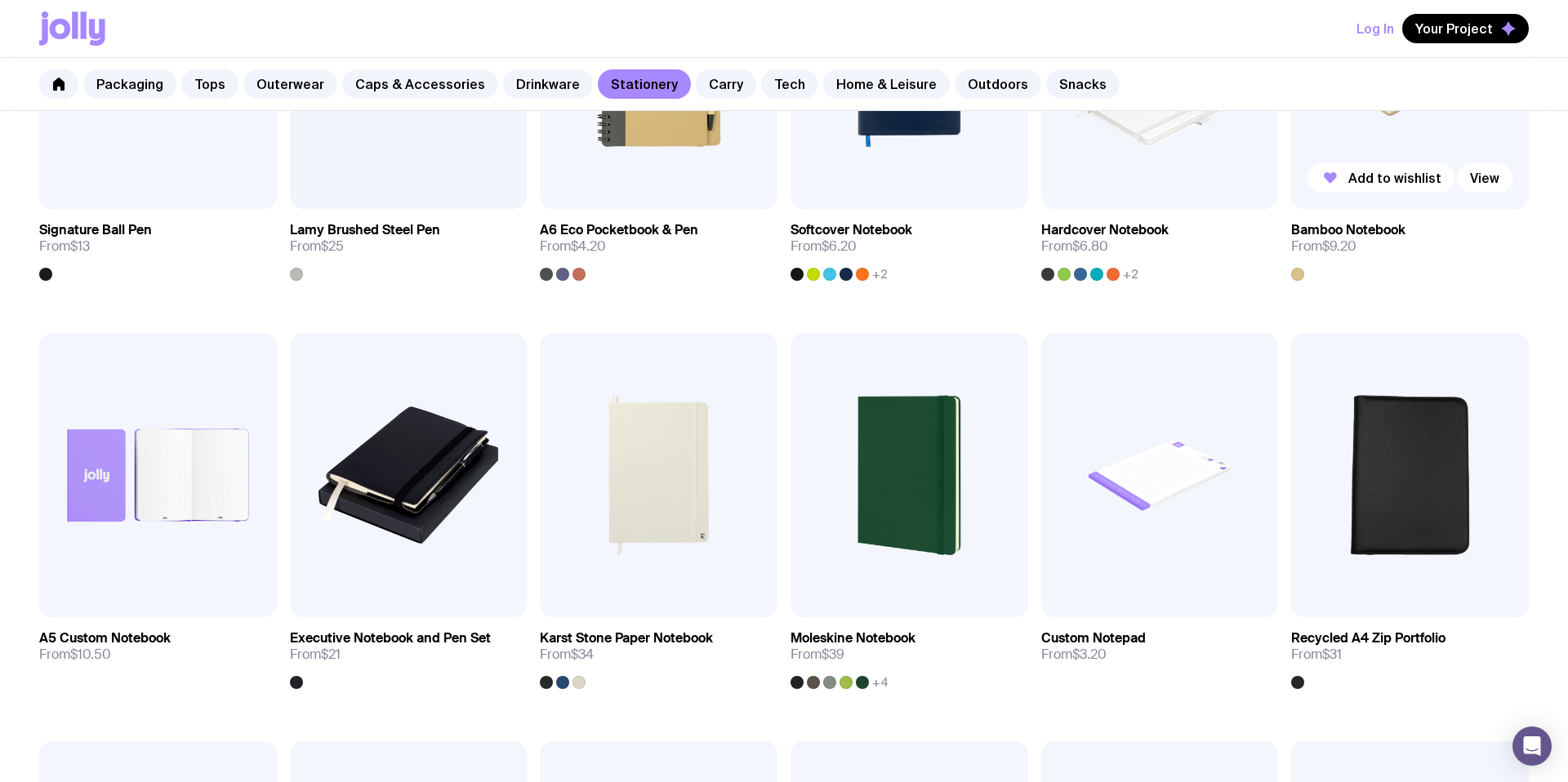
scroll to position [913, 0]
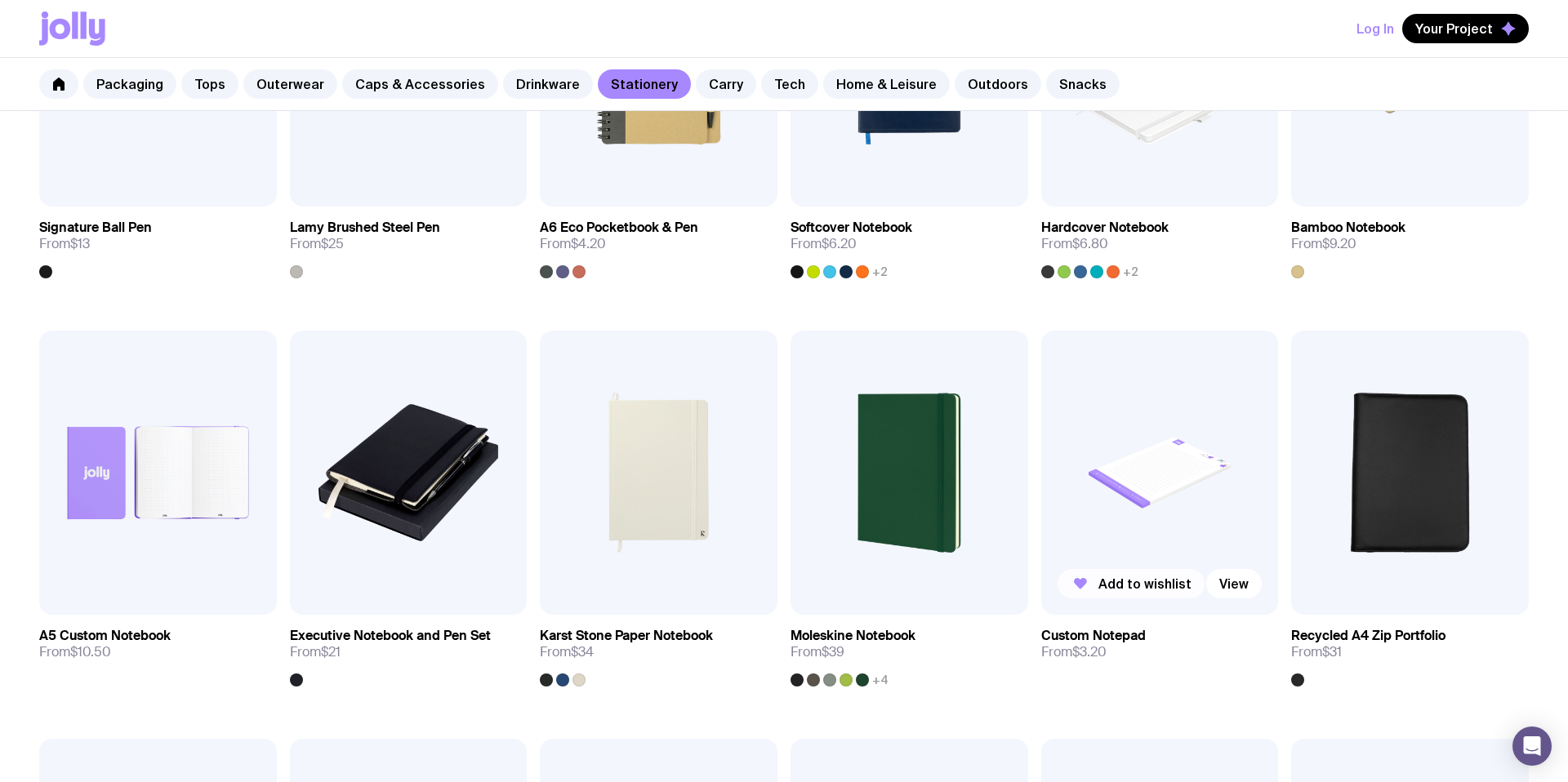
click at [1155, 597] on button "Add to wishlist" at bounding box center [1130, 584] width 147 height 29
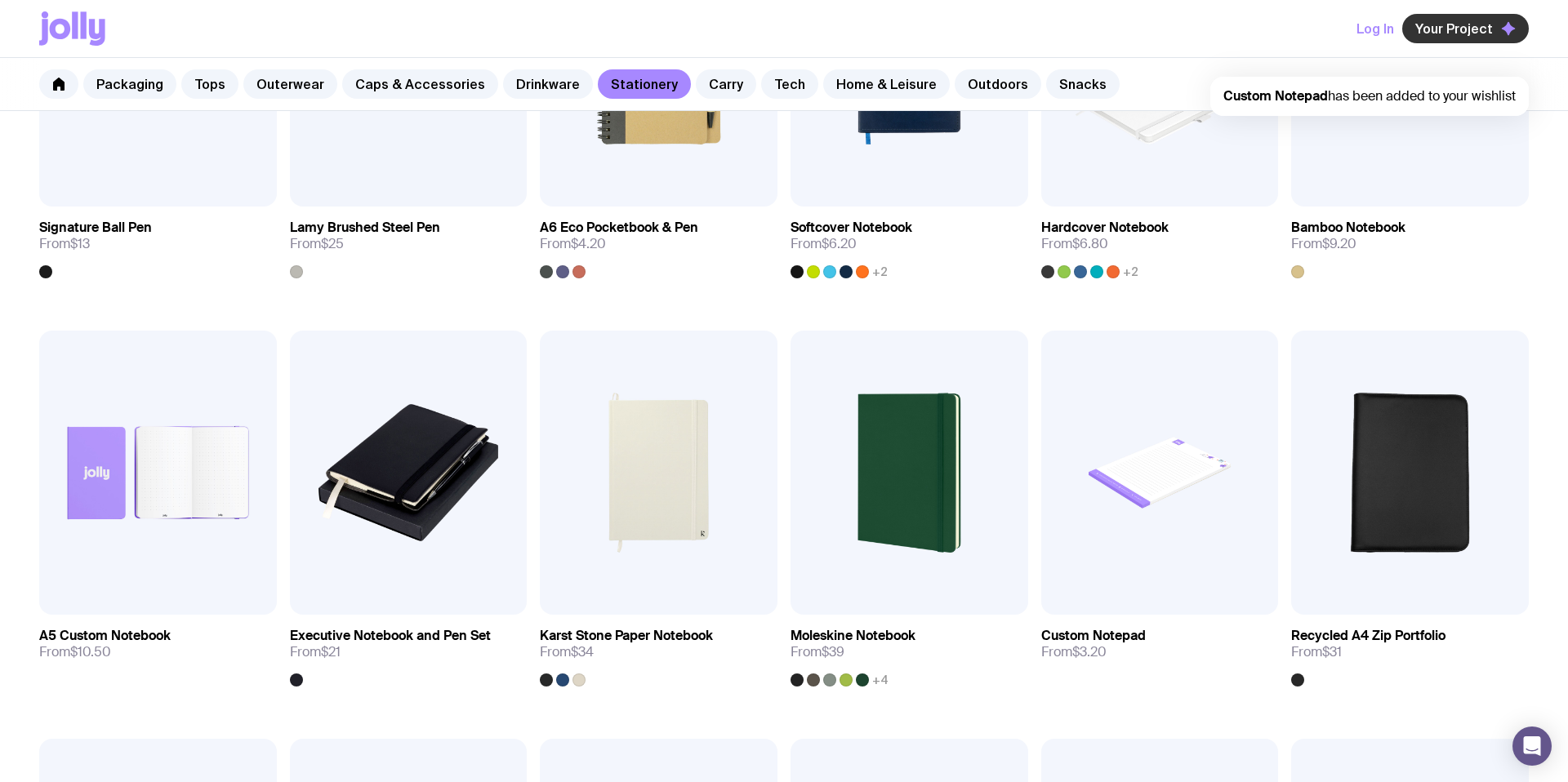
click at [1448, 25] on span "Your Project" at bounding box center [1454, 28] width 78 height 16
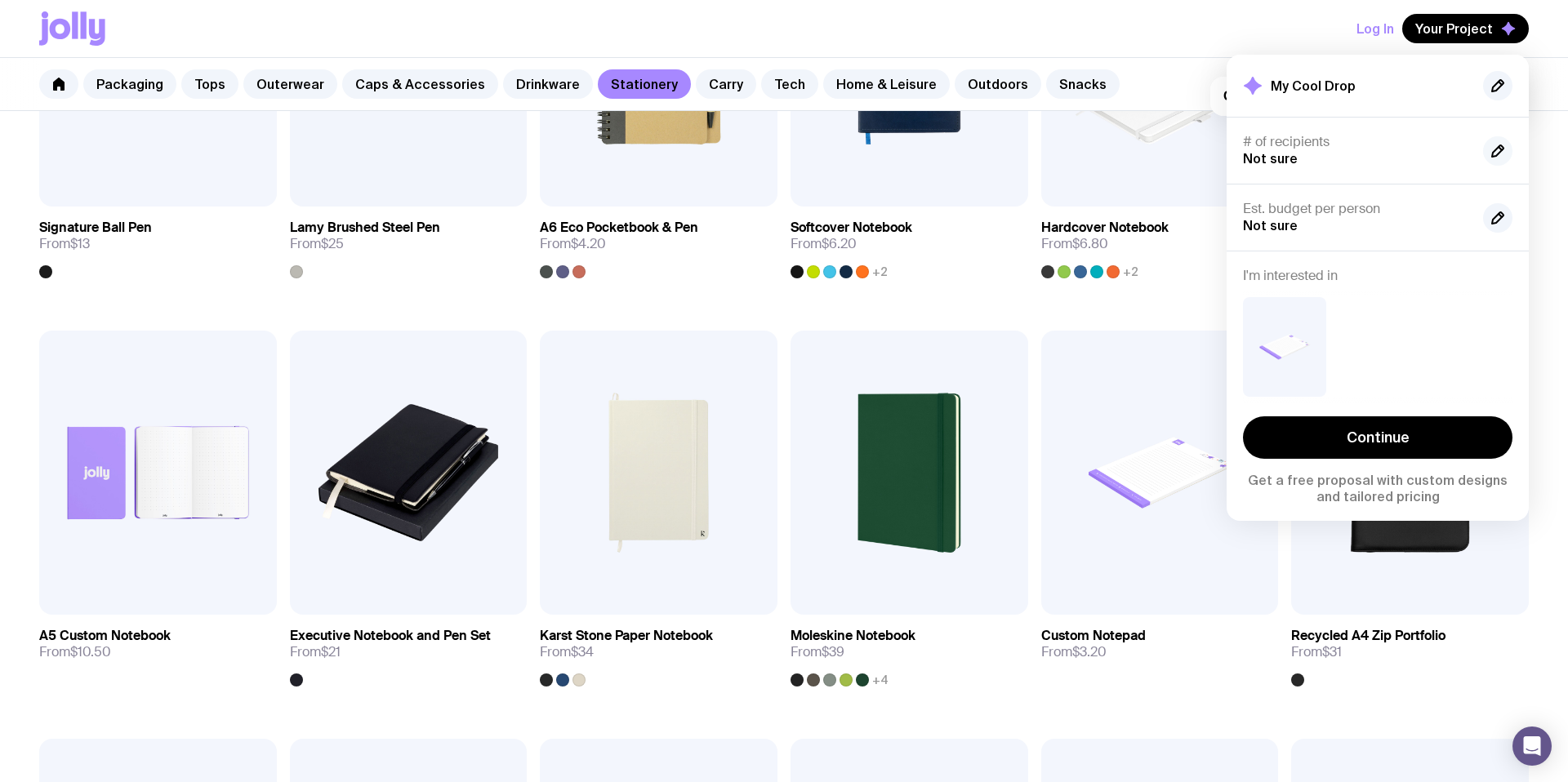
click at [1499, 147] on icon "button" at bounding box center [1499, 147] width 3 height 3
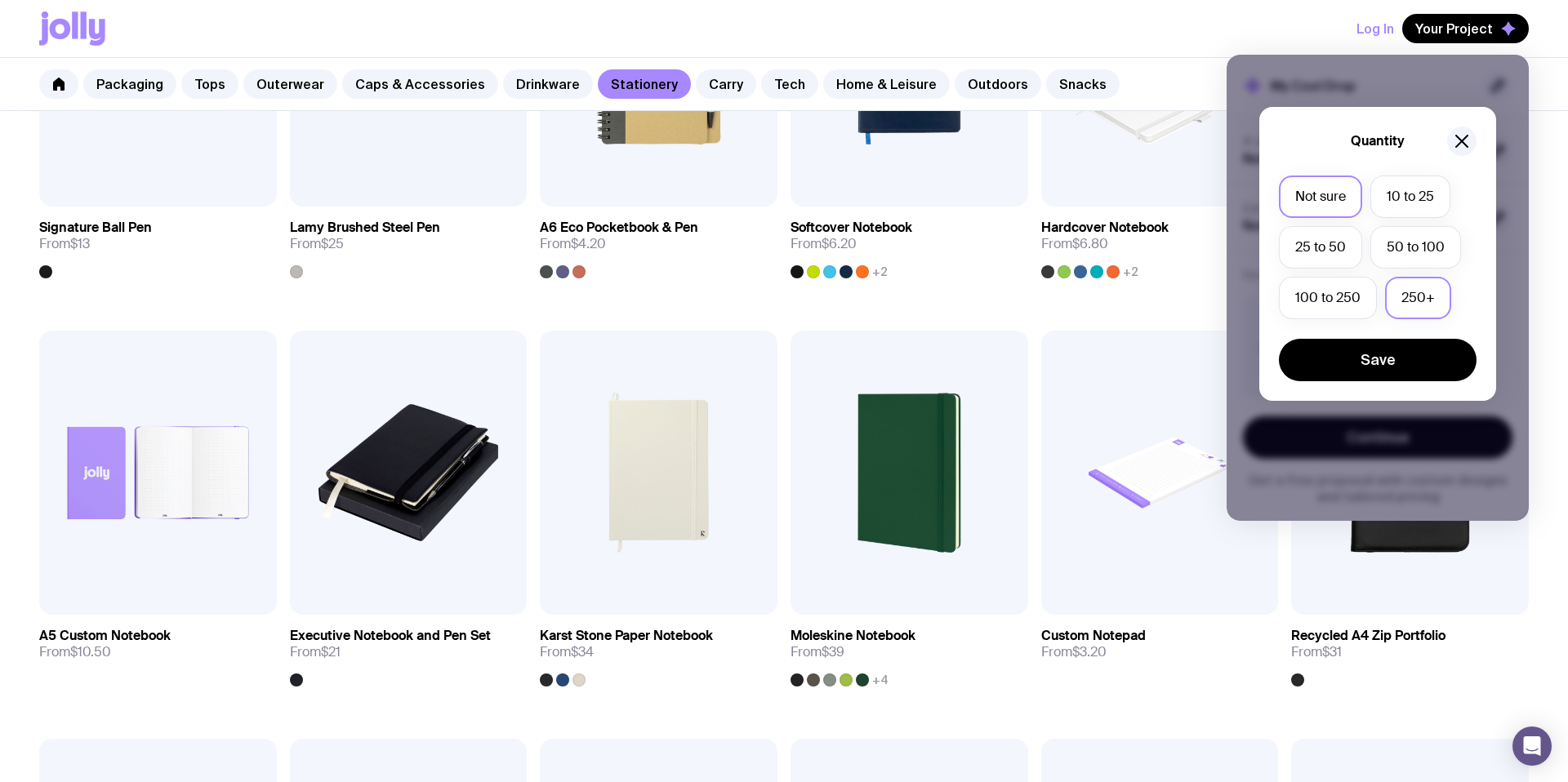
click at [1416, 305] on label "250+" at bounding box center [1418, 298] width 66 height 43
click at [0, 0] on input "250+" at bounding box center [0, 0] width 0 height 0
click at [1390, 384] on div "Quantity Not sure 10 to 25 25 to 50 50 to 100 100 to 250 250+ Save" at bounding box center [1378, 253] width 237 height 294
click at [1399, 366] on button "Save" at bounding box center [1378, 360] width 198 height 43
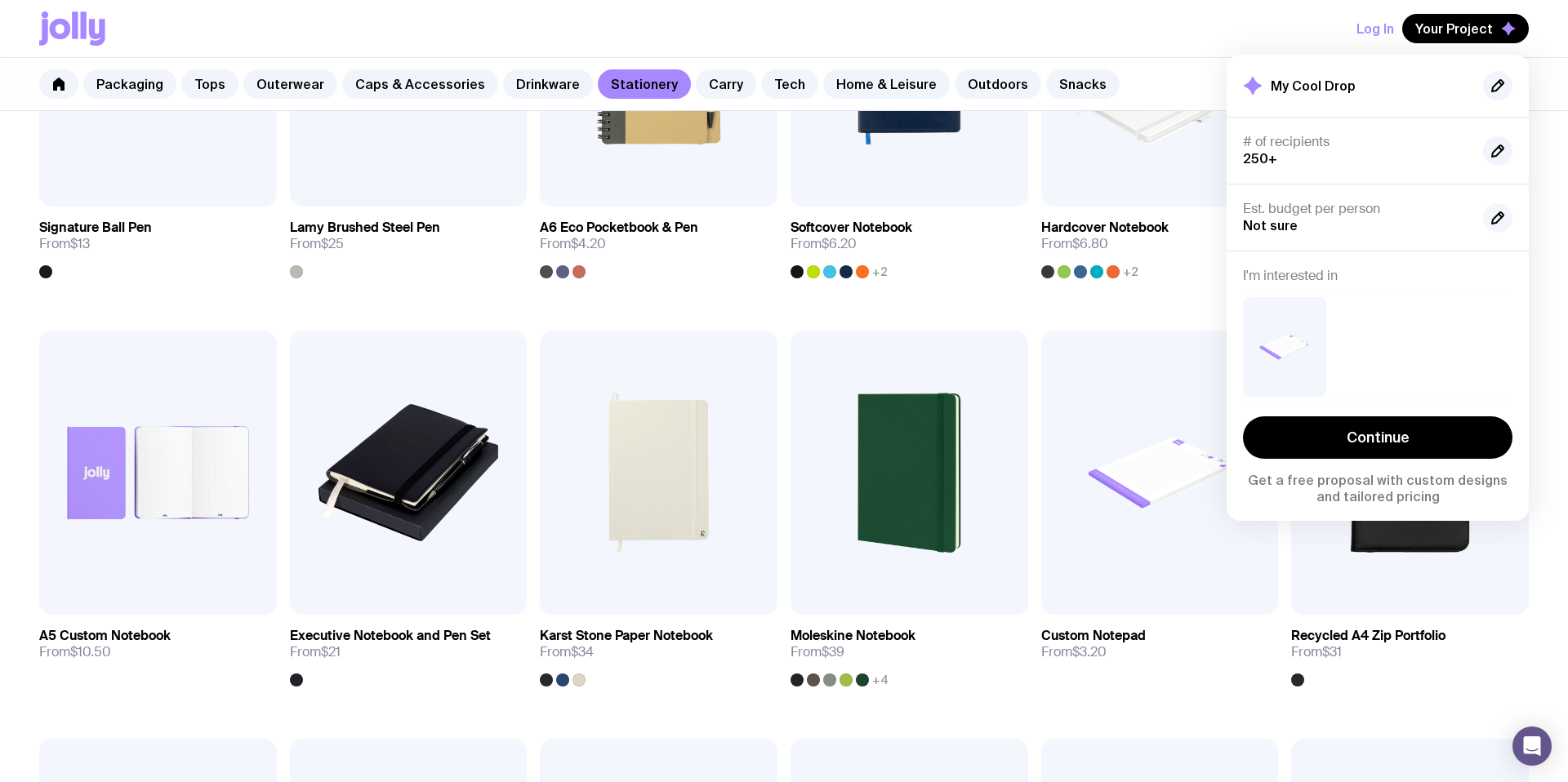
click at [1501, 224] on icon "button" at bounding box center [1497, 218] width 19 height 19
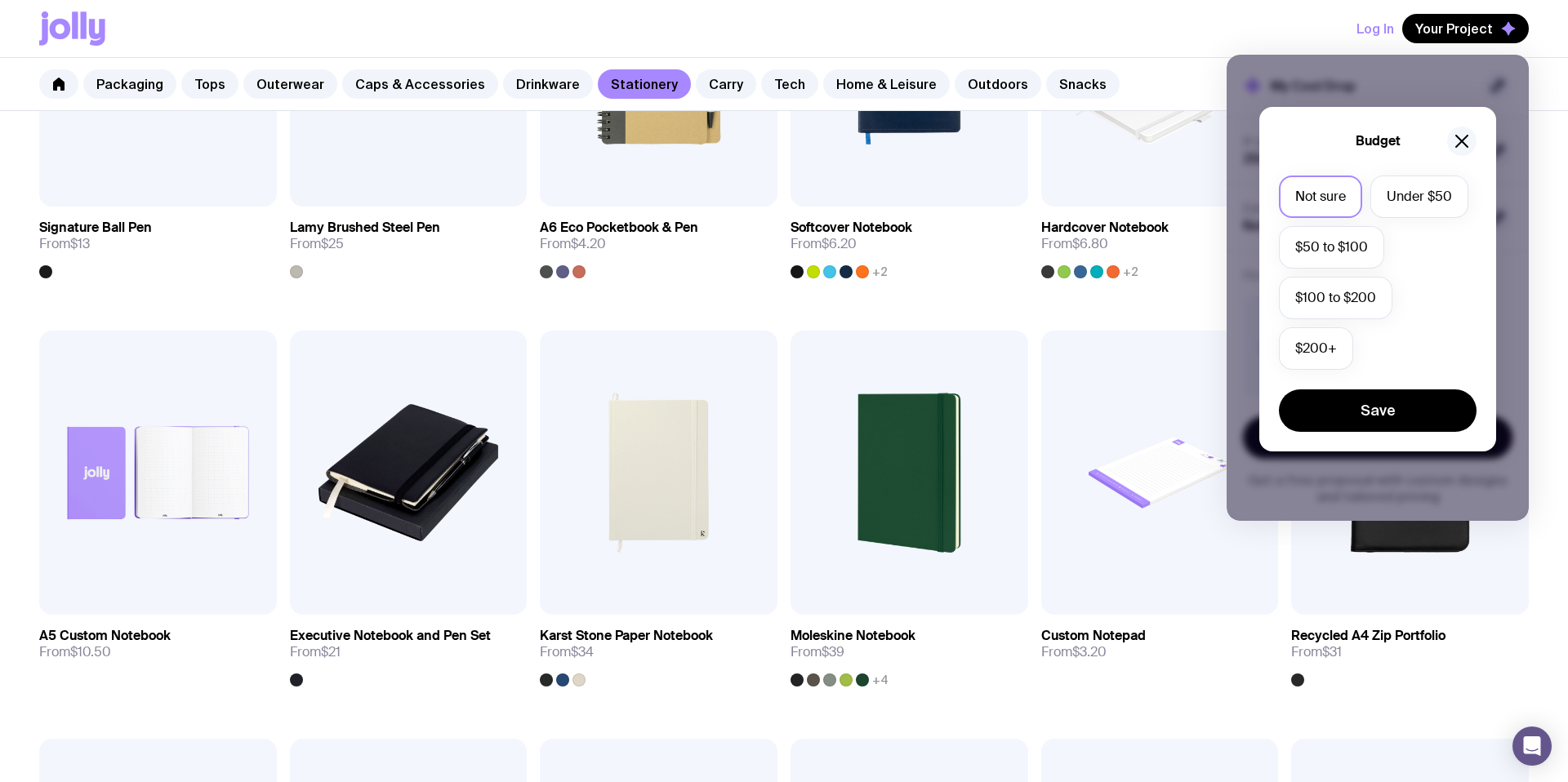
click at [1466, 141] on icon "button" at bounding box center [1461, 141] width 19 height 19
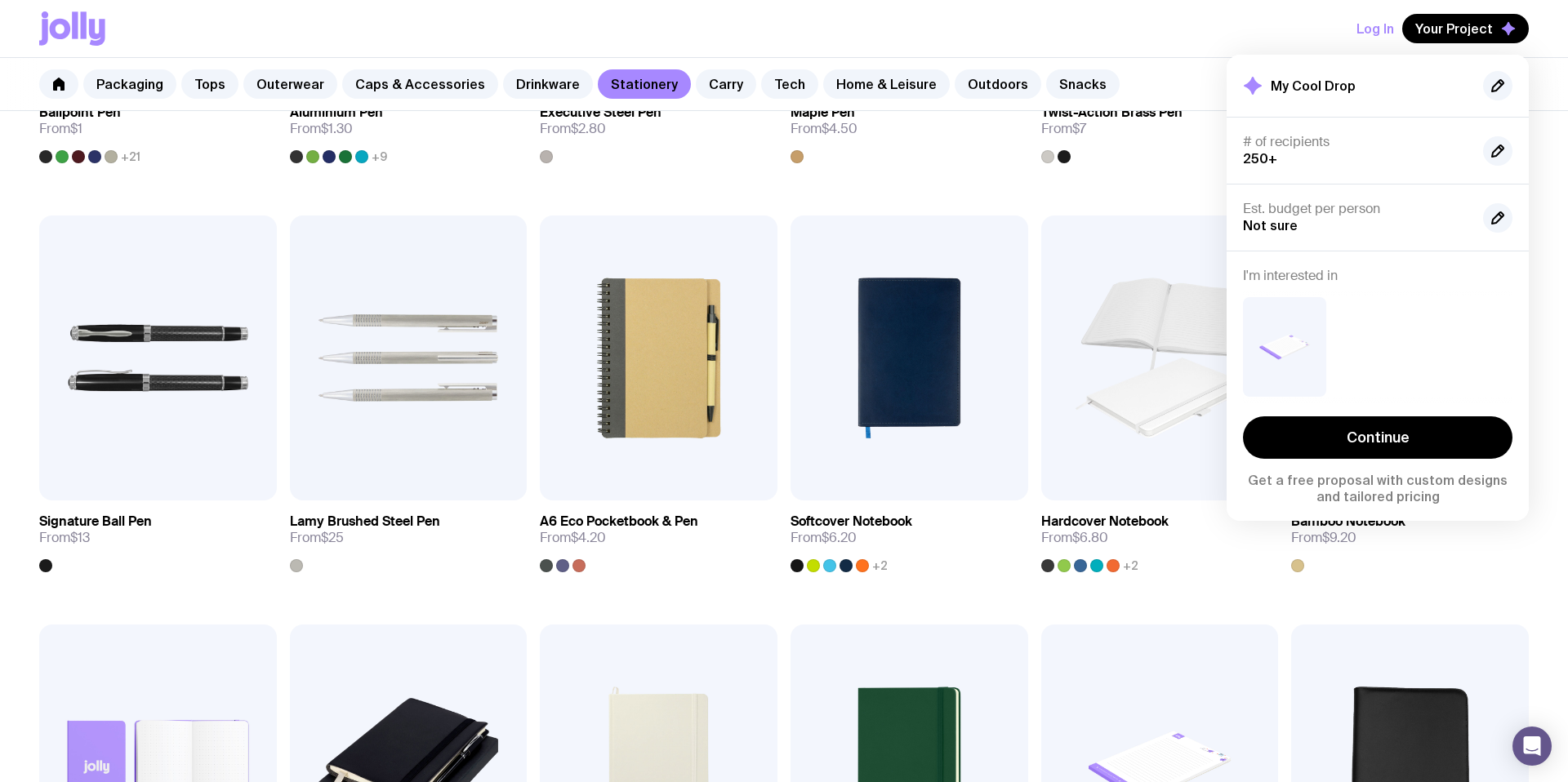
scroll to position [517, 0]
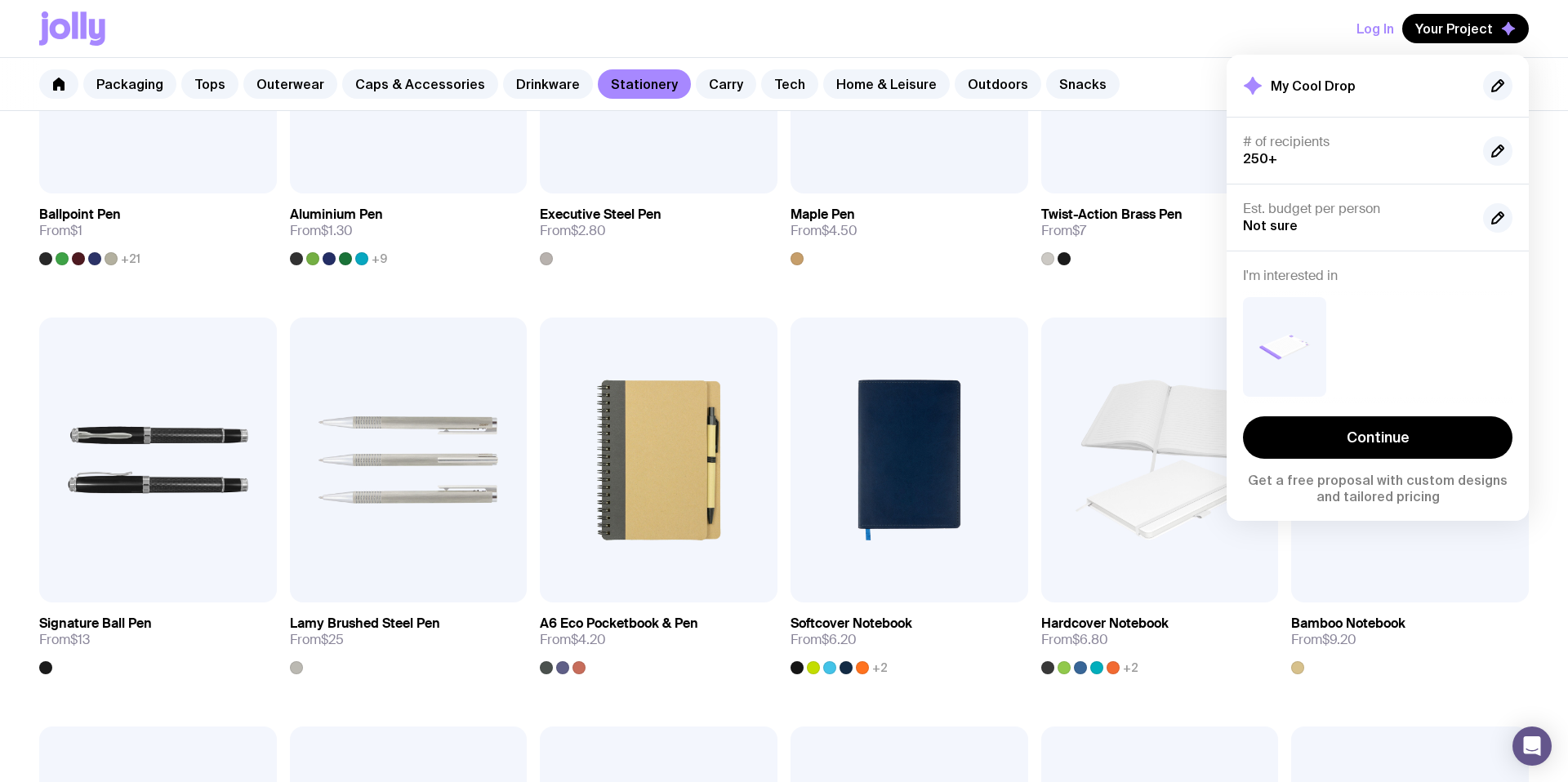
click at [1348, 95] on div "My Cool Drop" at bounding box center [1378, 85] width 270 height 29
click at [1253, 85] on icon at bounding box center [1253, 85] width 18 height 18
click at [1492, 81] on icon "button" at bounding box center [1497, 85] width 19 height 19
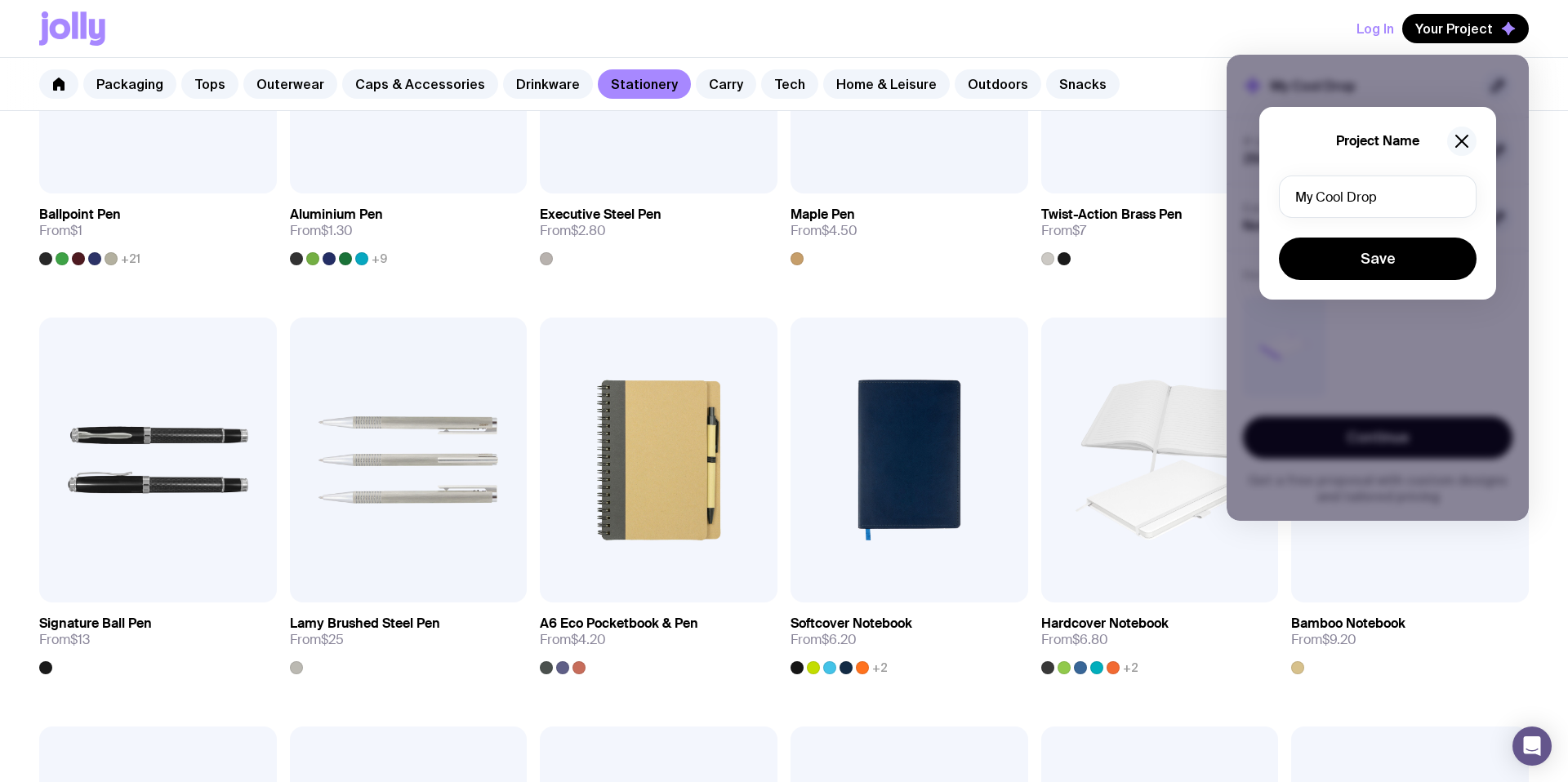
click at [1461, 138] on icon "button" at bounding box center [1461, 141] width 19 height 19
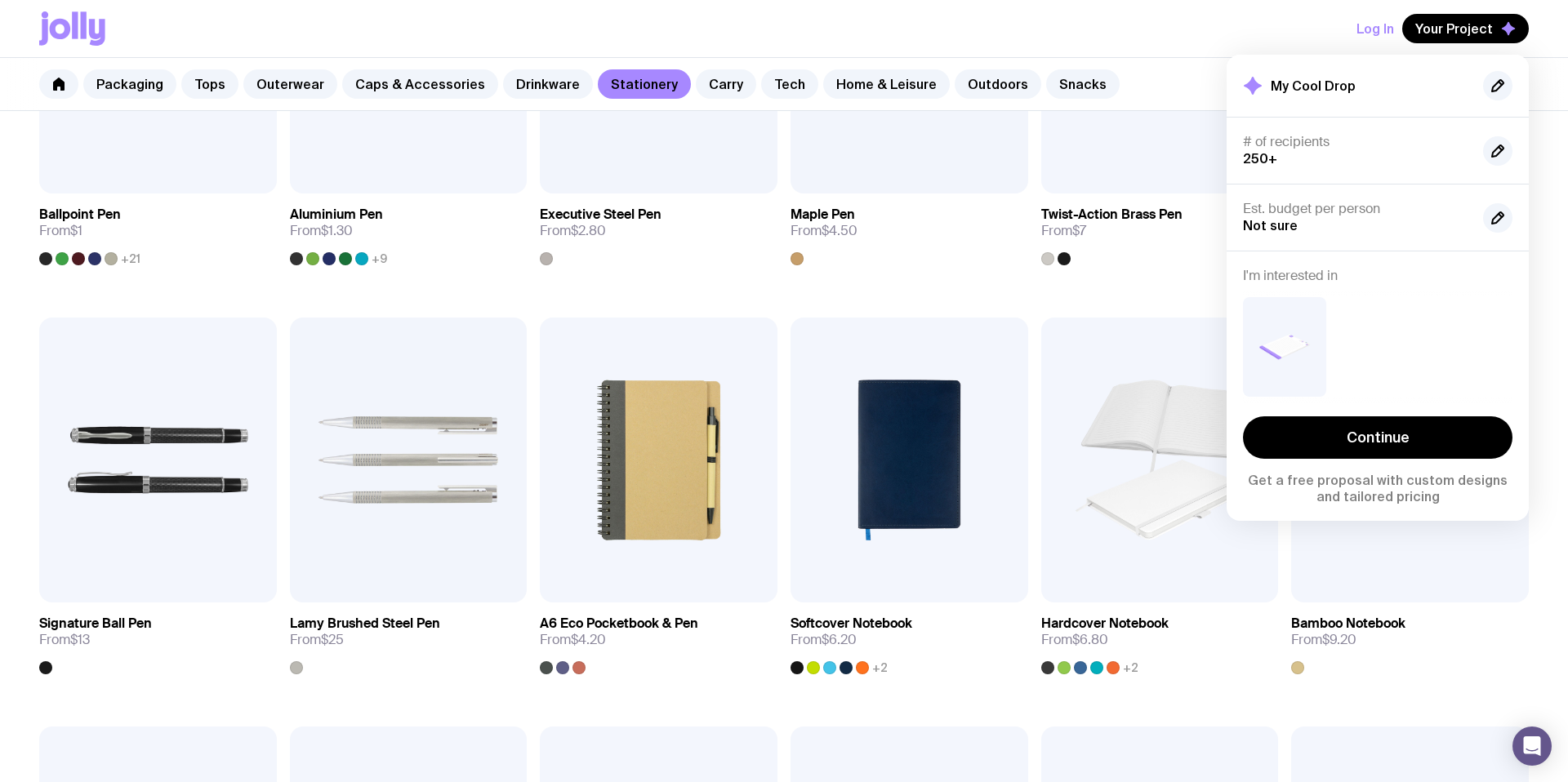
drag, startPoint x: 1245, startPoint y: 47, endPoint x: 1296, endPoint y: 18, distance: 58.7
click at [1245, 46] on div "Log In Your Project My Cool Drop # of recipients 250+ Est. budget per person No…" at bounding box center [783, 28] width 1489 height 57
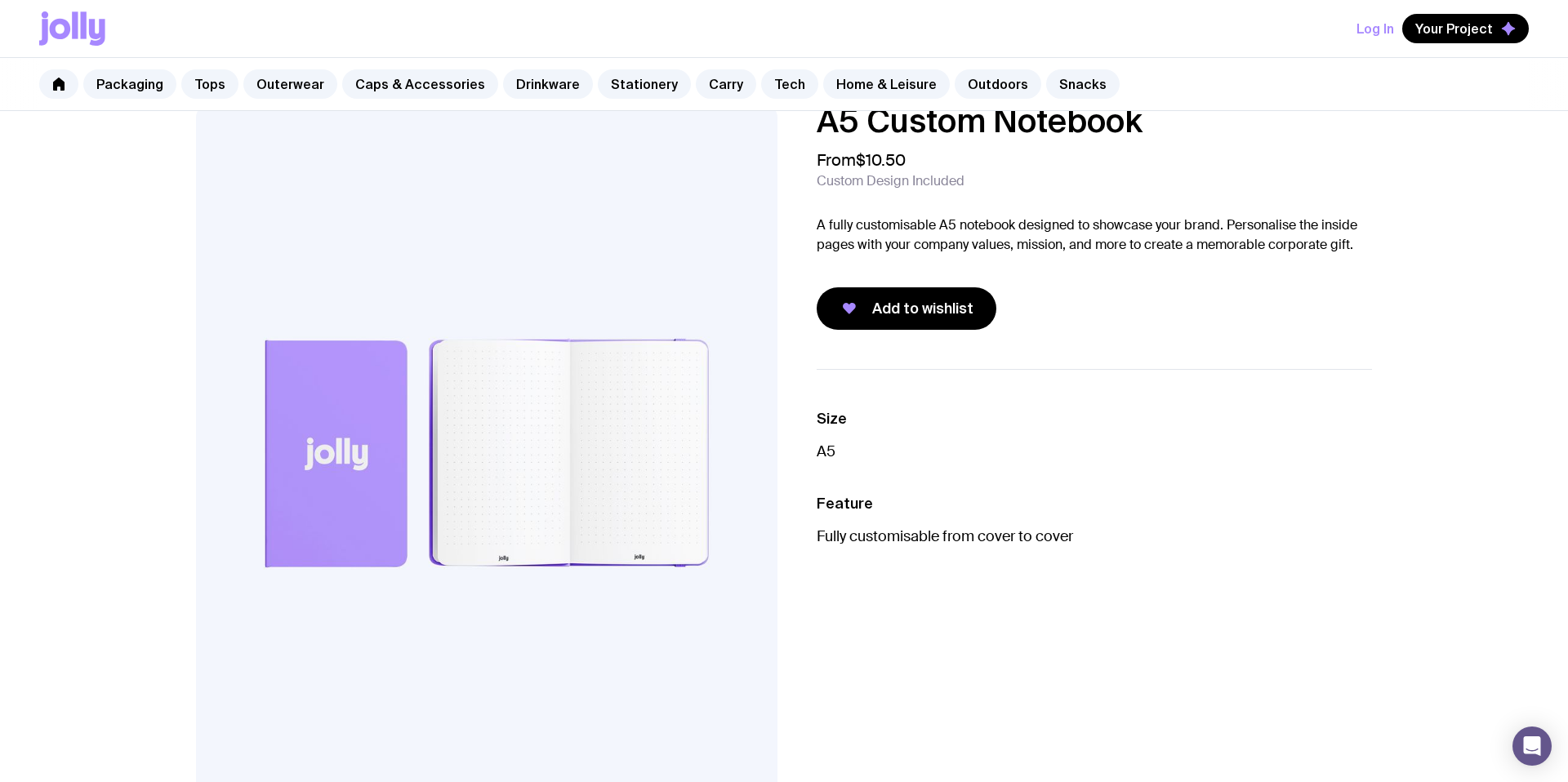
scroll to position [32, 0]
click at [939, 318] on span "Add to wishlist" at bounding box center [923, 310] width 101 height 19
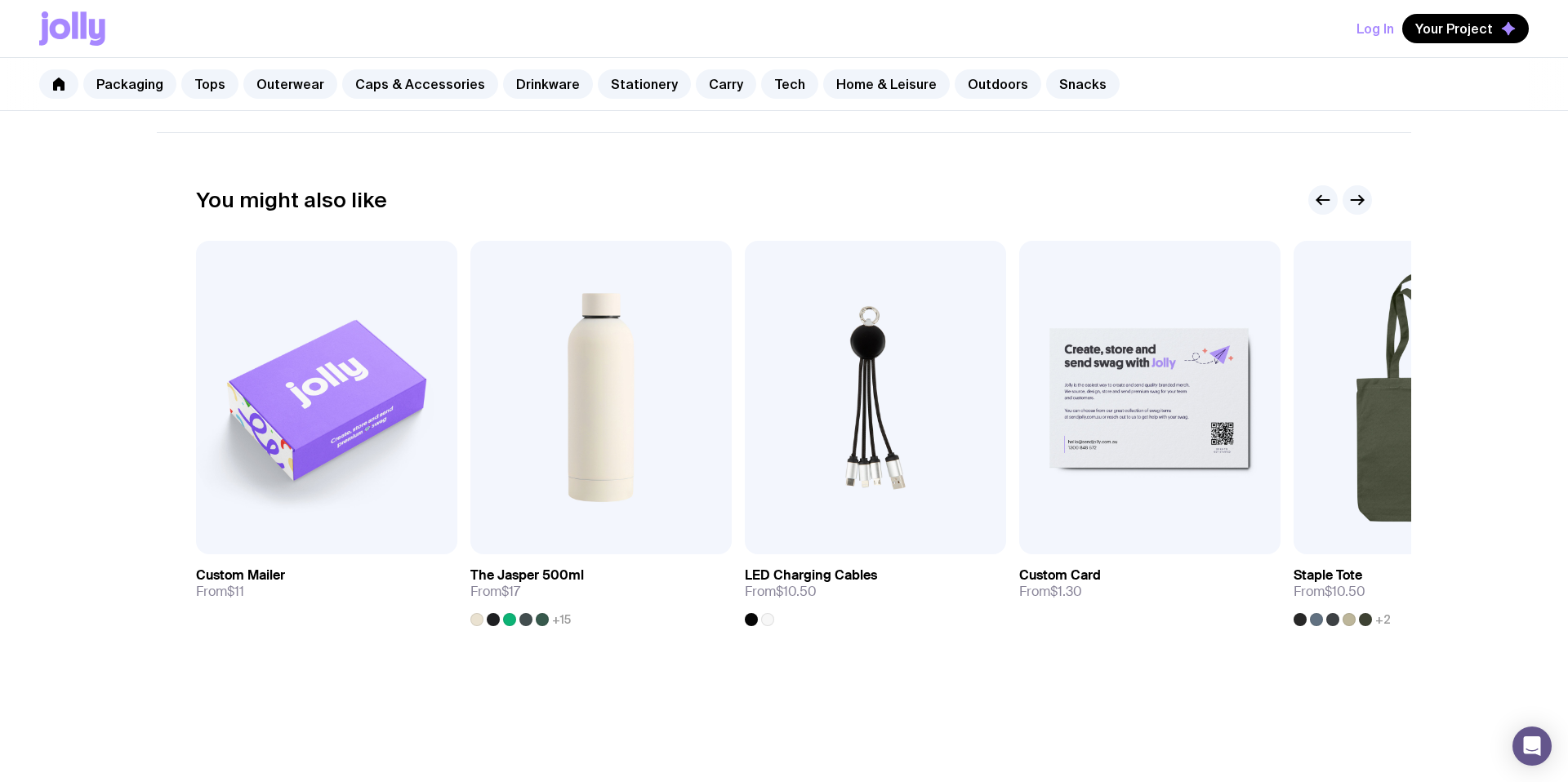
scroll to position [782, 0]
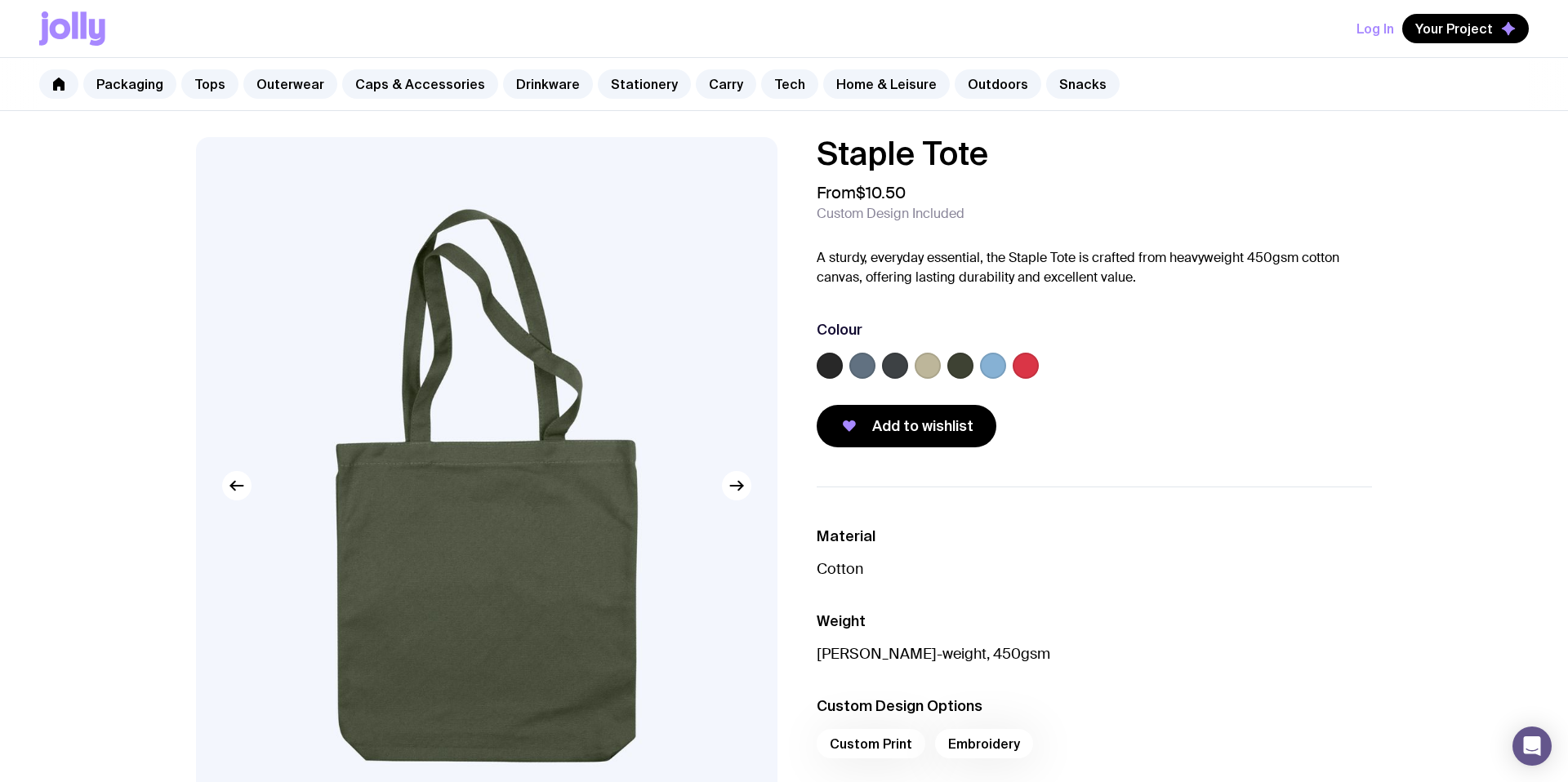
click at [998, 370] on label at bounding box center [993, 366] width 26 height 26
click at [0, 0] on input "radio" at bounding box center [0, 0] width 0 height 0
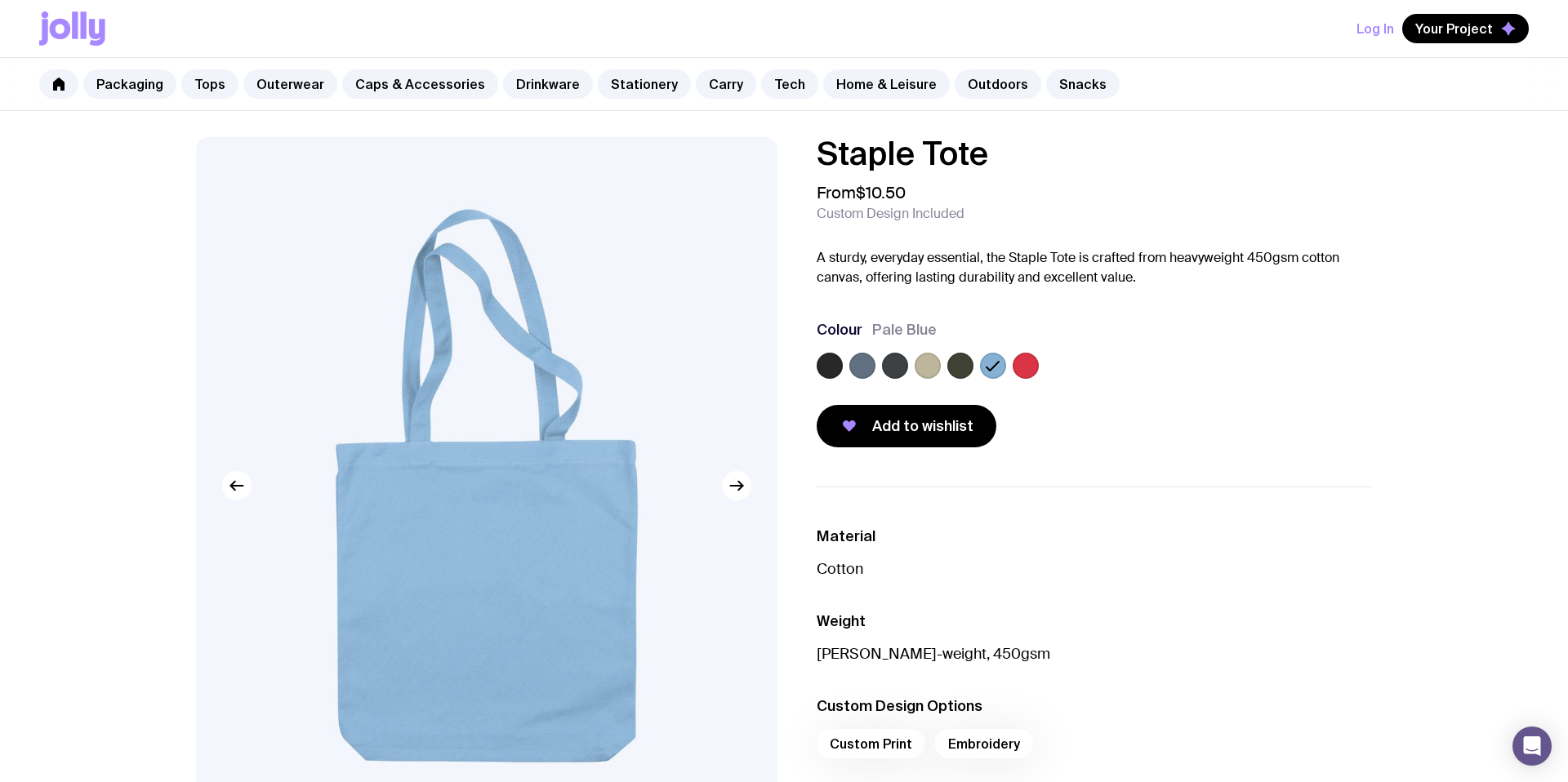
click at [970, 364] on label at bounding box center [960, 366] width 26 height 26
click at [0, 0] on input "radio" at bounding box center [0, 0] width 0 height 0
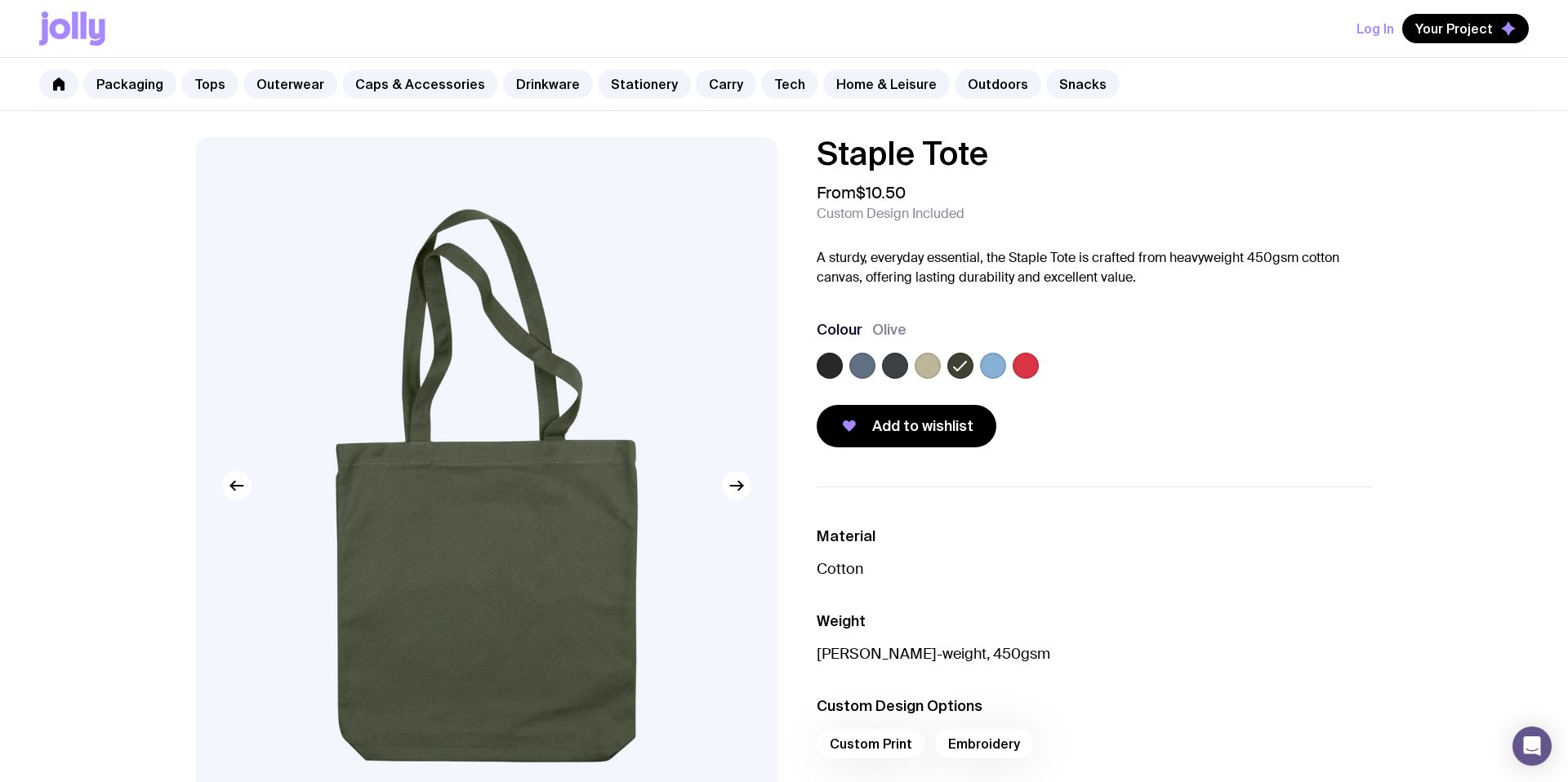
click at [945, 366] on div at bounding box center [1094, 370] width 555 height 33
click at [934, 367] on label at bounding box center [928, 366] width 26 height 26
click at [0, 0] on input "radio" at bounding box center [0, 0] width 0 height 0
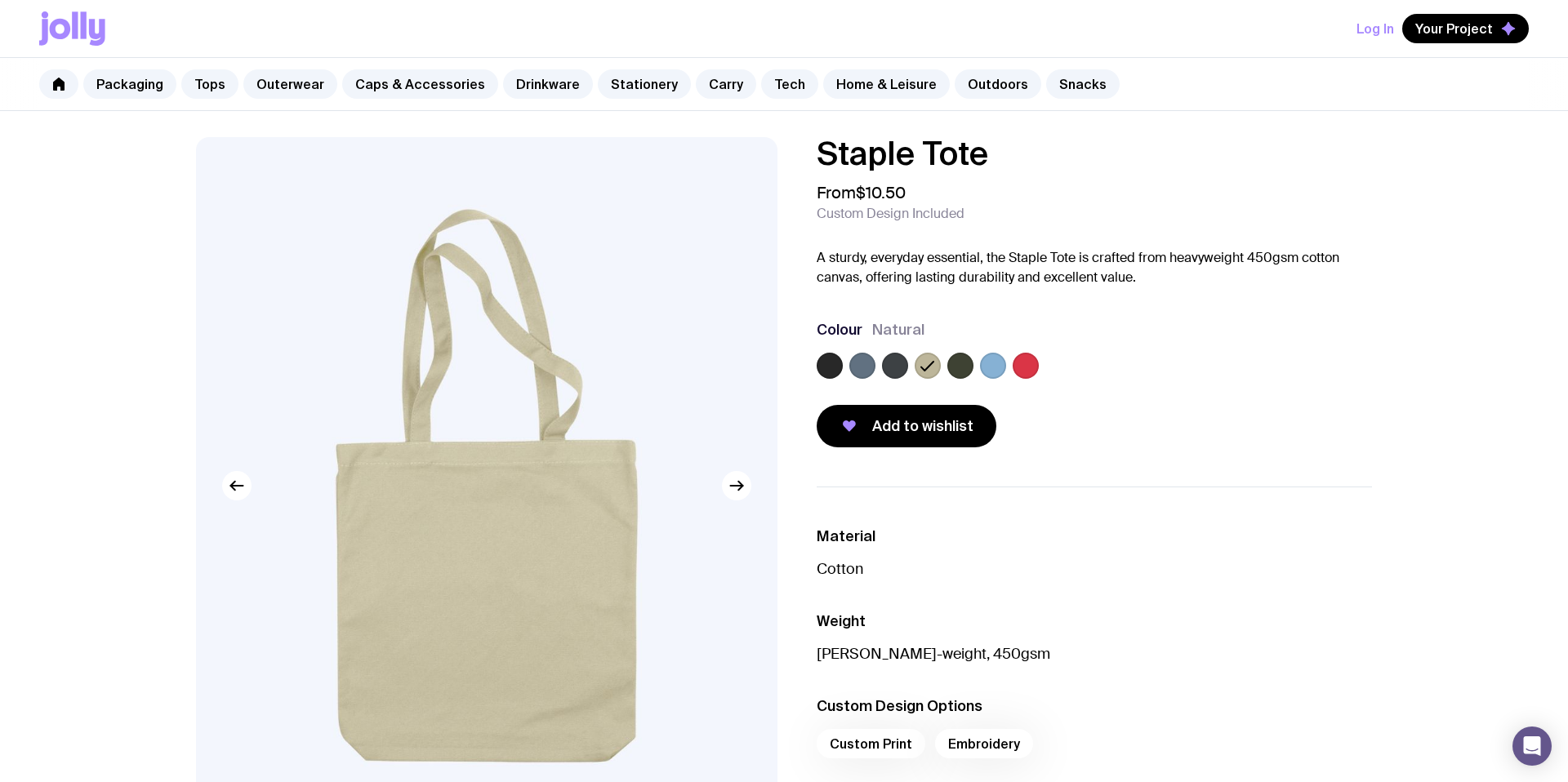
click at [890, 369] on label at bounding box center [895, 366] width 26 height 26
click at [0, 0] on input "radio" at bounding box center [0, 0] width 0 height 0
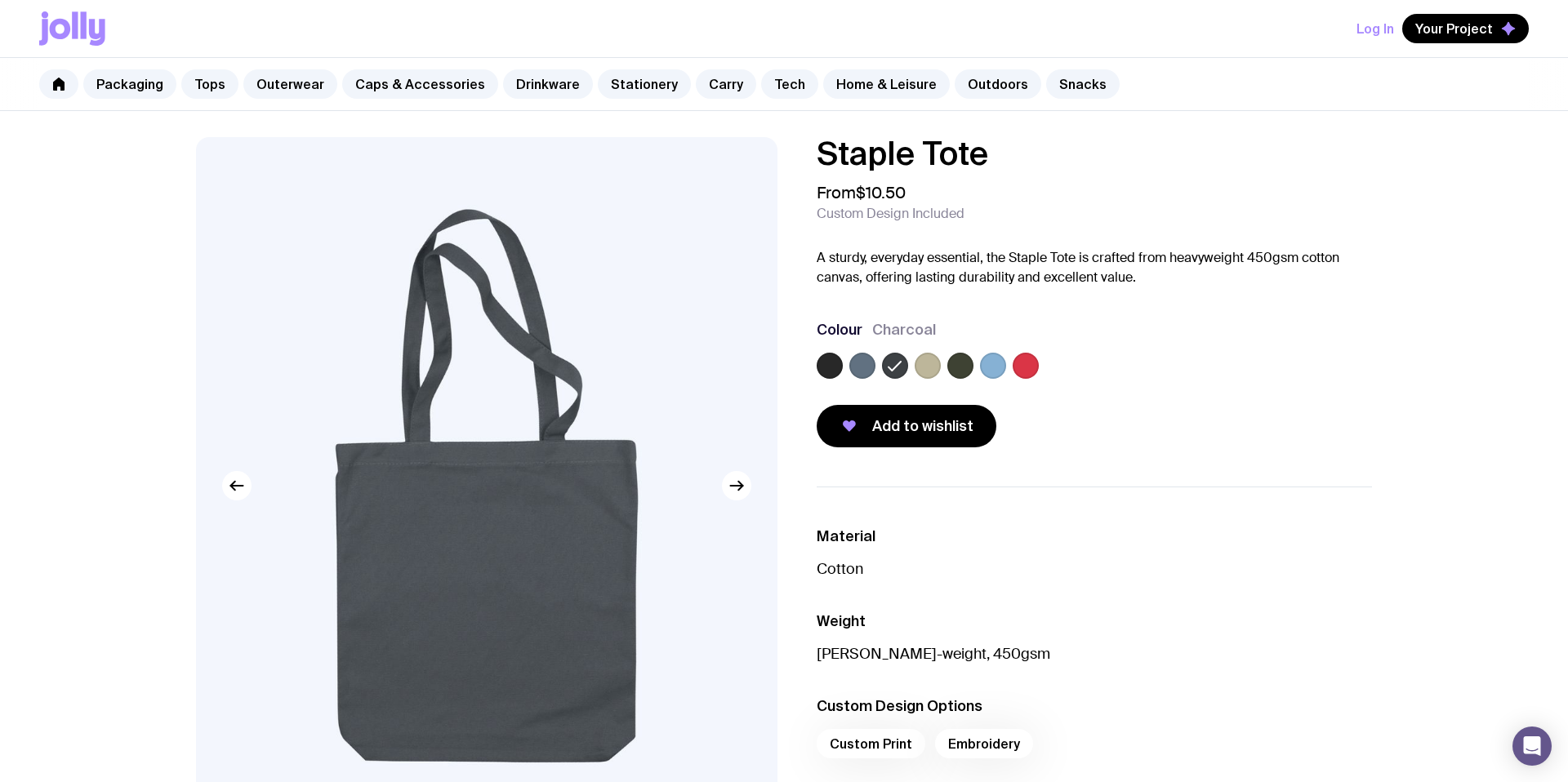
click at [861, 369] on label at bounding box center [862, 366] width 26 height 26
click at [0, 0] on input "radio" at bounding box center [0, 0] width 0 height 0
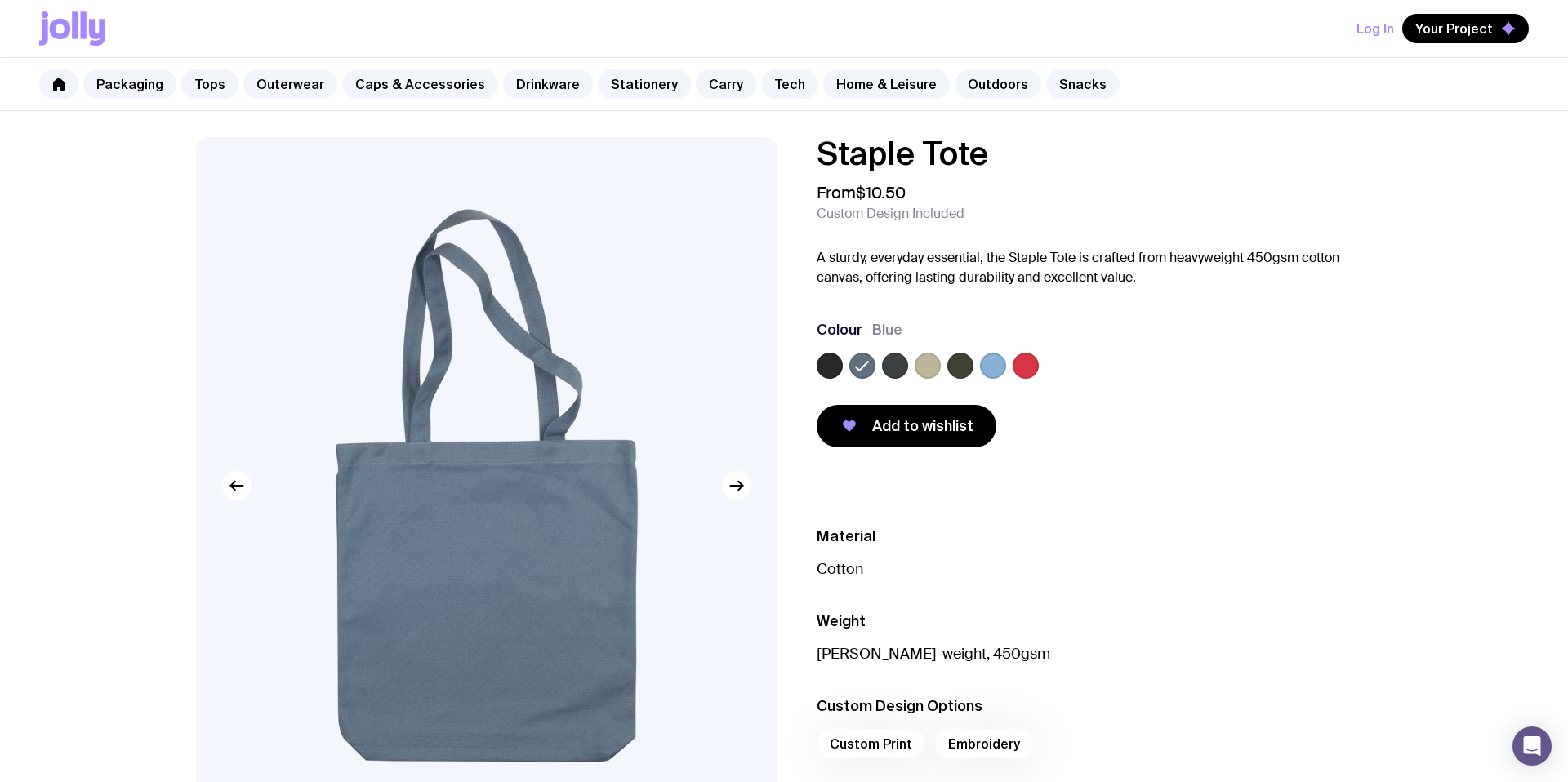
click at [821, 367] on label at bounding box center [830, 366] width 26 height 26
click at [0, 0] on input "radio" at bounding box center [0, 0] width 0 height 0
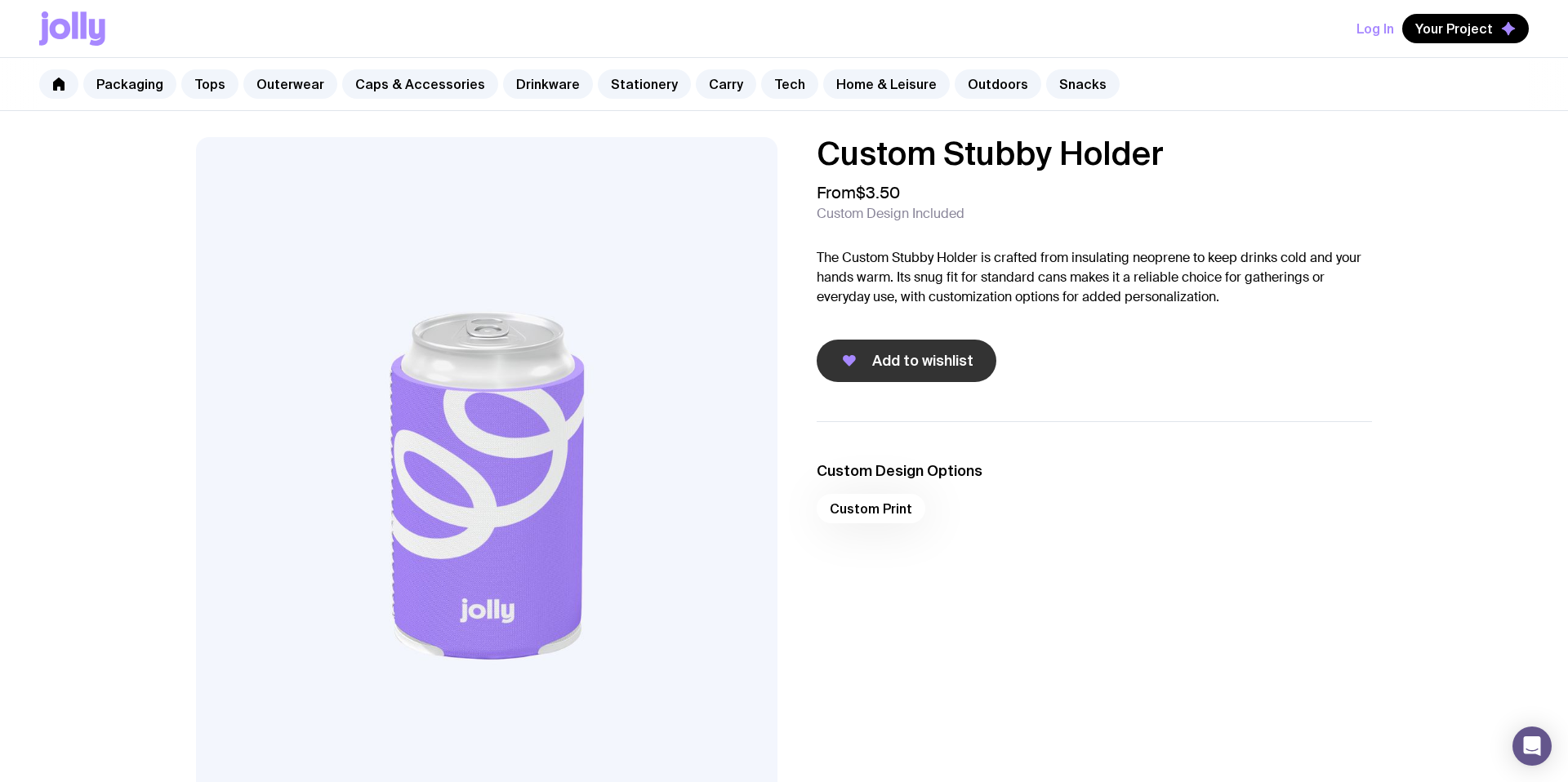
click at [935, 366] on span "Add to wishlist" at bounding box center [923, 361] width 101 height 19
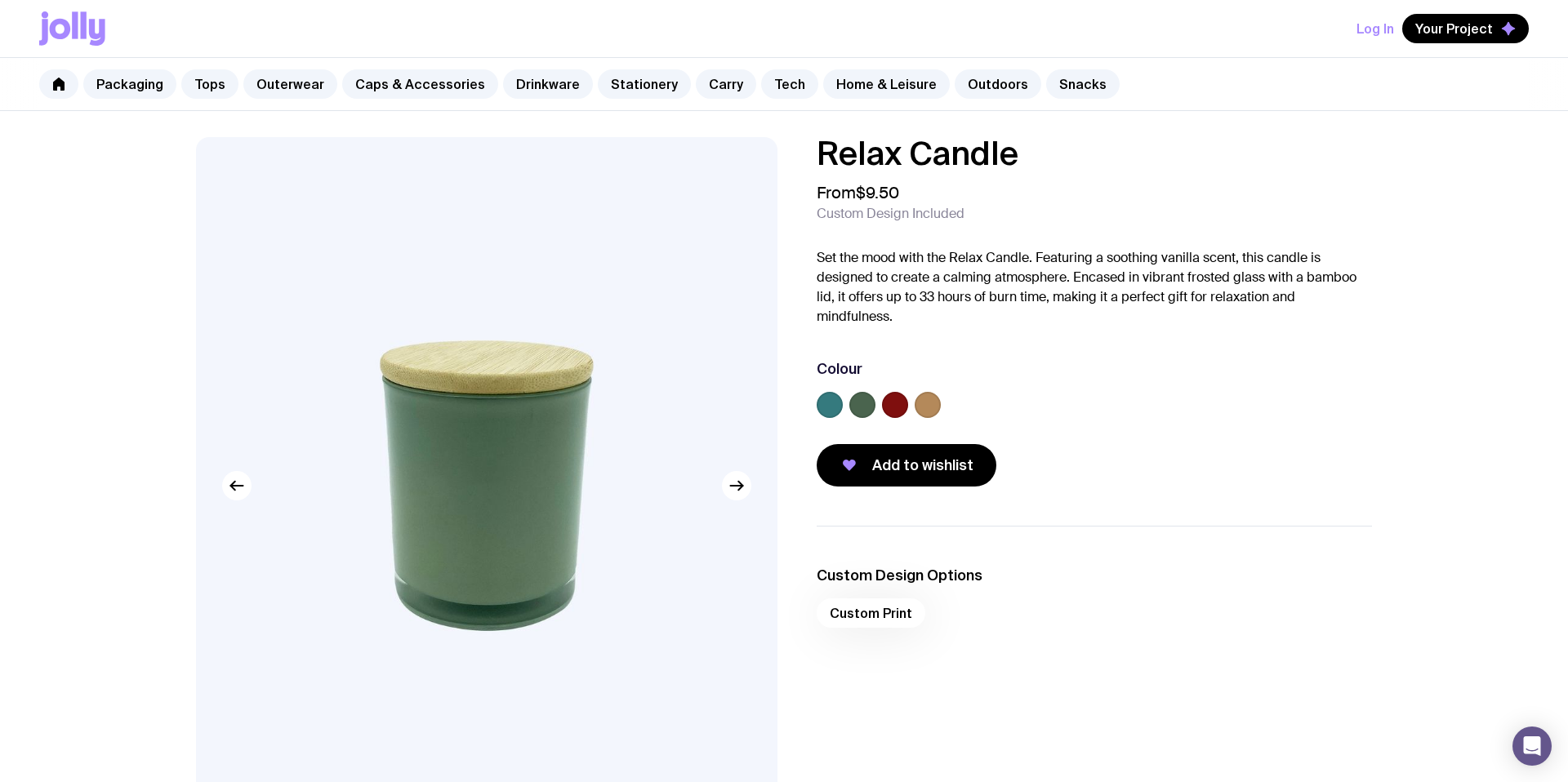
click at [871, 415] on div at bounding box center [862, 405] width 26 height 26
